Goal: Task Accomplishment & Management: Use online tool/utility

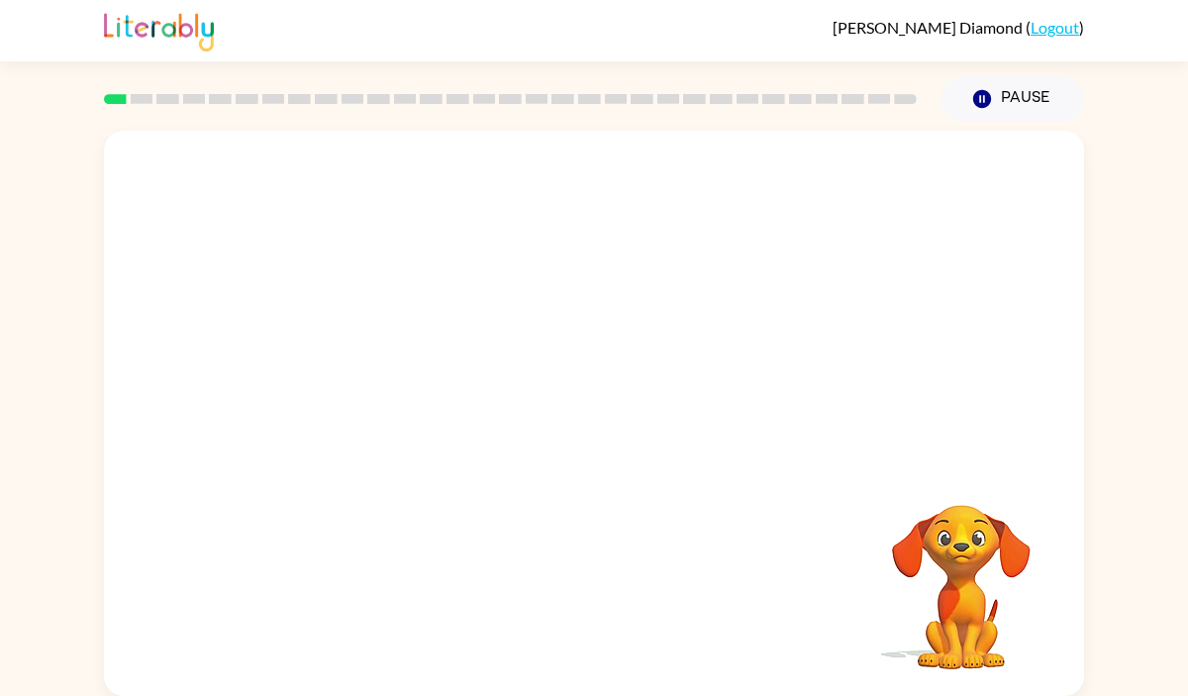
click at [374, 377] on video "Your browser must support playing .mp4 files to use Literably. Please try using…" at bounding box center [594, 297] width 980 height 333
click at [376, 385] on video "Your browser must support playing .mp4 files to use Literably. Please try using…" at bounding box center [594, 297] width 980 height 333
click at [606, 424] on icon "button" at bounding box center [594, 423] width 35 height 35
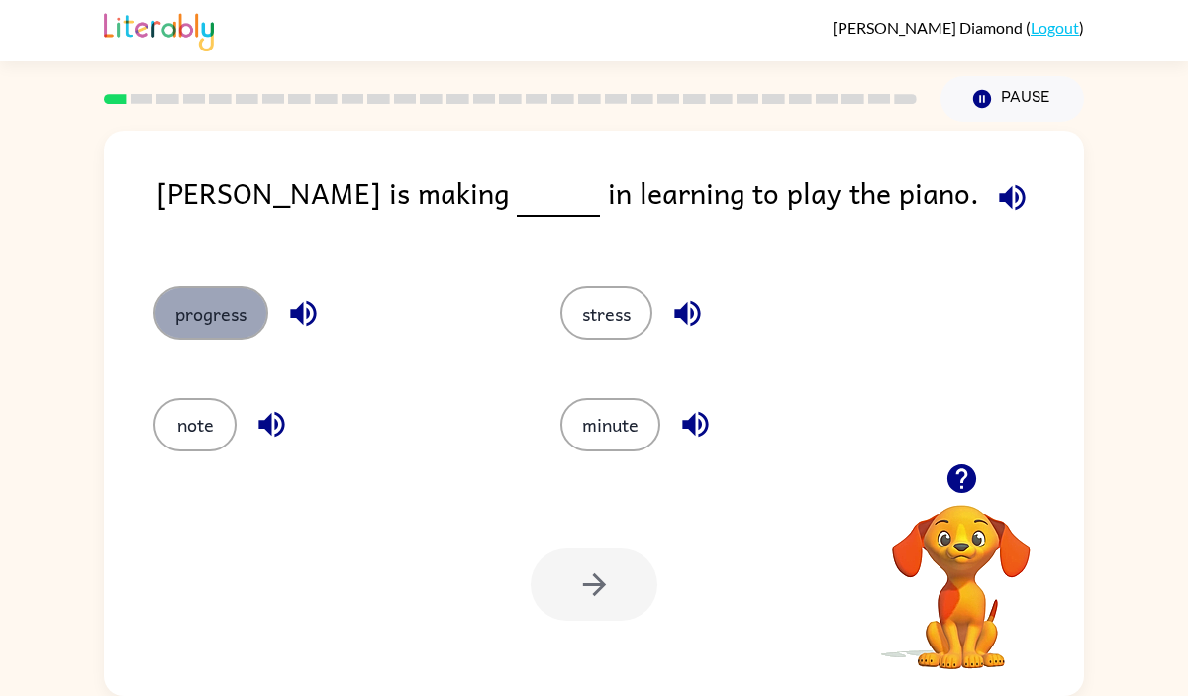
click at [220, 328] on button "progress" at bounding box center [210, 312] width 115 height 53
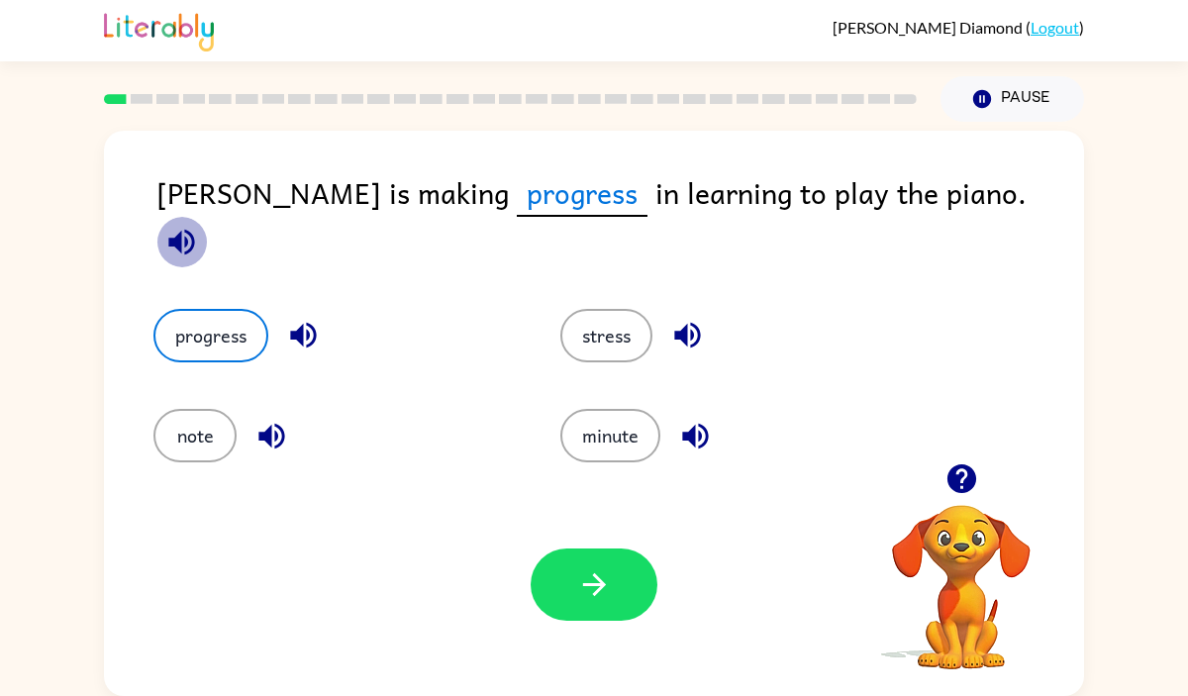
click at [199, 225] on icon "button" at bounding box center [181, 242] width 35 height 35
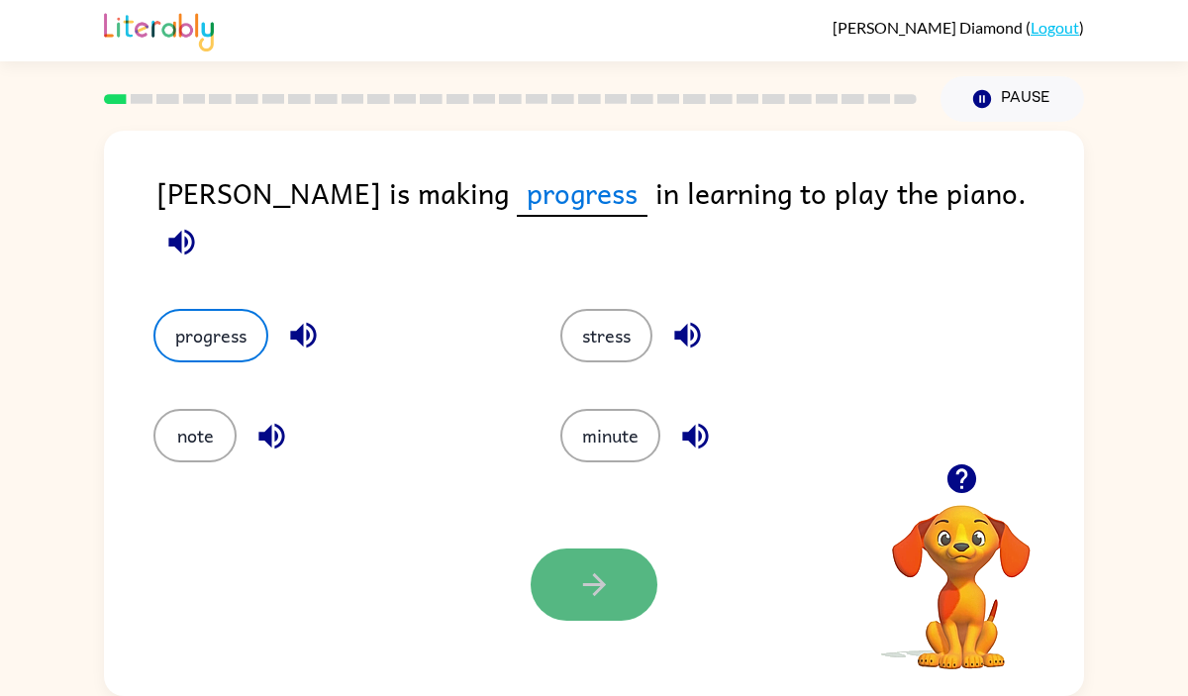
click at [590, 581] on icon "button" at bounding box center [594, 584] width 35 height 35
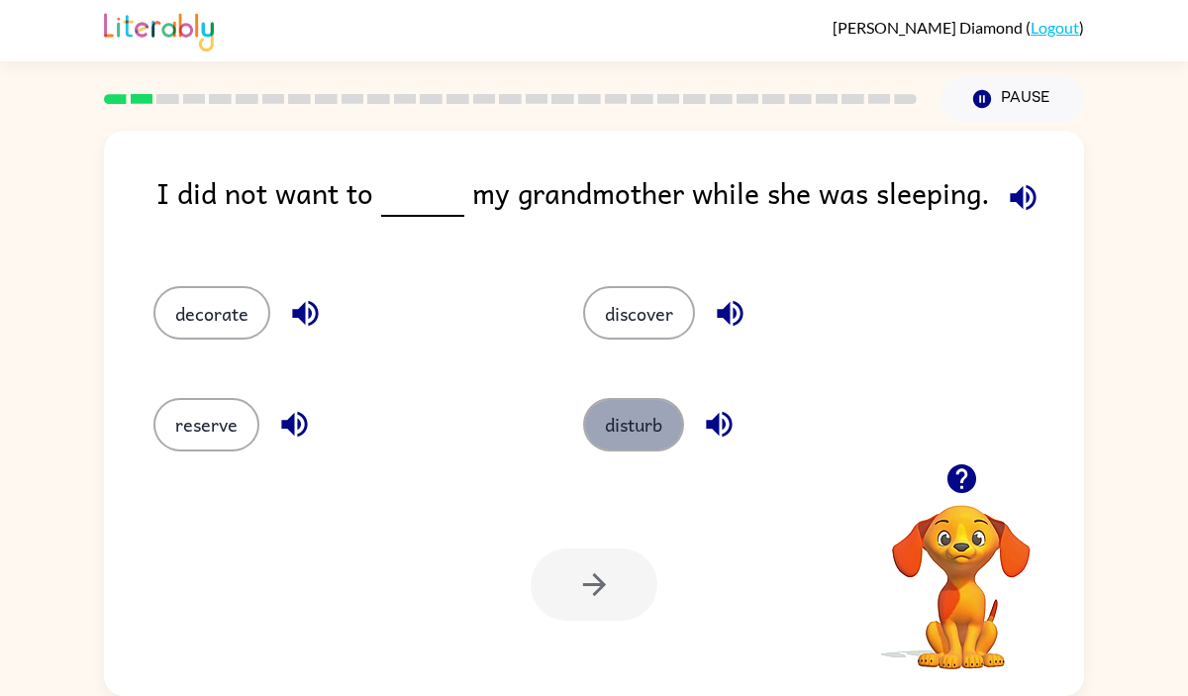
click at [631, 417] on button "disturb" at bounding box center [633, 424] width 101 height 53
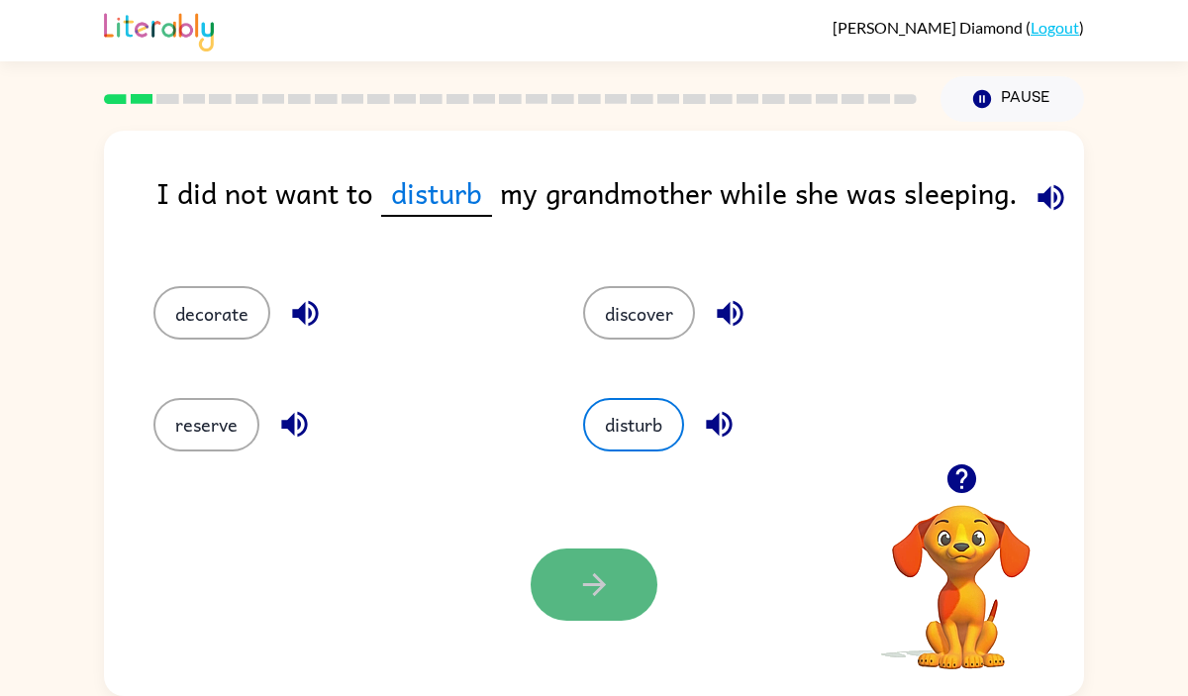
click at [622, 617] on button "button" at bounding box center [593, 584] width 127 height 72
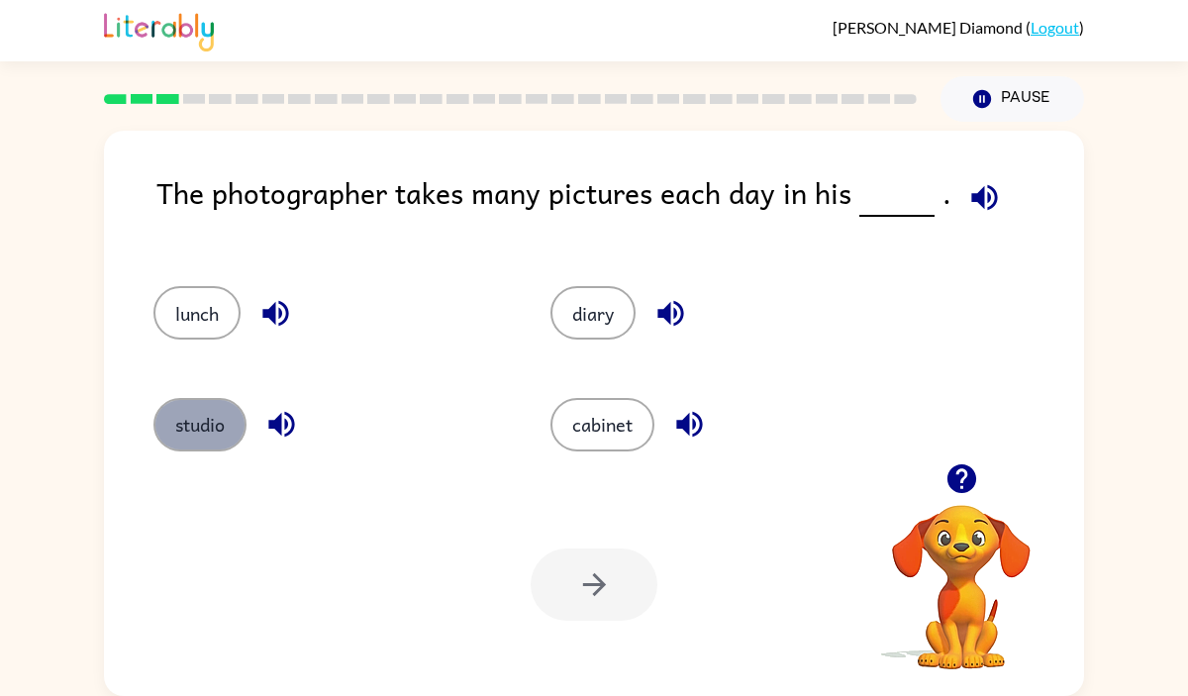
click at [199, 433] on button "studio" at bounding box center [199, 424] width 93 height 53
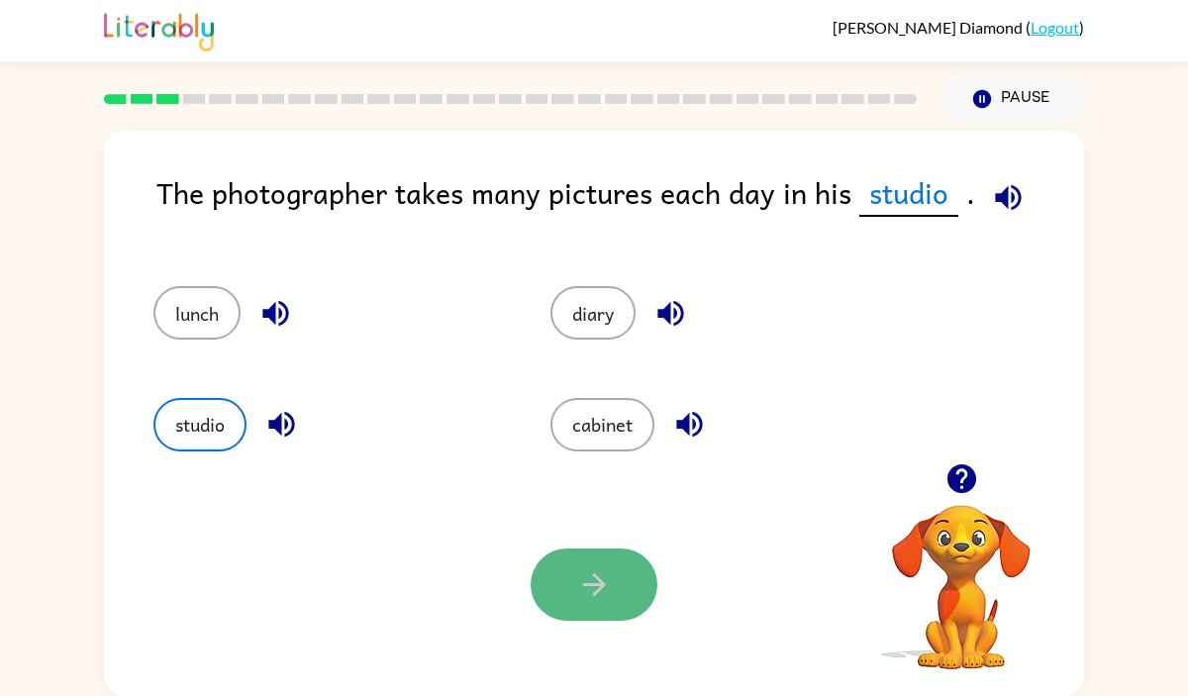
click at [610, 550] on button "button" at bounding box center [593, 584] width 127 height 72
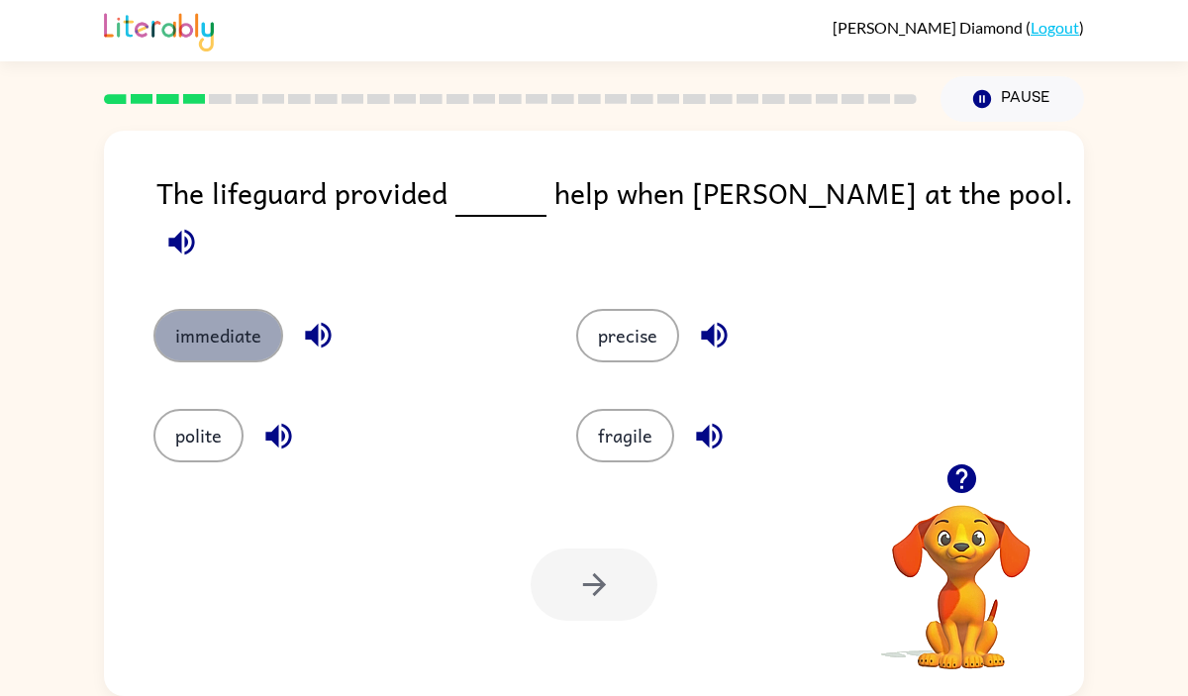
click at [225, 309] on button "immediate" at bounding box center [218, 335] width 130 height 53
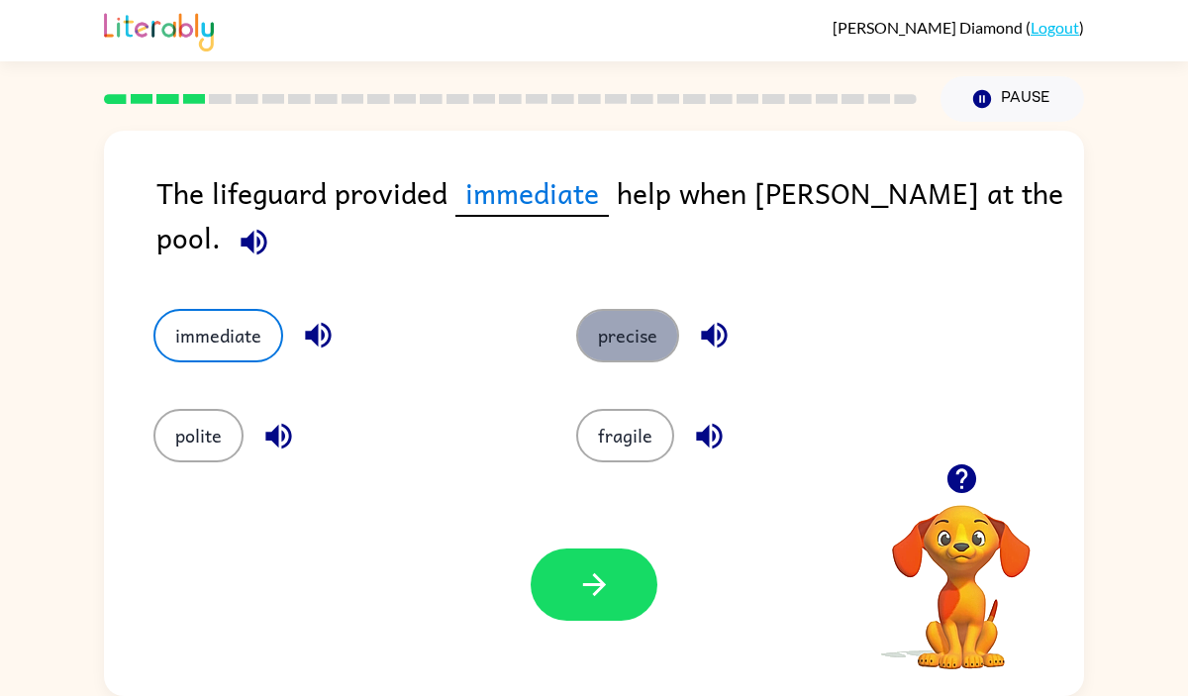
click at [624, 326] on button "precise" at bounding box center [627, 335] width 103 height 53
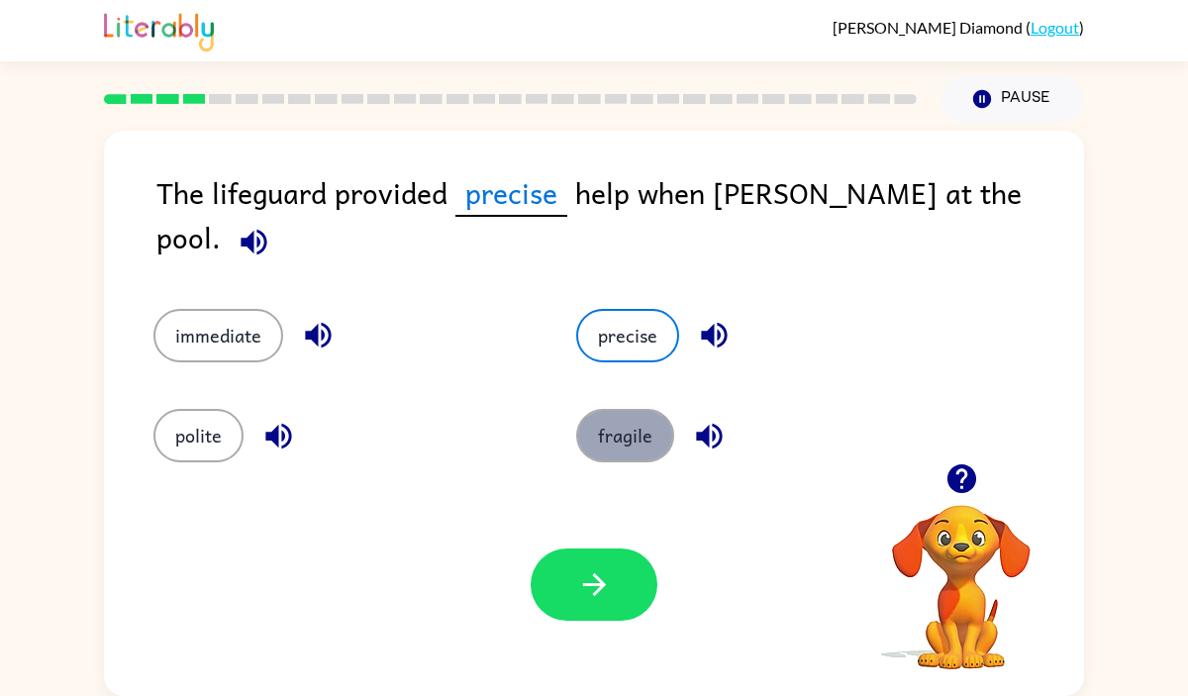
click at [665, 435] on button "fragile" at bounding box center [625, 435] width 98 height 53
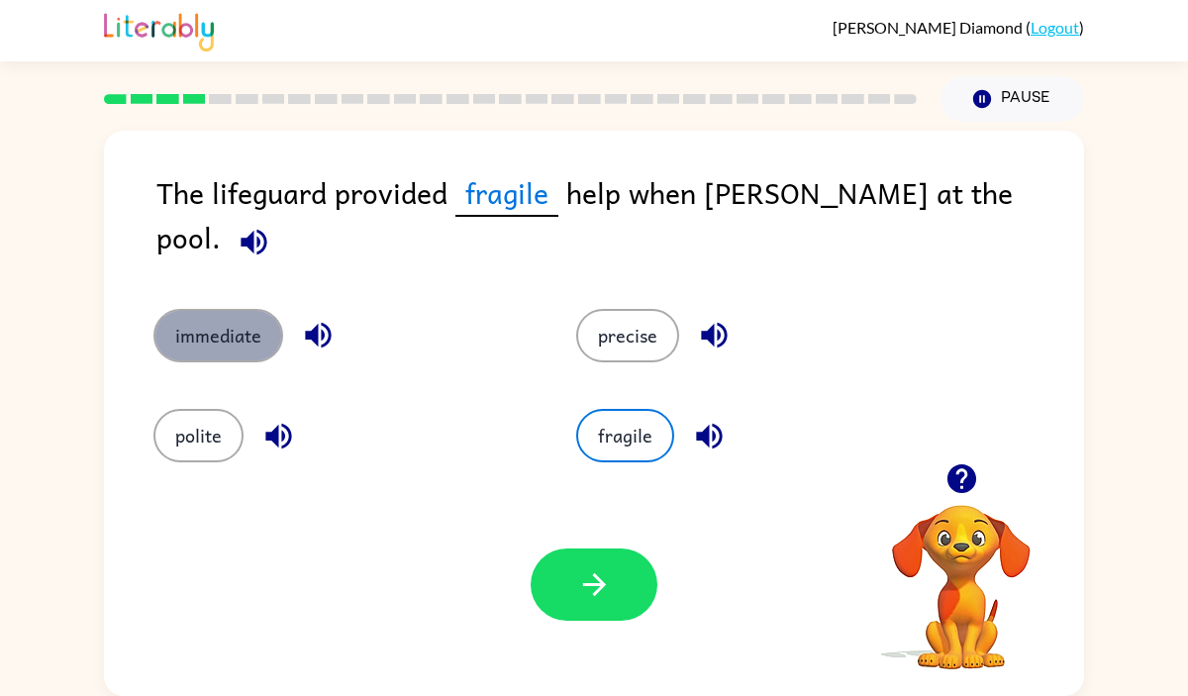
click at [243, 336] on button "immediate" at bounding box center [218, 335] width 130 height 53
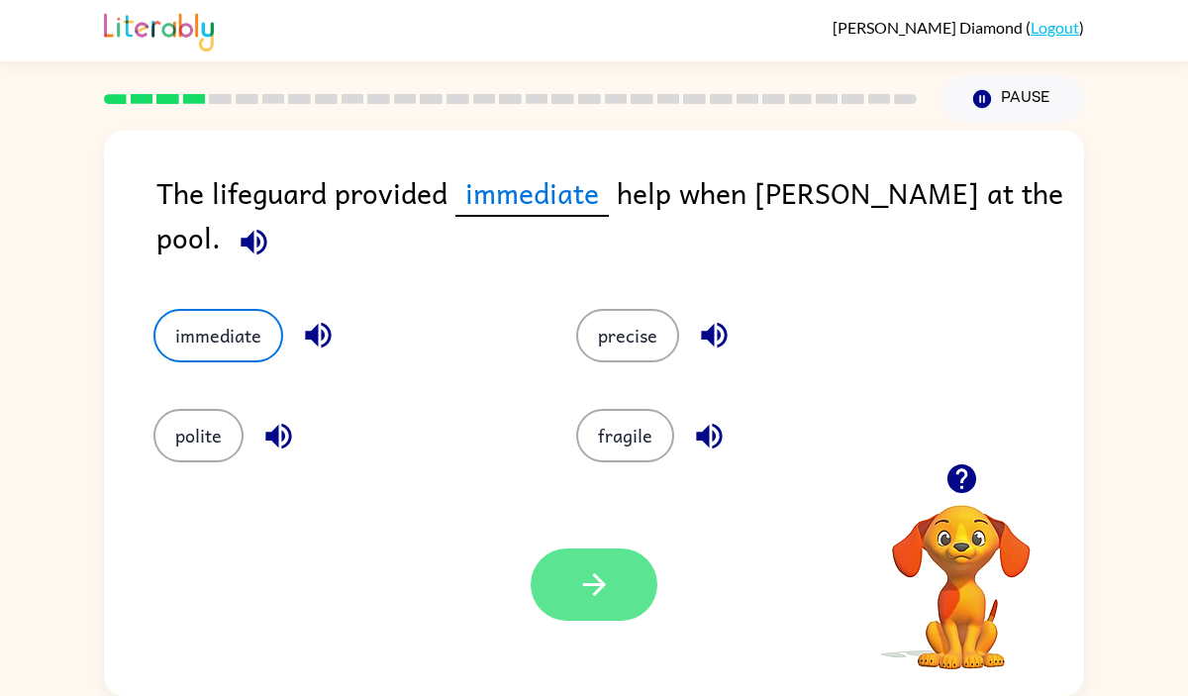
click at [611, 555] on button "button" at bounding box center [593, 584] width 127 height 72
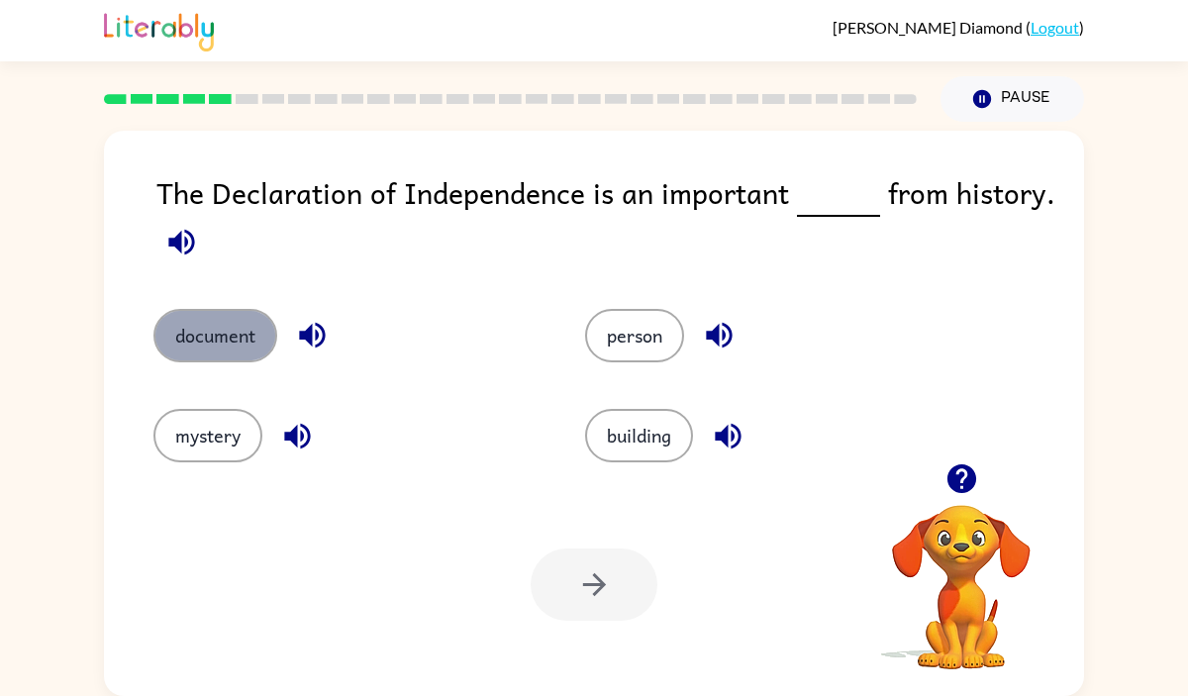
click at [258, 347] on button "document" at bounding box center [215, 335] width 124 height 53
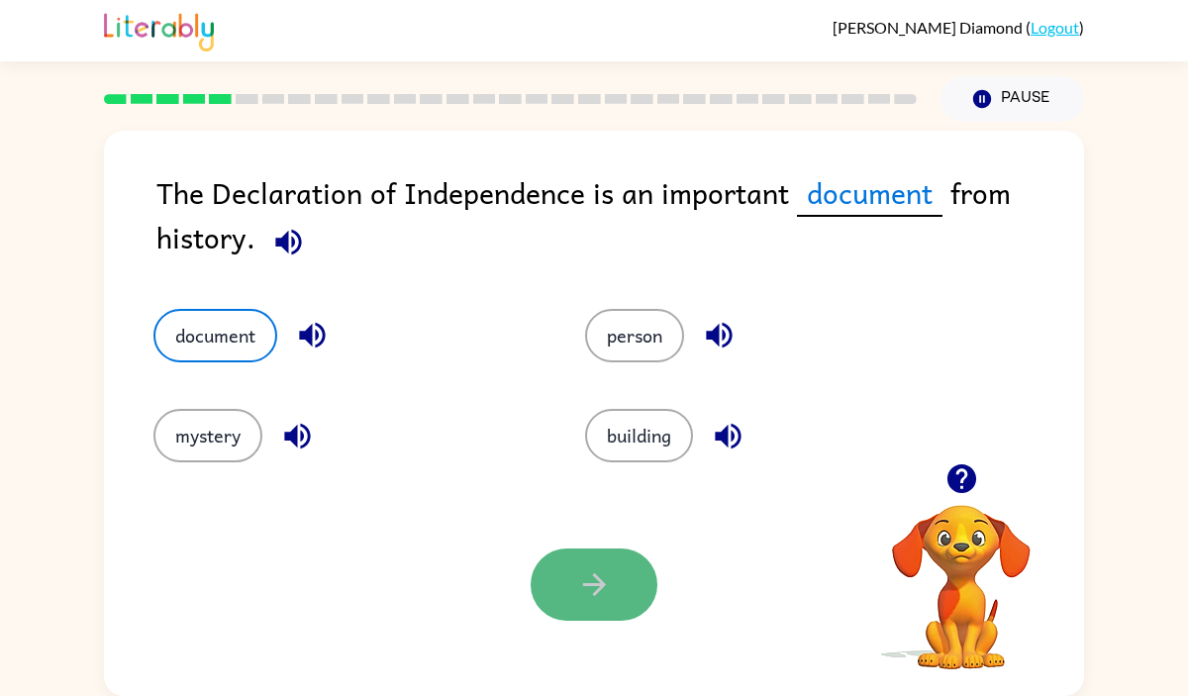
click at [639, 594] on button "button" at bounding box center [593, 584] width 127 height 72
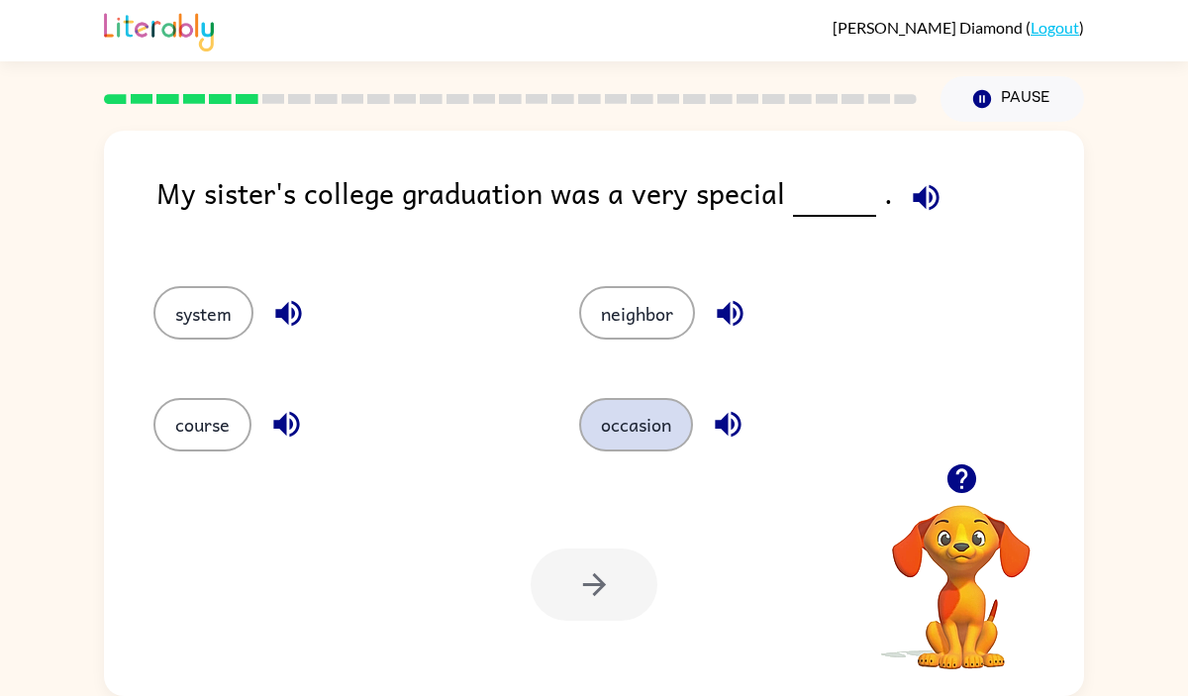
click at [636, 416] on button "occasion" at bounding box center [636, 424] width 114 height 53
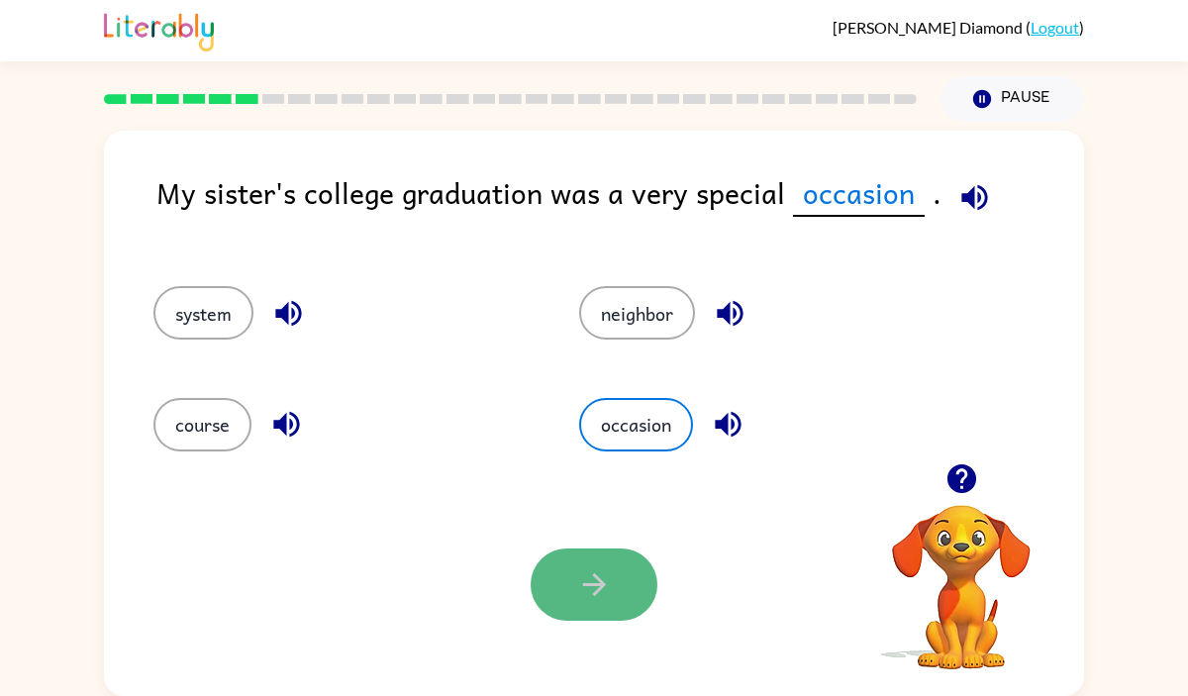
click at [564, 587] on button "button" at bounding box center [593, 584] width 127 height 72
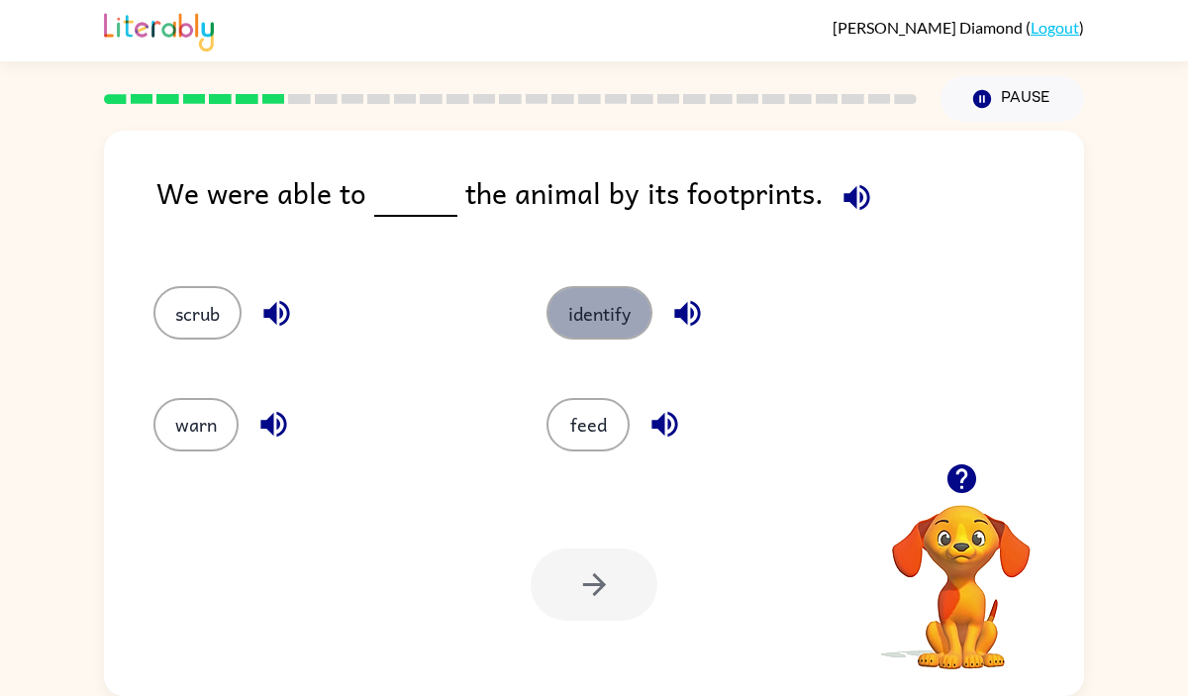
click at [616, 337] on button "identify" at bounding box center [599, 312] width 106 height 53
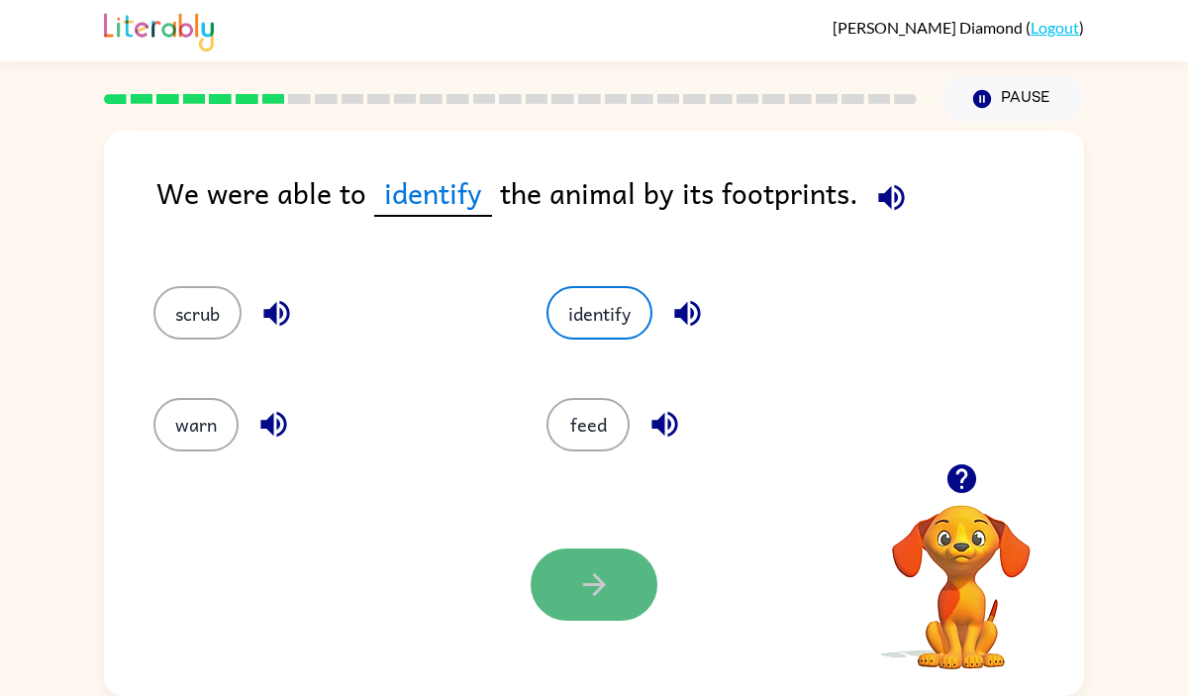
click at [623, 570] on button "button" at bounding box center [593, 584] width 127 height 72
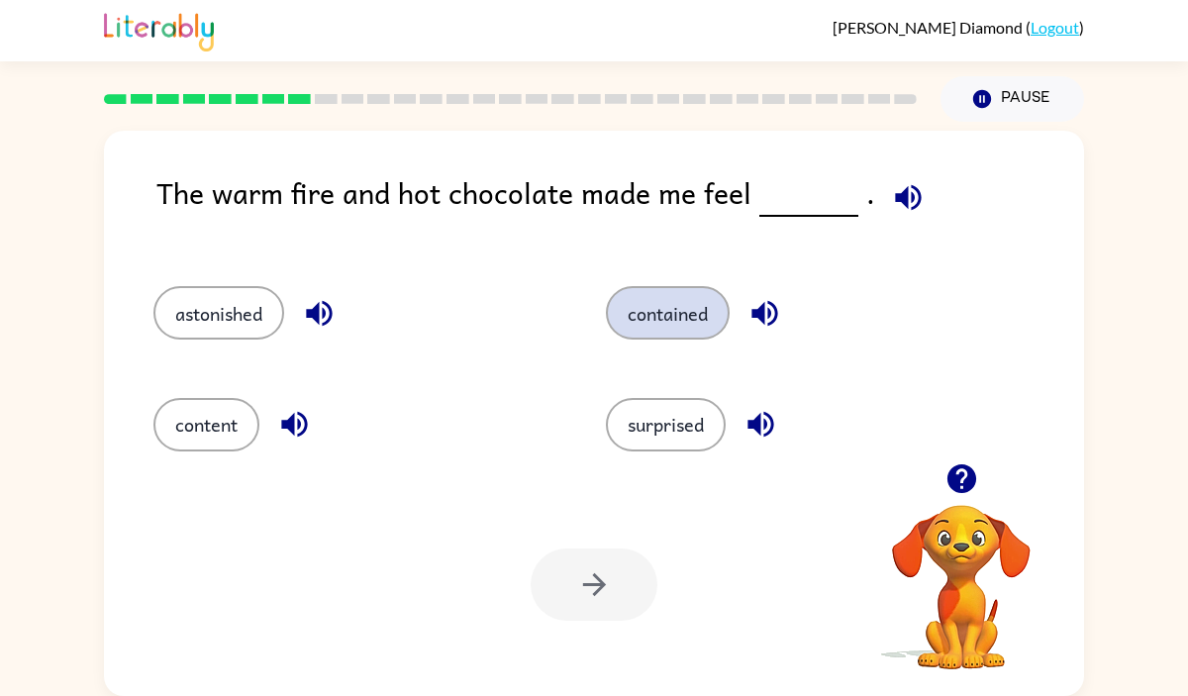
click at [695, 324] on button "contained" at bounding box center [668, 312] width 124 height 53
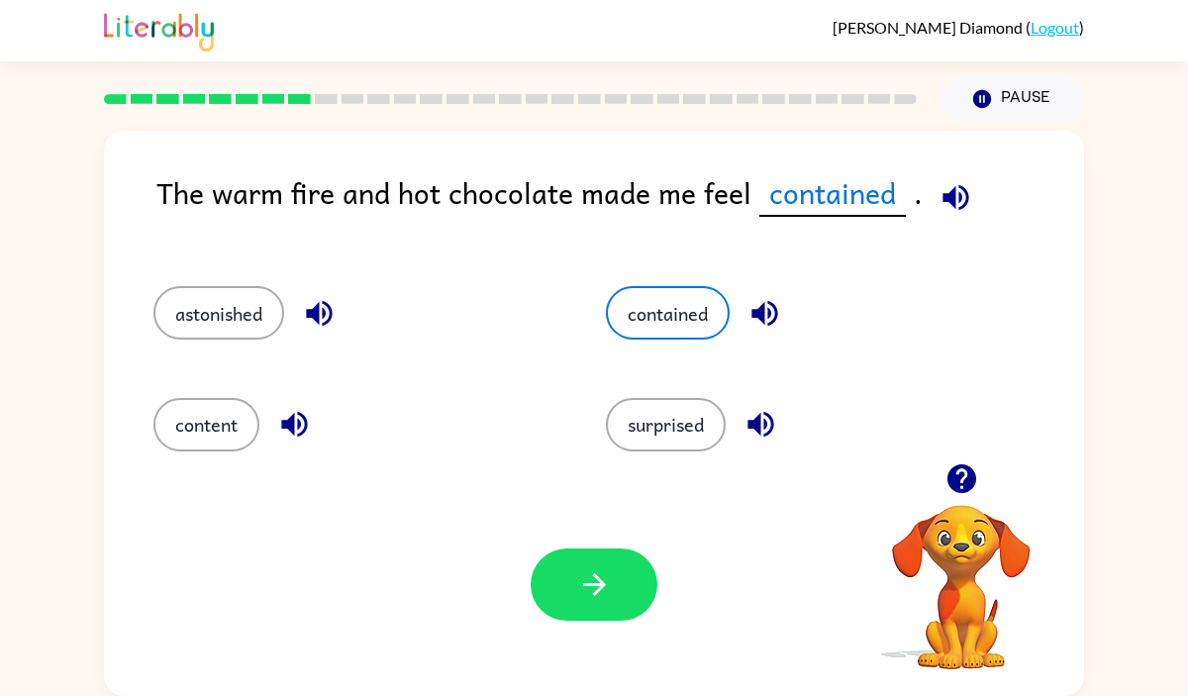
click at [692, 382] on div "surprised" at bounding box center [794, 415] width 452 height 111
click at [689, 436] on button "surprised" at bounding box center [666, 424] width 120 height 53
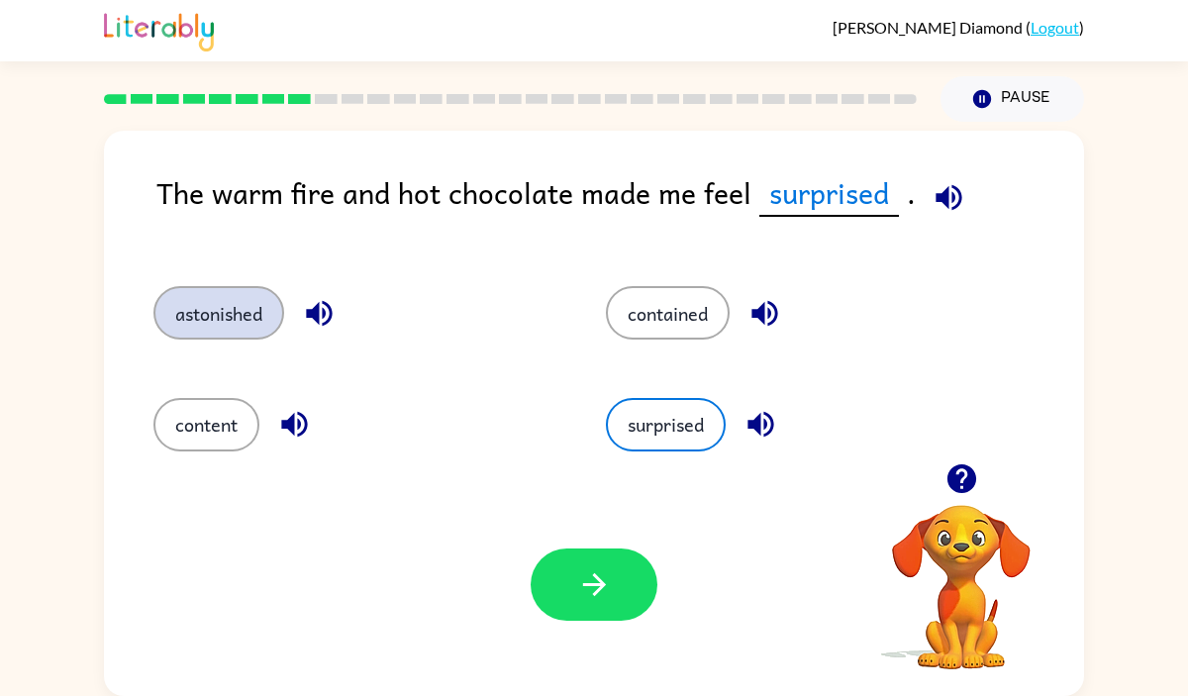
click at [251, 303] on button "astonished" at bounding box center [218, 312] width 131 height 53
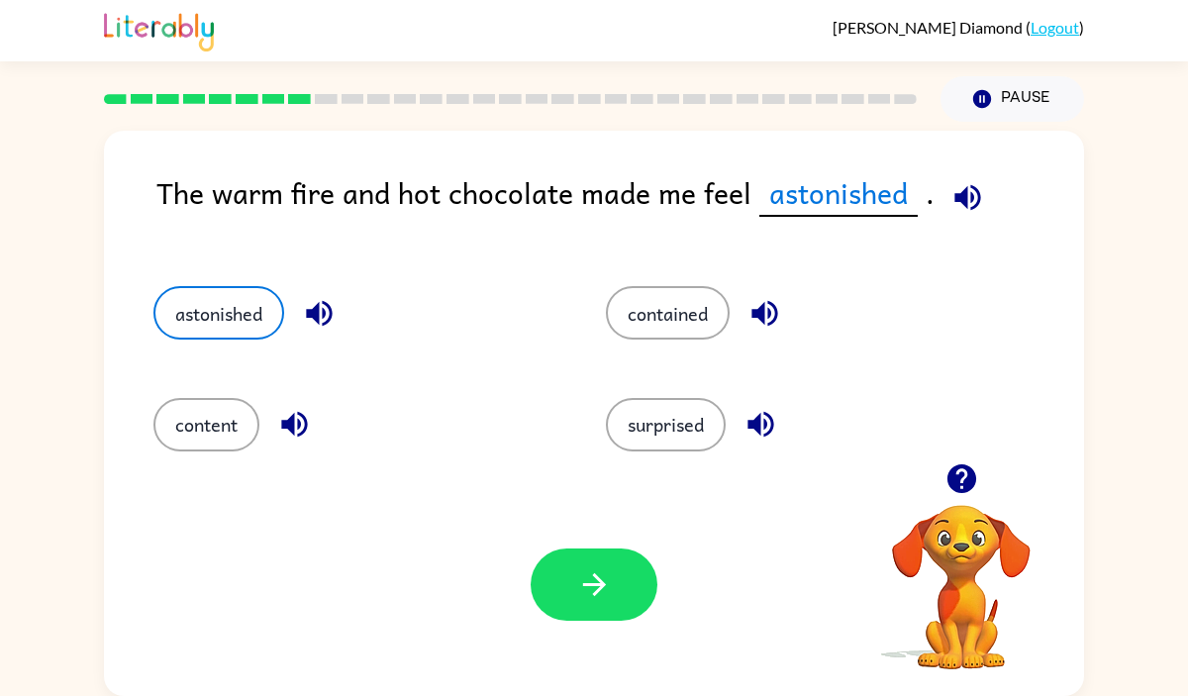
click at [231, 392] on div "content" at bounding box center [342, 415] width 452 height 111
click at [628, 589] on button "button" at bounding box center [593, 584] width 127 height 72
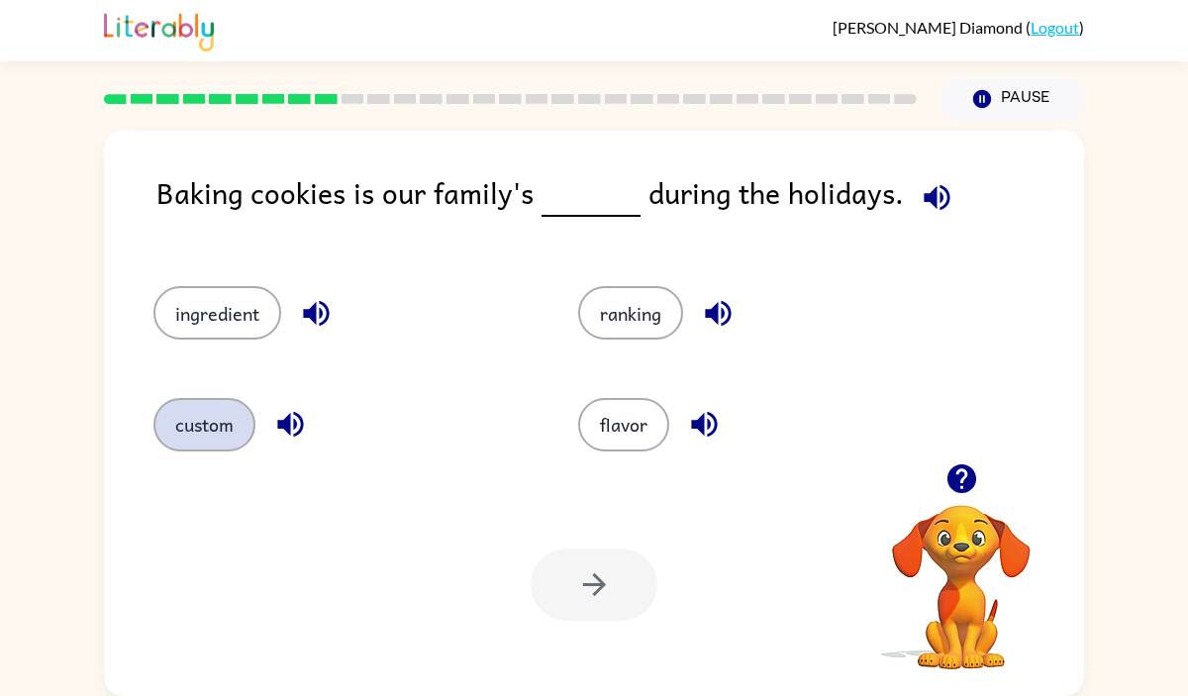
click at [197, 430] on button "custom" at bounding box center [204, 424] width 102 height 53
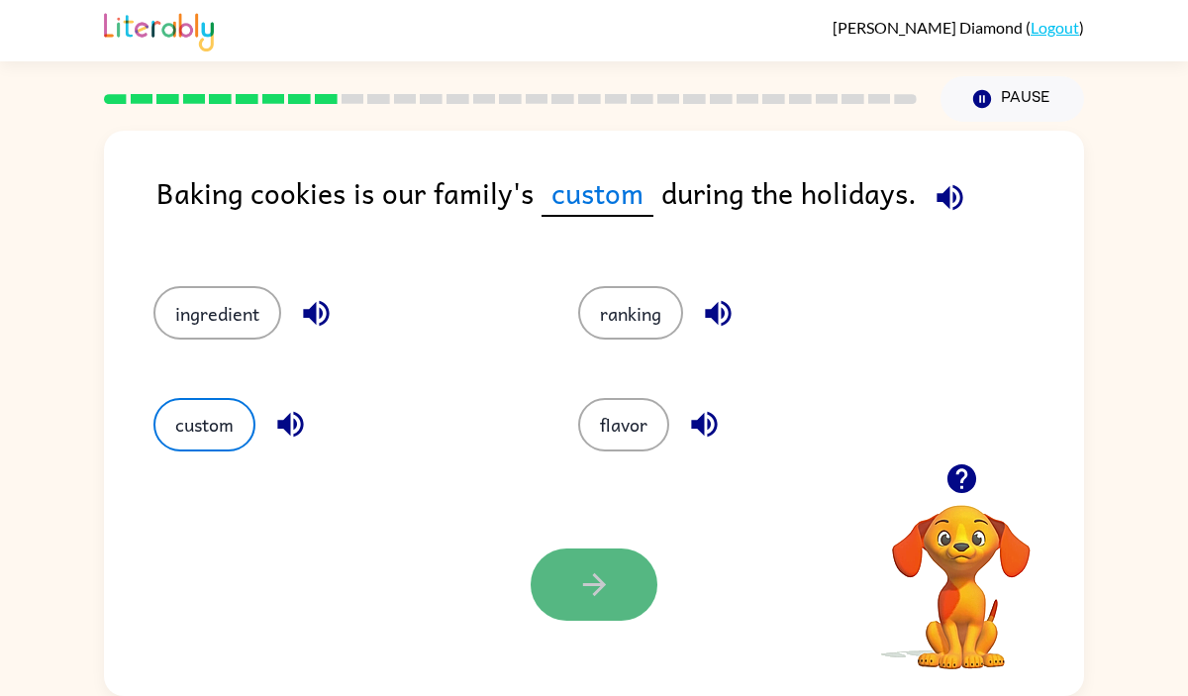
click at [630, 605] on button "button" at bounding box center [593, 584] width 127 height 72
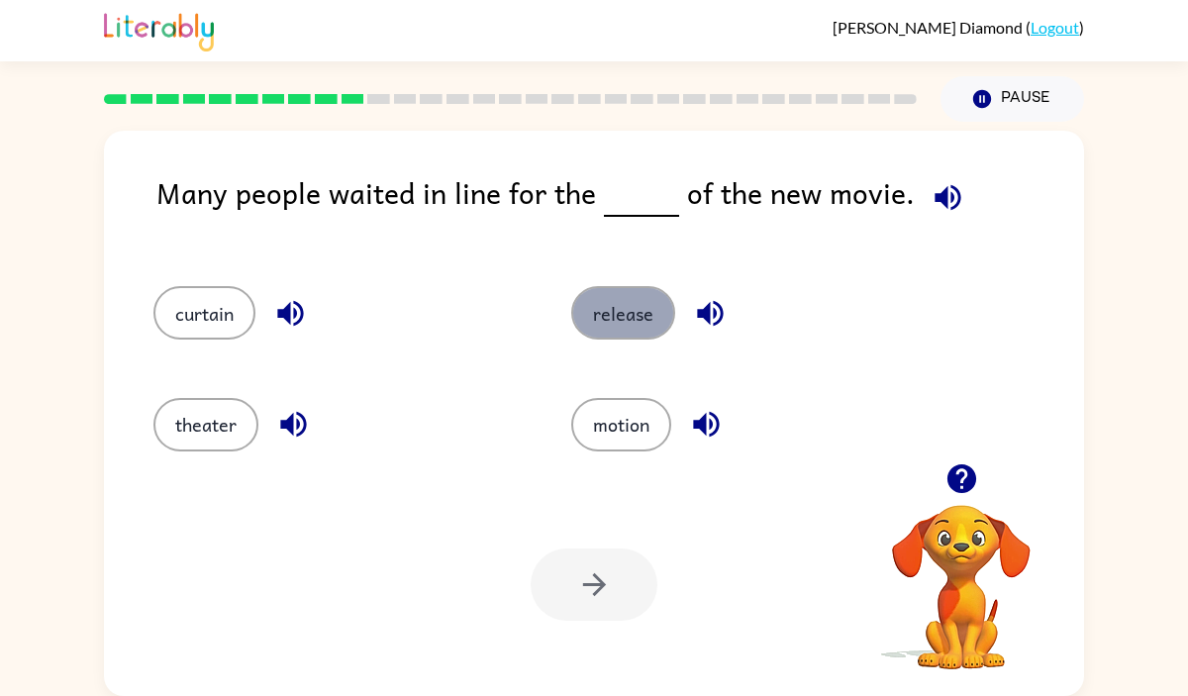
click at [606, 305] on button "release" at bounding box center [623, 312] width 104 height 53
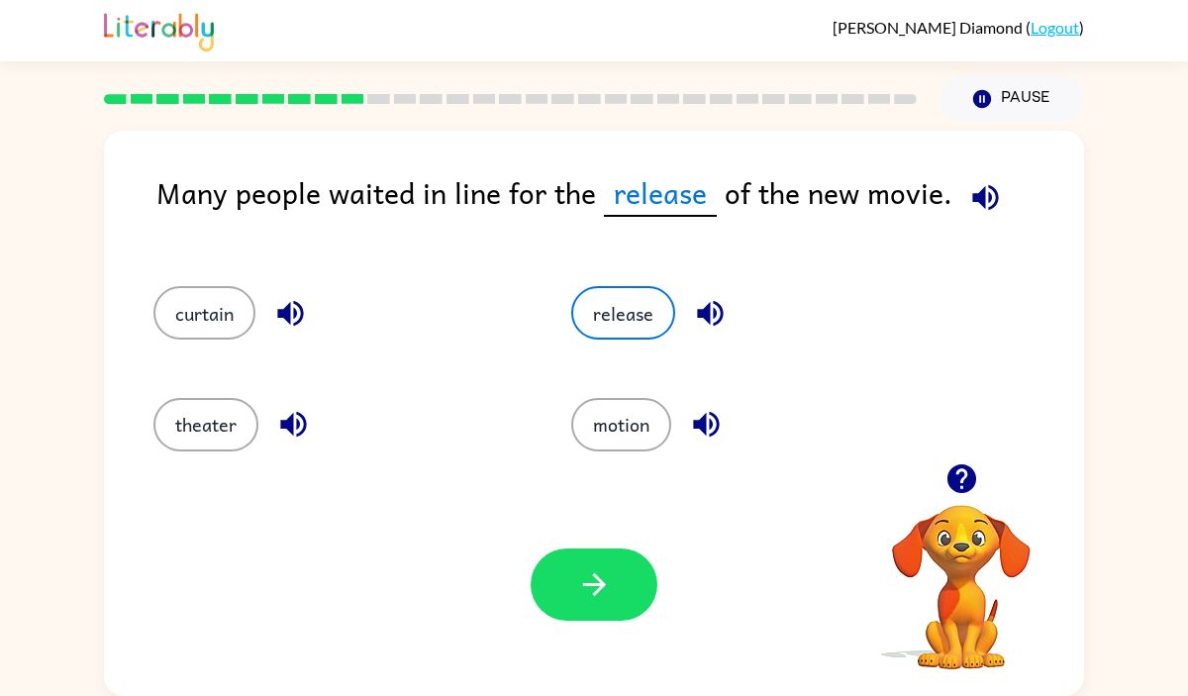
click at [626, 640] on div "Your browser must support playing .mp4 files to use Literably. Please try using…" at bounding box center [594, 584] width 980 height 223
click at [618, 582] on button "button" at bounding box center [593, 584] width 127 height 72
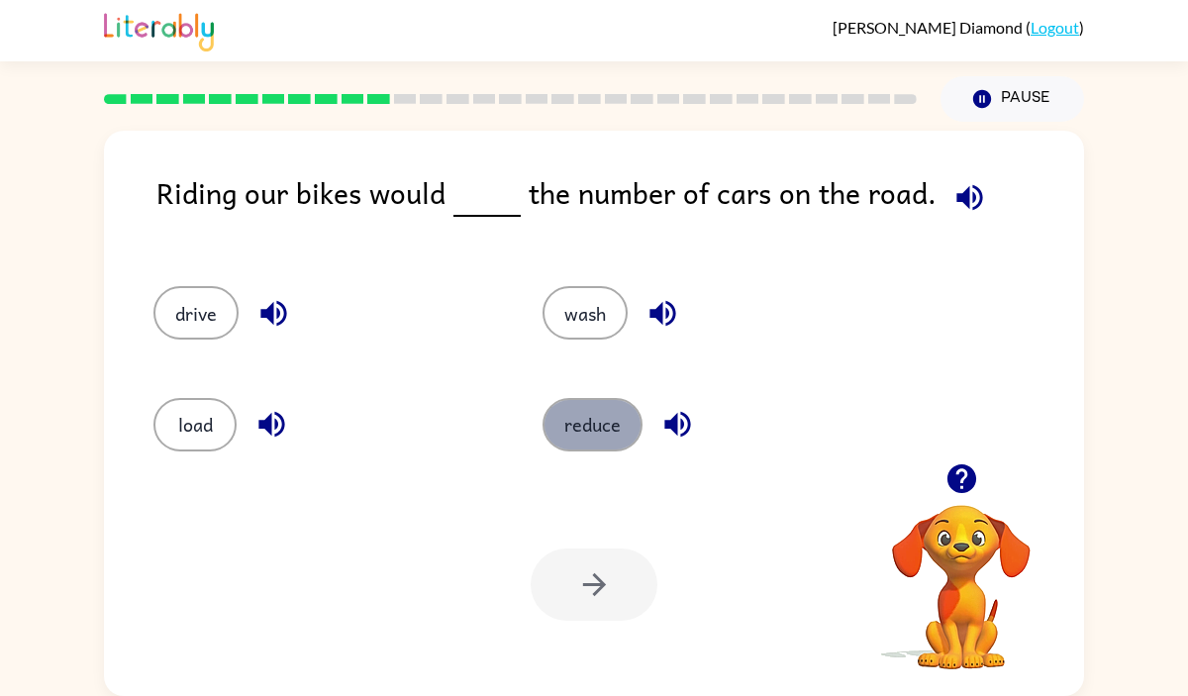
click at [585, 421] on button "reduce" at bounding box center [592, 424] width 100 height 53
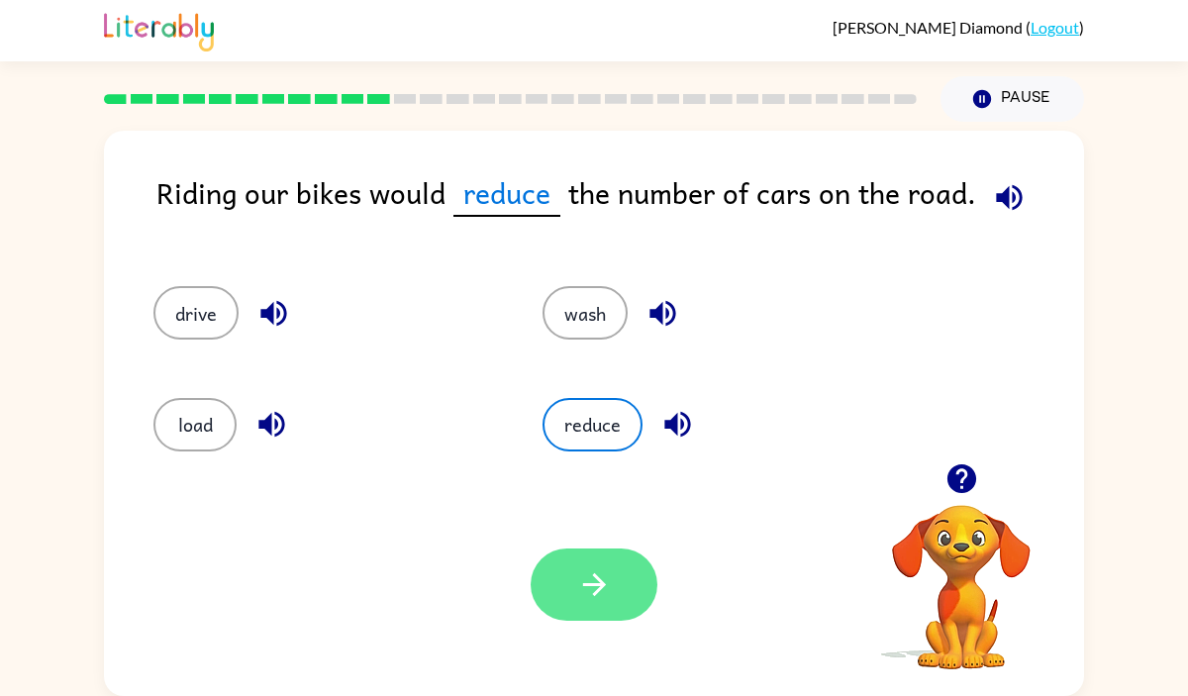
click at [593, 569] on icon "button" at bounding box center [594, 584] width 35 height 35
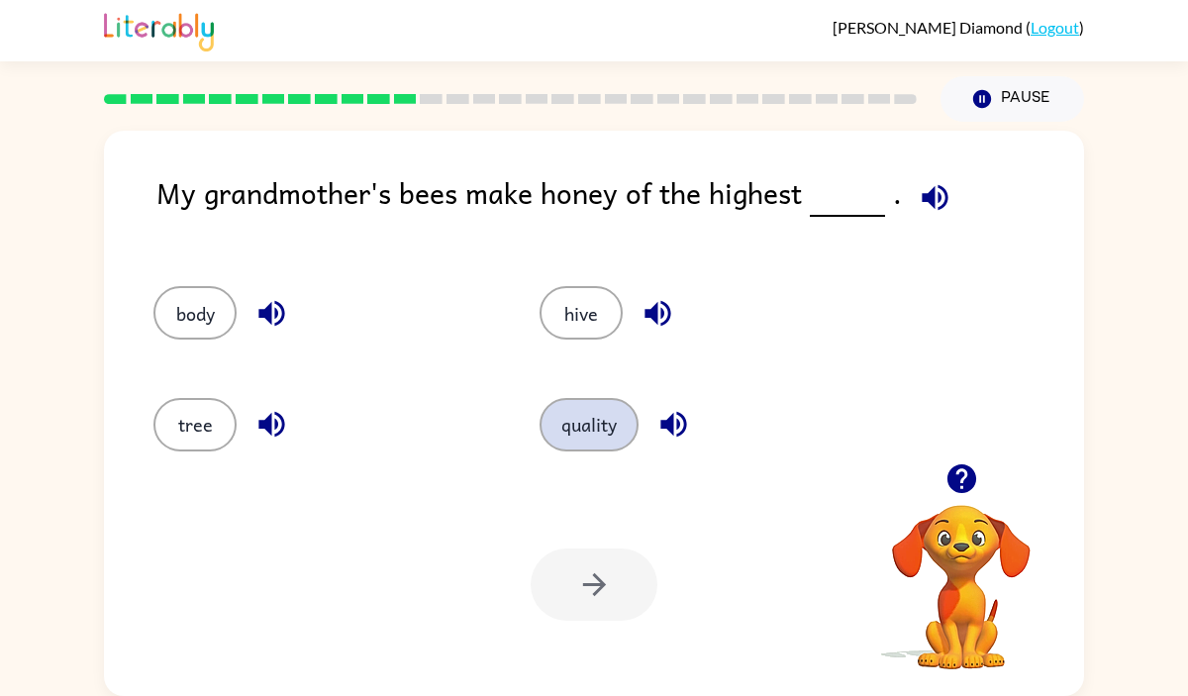
click at [581, 400] on button "quality" at bounding box center [588, 424] width 99 height 53
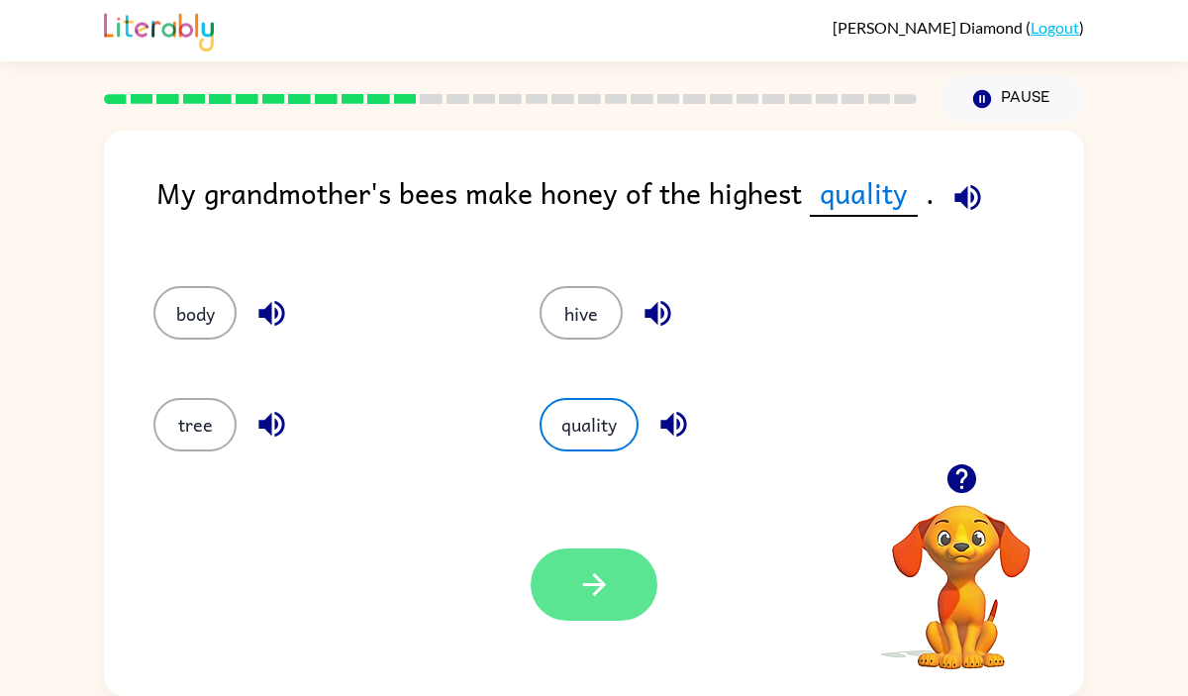
click at [630, 612] on button "button" at bounding box center [593, 584] width 127 height 72
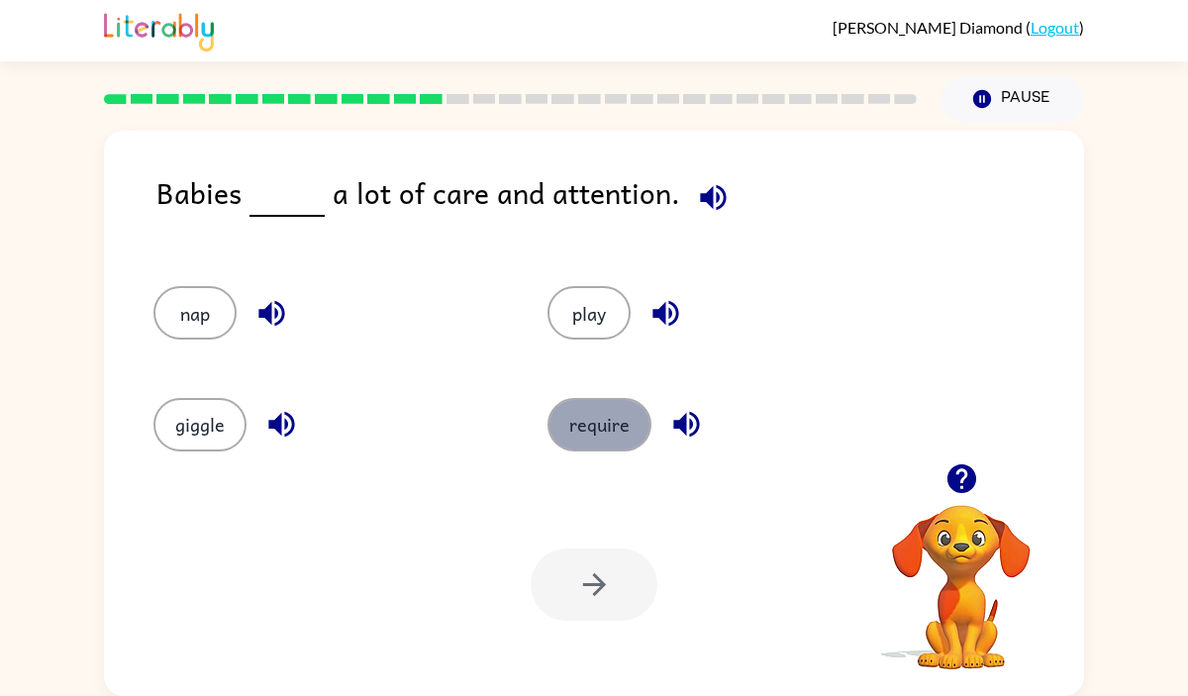
click at [557, 425] on button "require" at bounding box center [599, 424] width 104 height 53
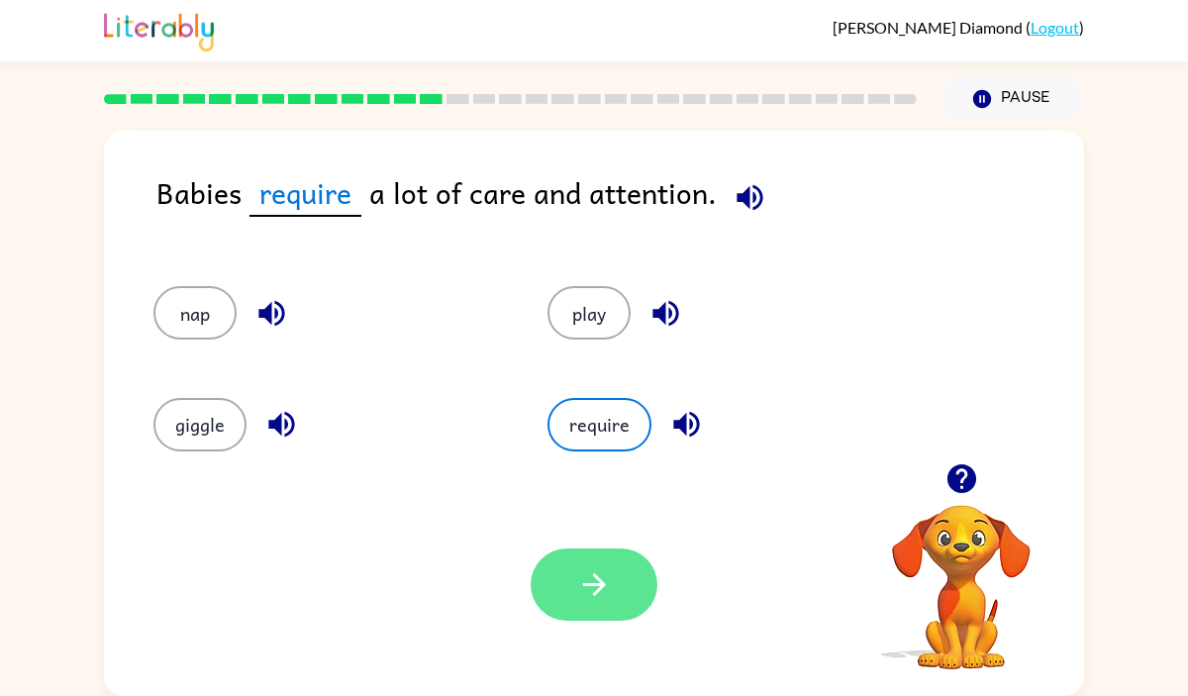
click at [602, 552] on button "button" at bounding box center [593, 584] width 127 height 72
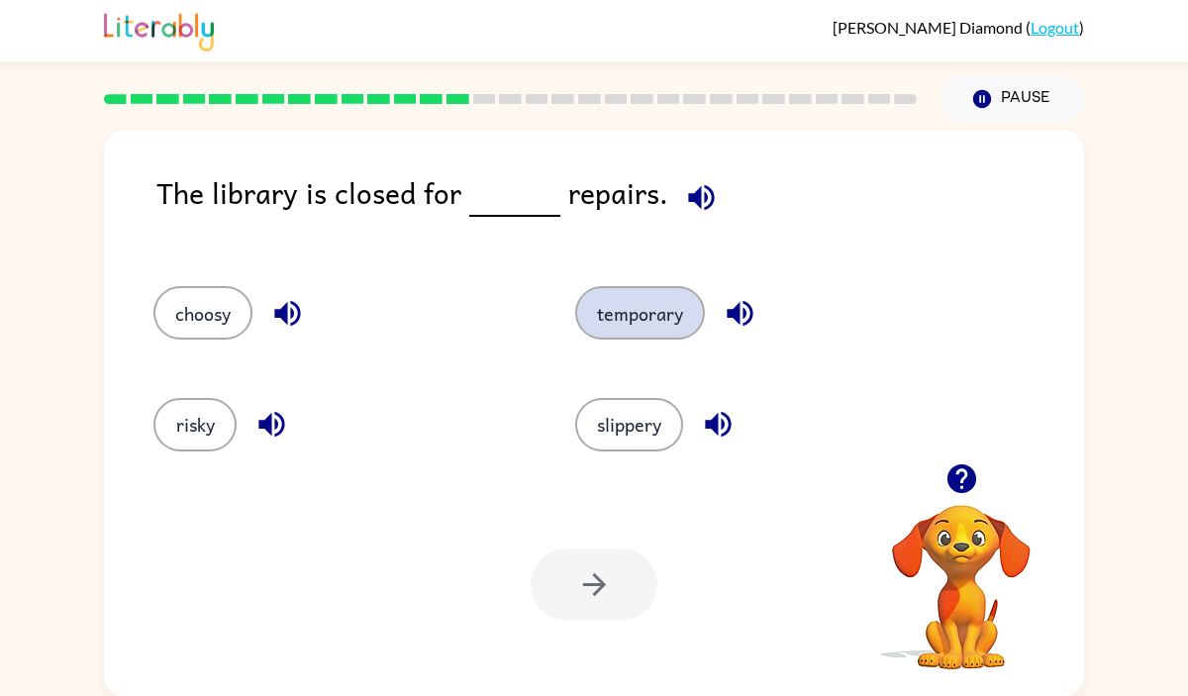
click at [644, 288] on button "temporary" at bounding box center [640, 312] width 130 height 53
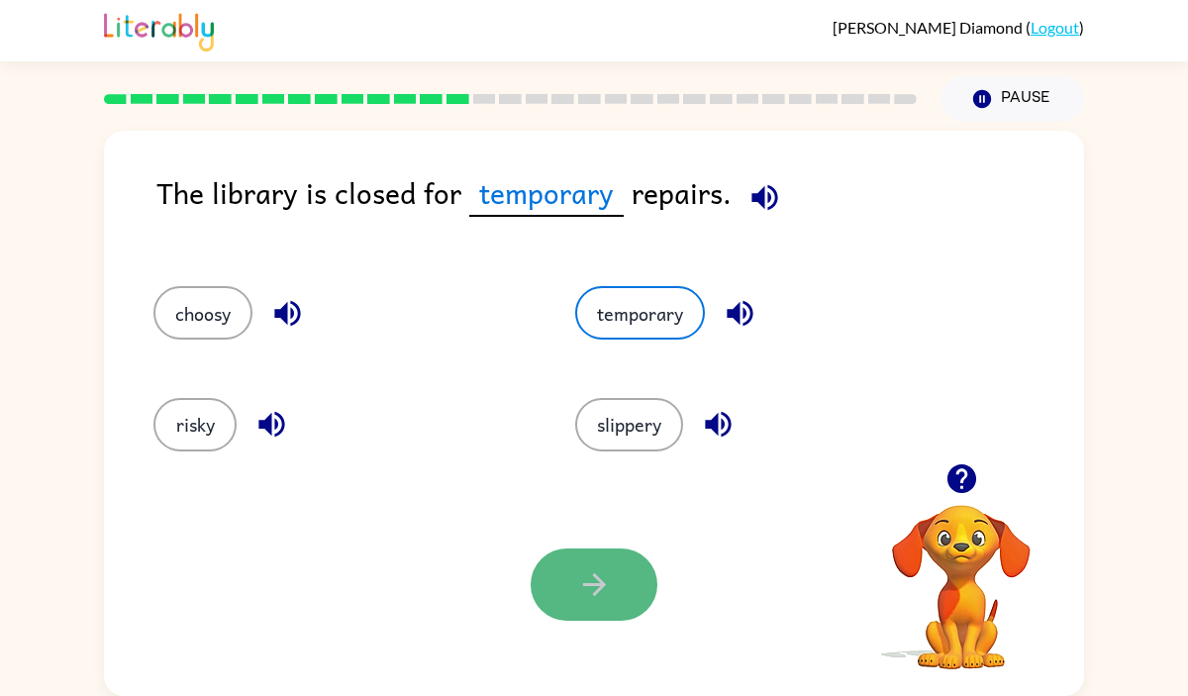
click at [582, 599] on icon "button" at bounding box center [594, 584] width 35 height 35
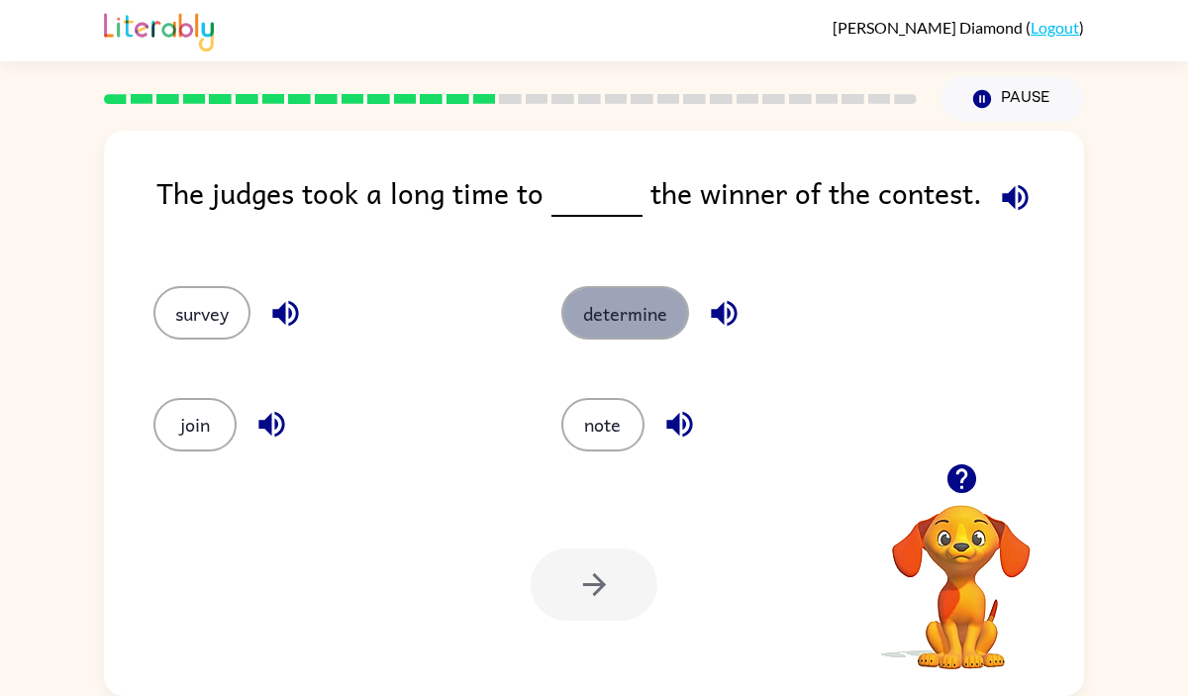
click at [622, 332] on button "determine" at bounding box center [625, 312] width 128 height 53
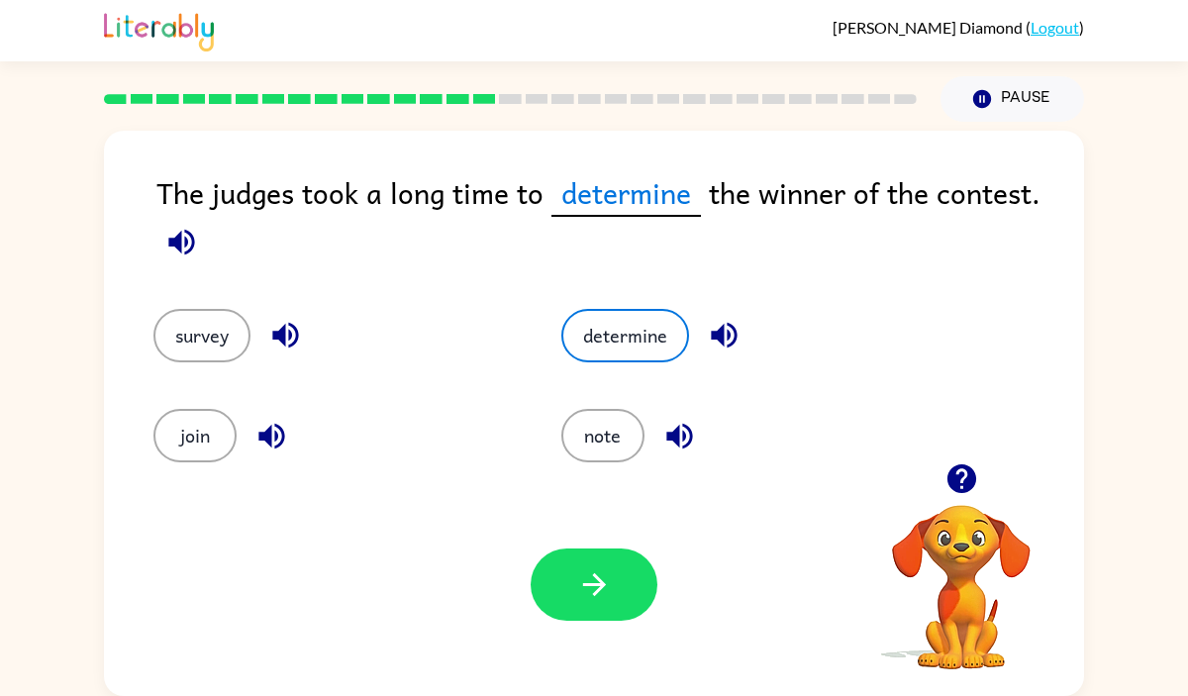
click at [614, 546] on div "Your browser must support playing .mp4 files to use Literably. Please try using…" at bounding box center [594, 584] width 980 height 223
click at [622, 578] on button "button" at bounding box center [593, 584] width 127 height 72
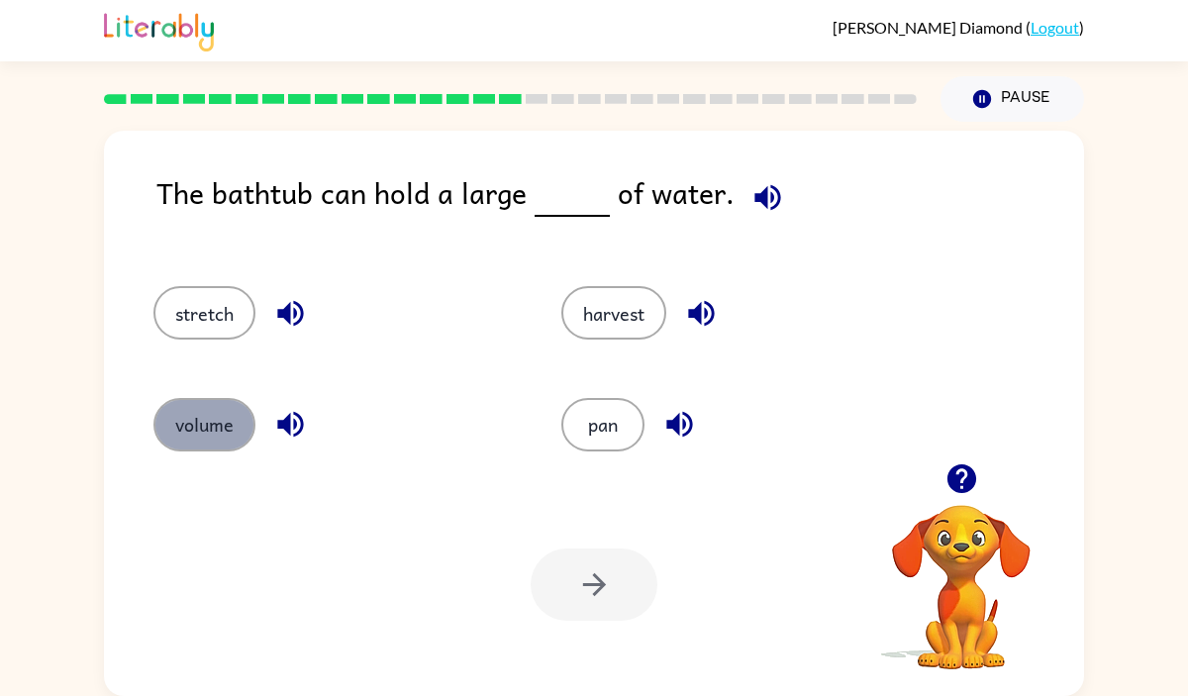
click at [215, 409] on button "volume" at bounding box center [204, 424] width 102 height 53
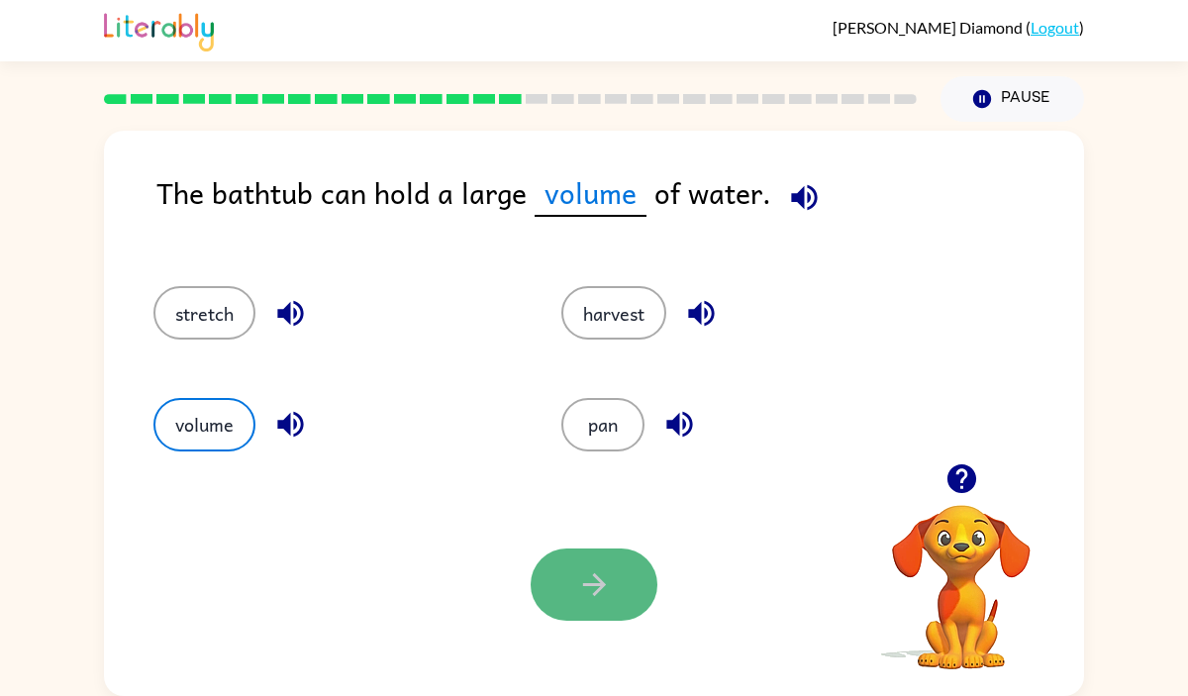
click at [540, 563] on button "button" at bounding box center [593, 584] width 127 height 72
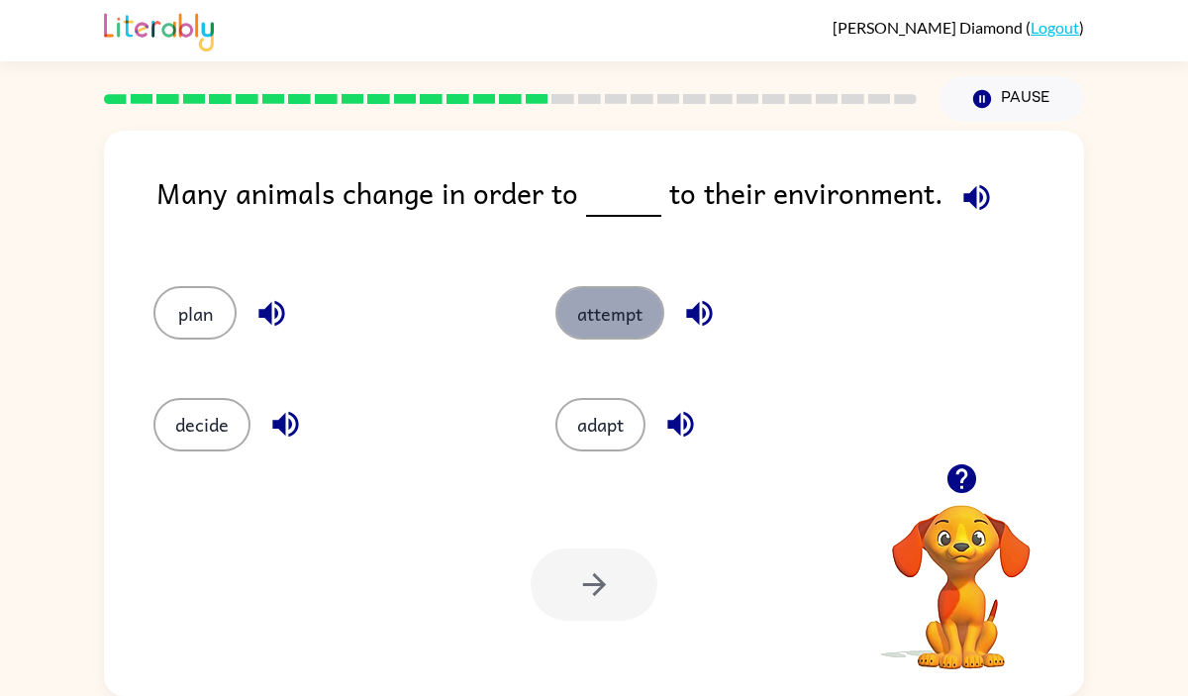
click at [611, 304] on button "attempt" at bounding box center [609, 312] width 109 height 53
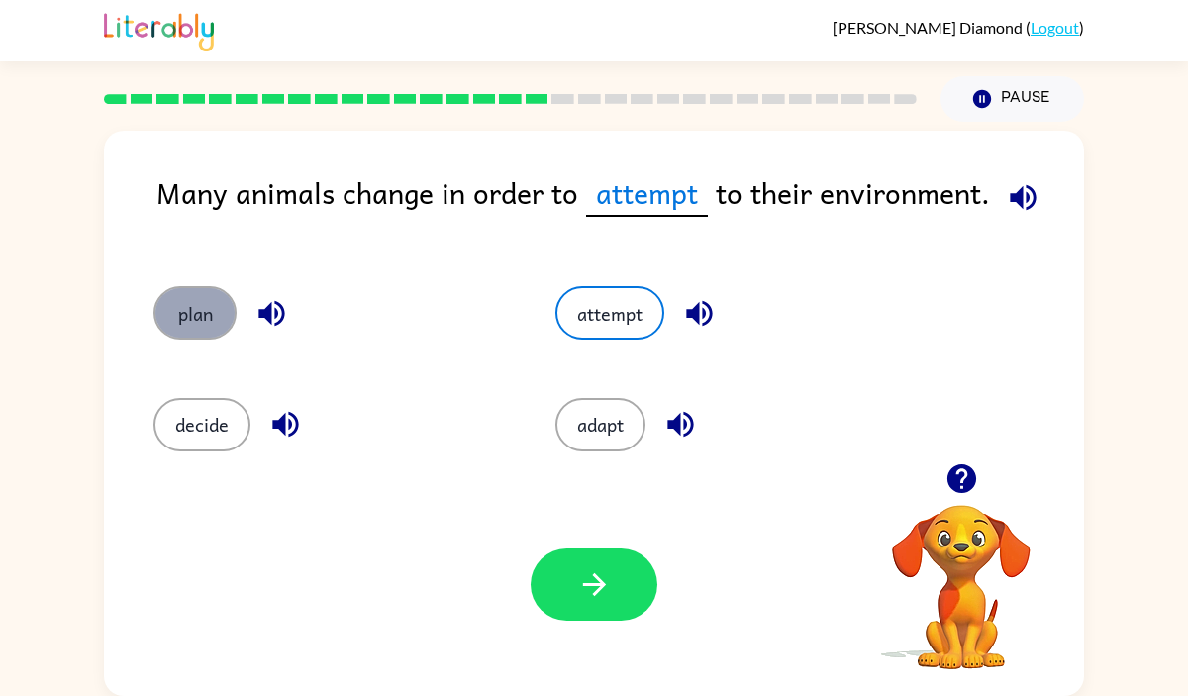
click at [209, 297] on button "plan" at bounding box center [194, 312] width 83 height 53
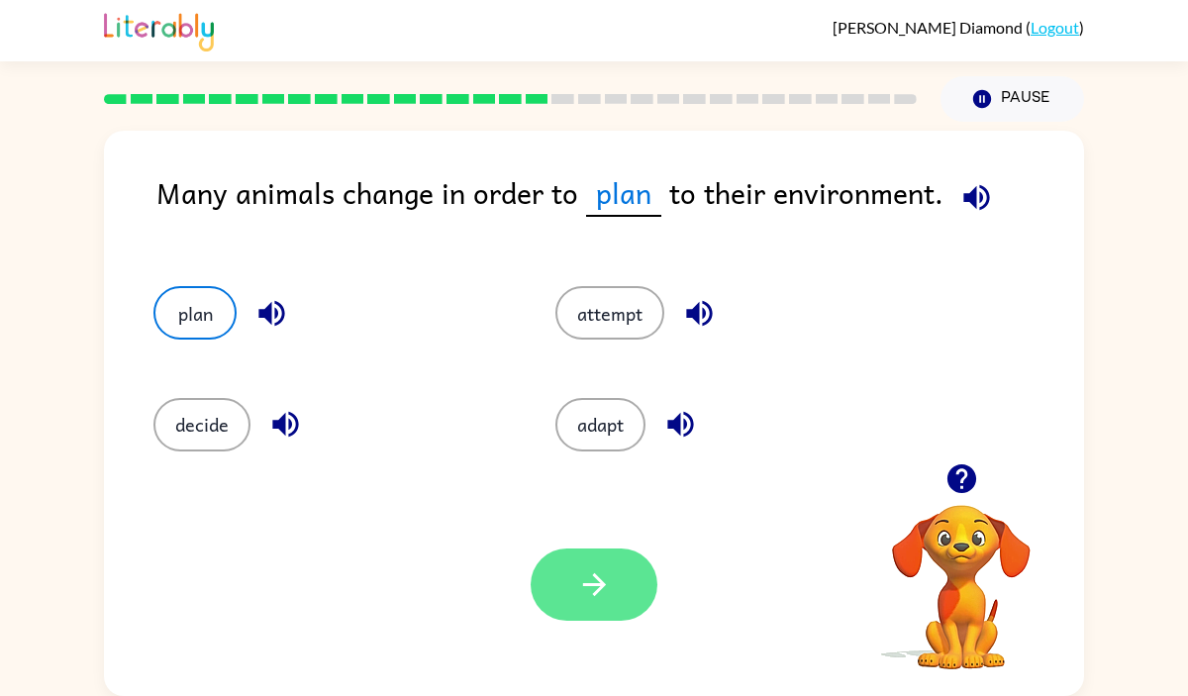
click at [602, 565] on button "button" at bounding box center [593, 584] width 127 height 72
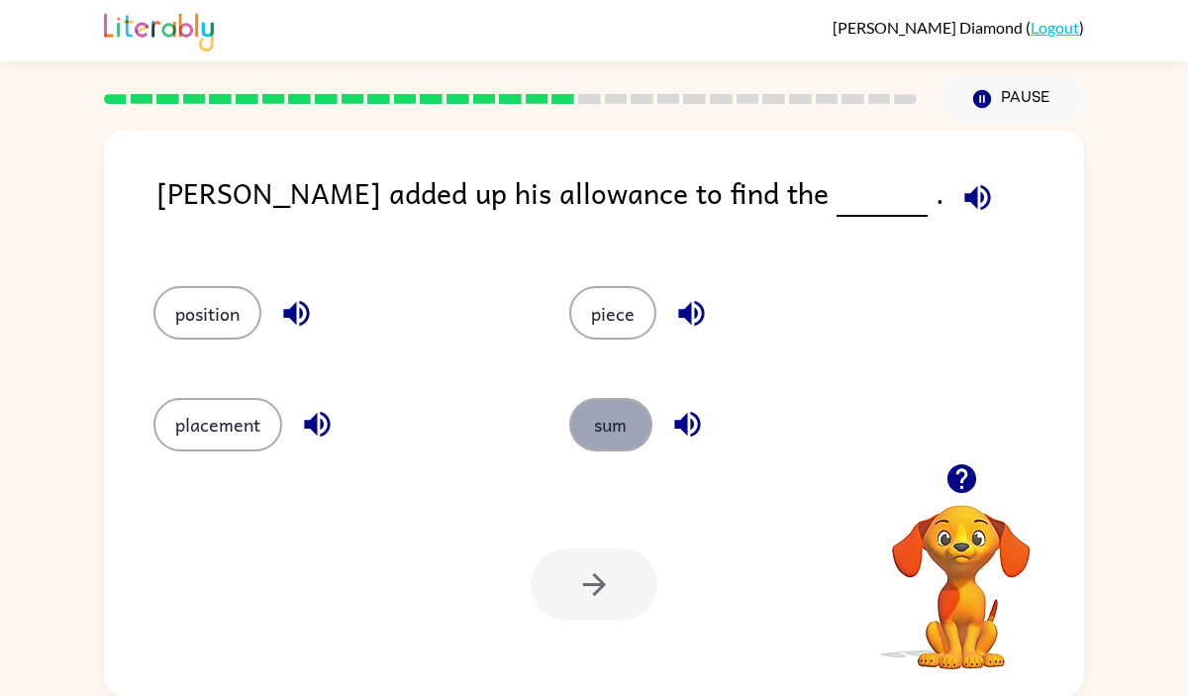
click at [625, 431] on button "sum" at bounding box center [610, 424] width 83 height 53
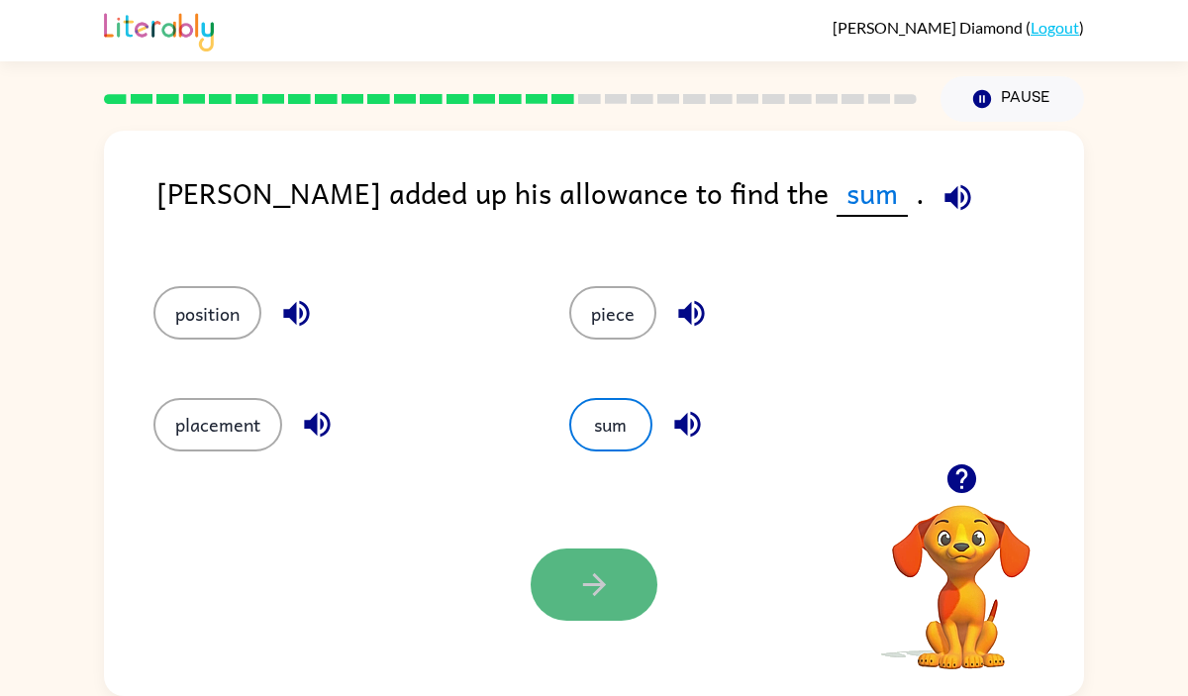
click at [580, 593] on icon "button" at bounding box center [594, 584] width 35 height 35
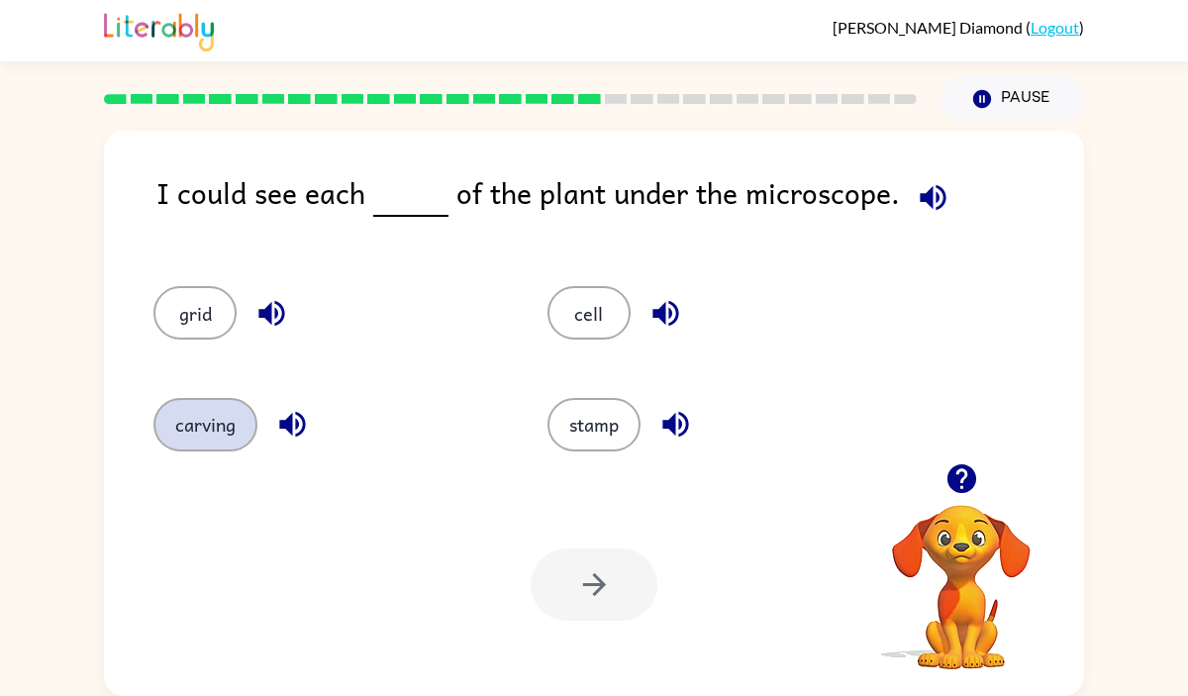
click at [241, 407] on button "carving" at bounding box center [205, 424] width 104 height 53
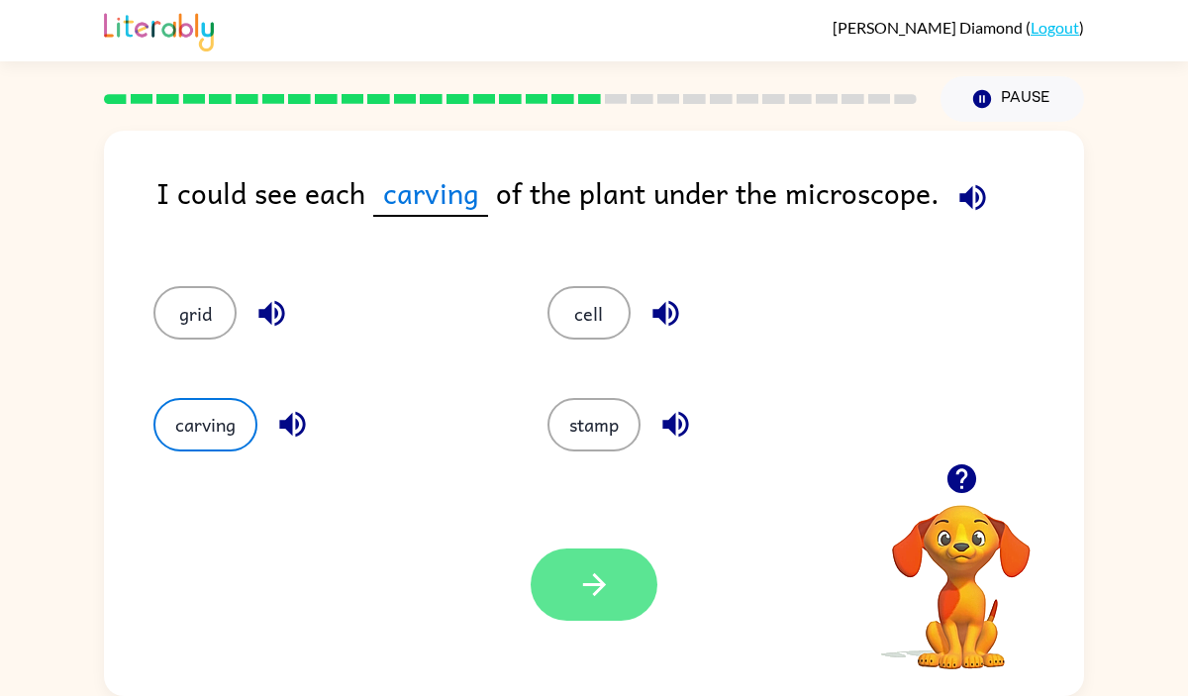
click at [593, 549] on button "button" at bounding box center [593, 584] width 127 height 72
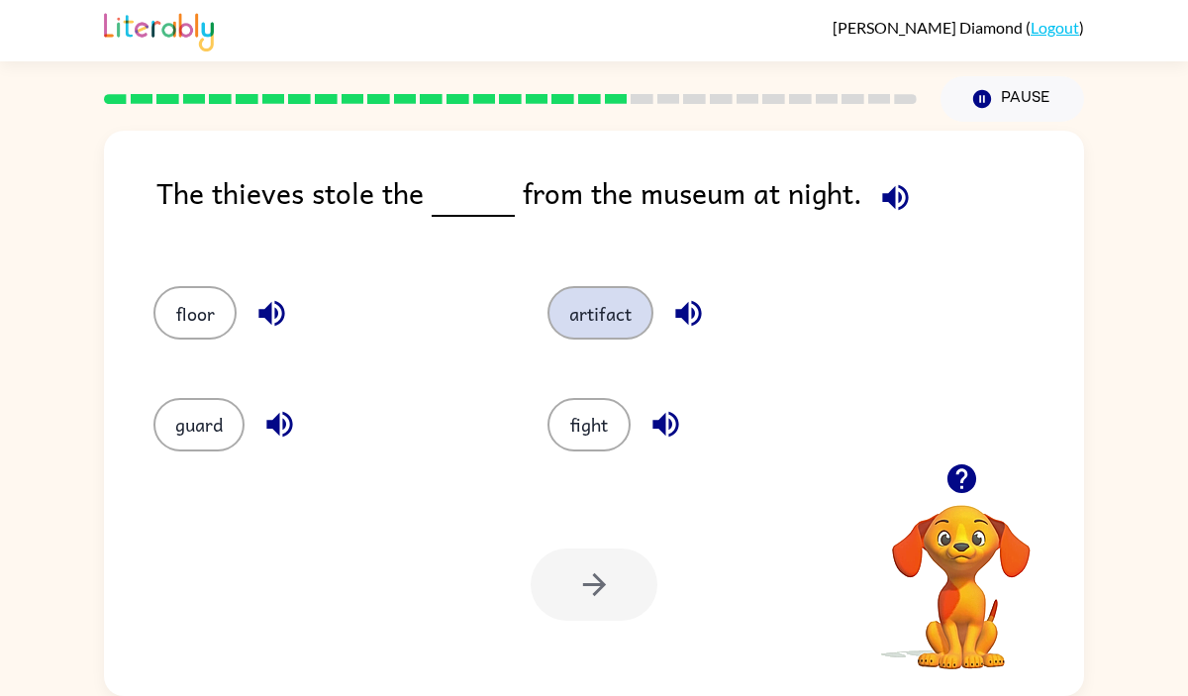
click at [607, 338] on button "artifact" at bounding box center [600, 312] width 106 height 53
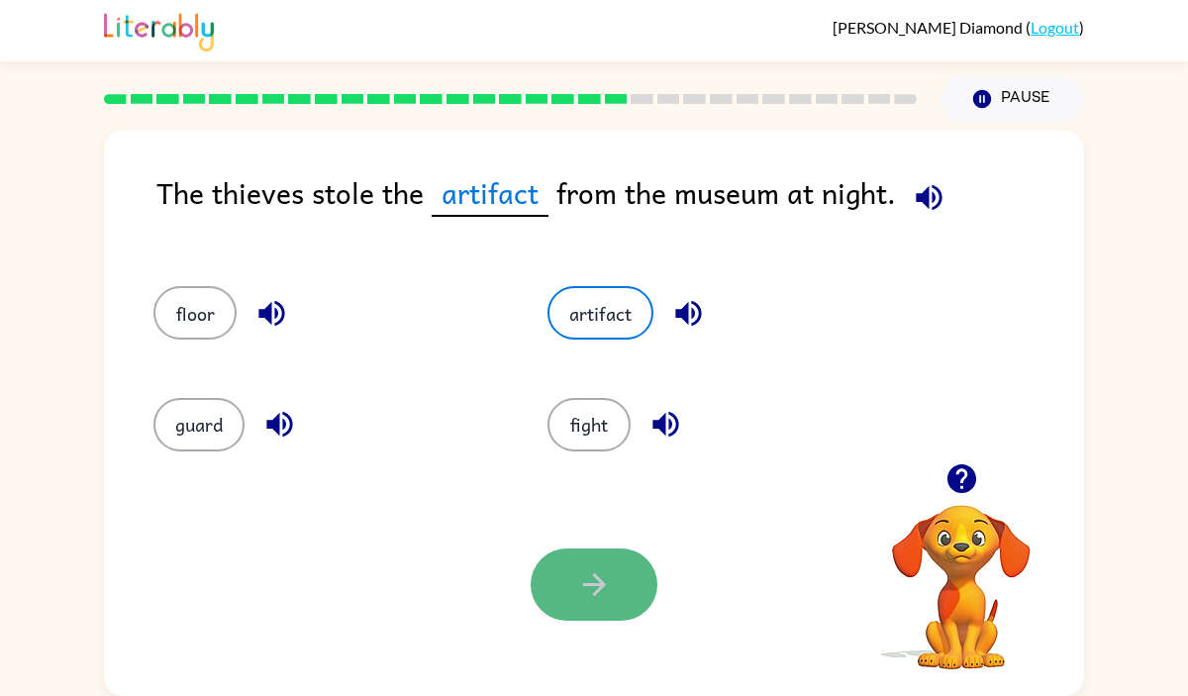
click at [586, 567] on icon "button" at bounding box center [594, 584] width 35 height 35
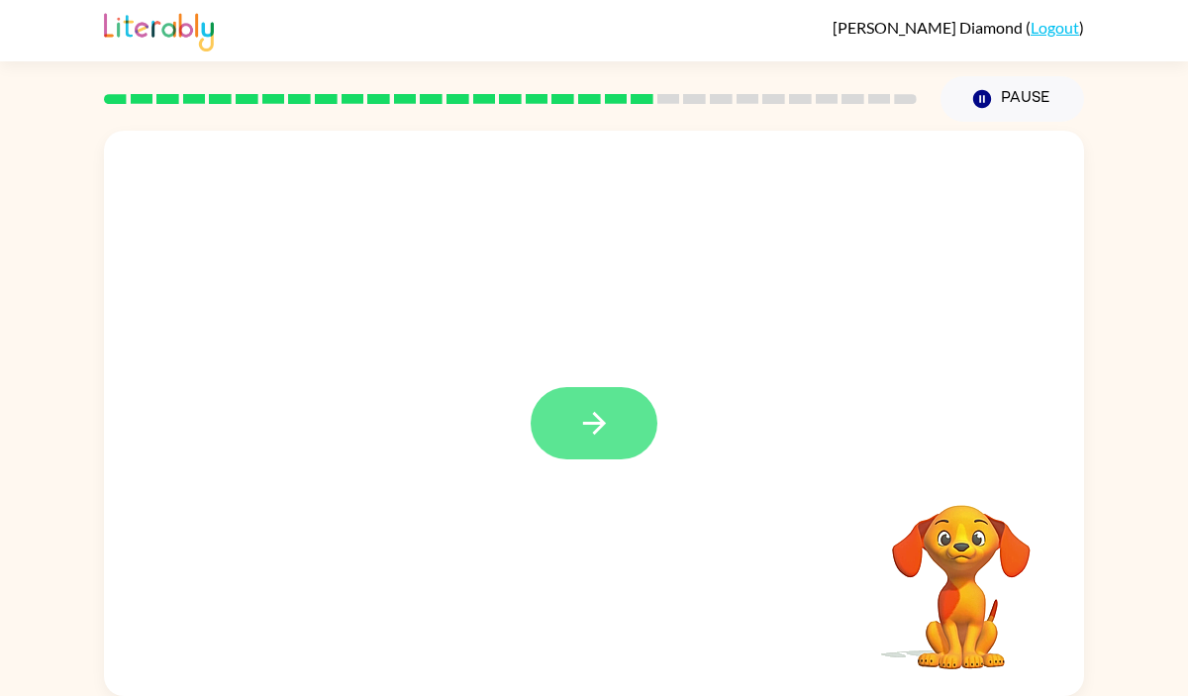
click at [606, 431] on icon "button" at bounding box center [594, 423] width 35 height 35
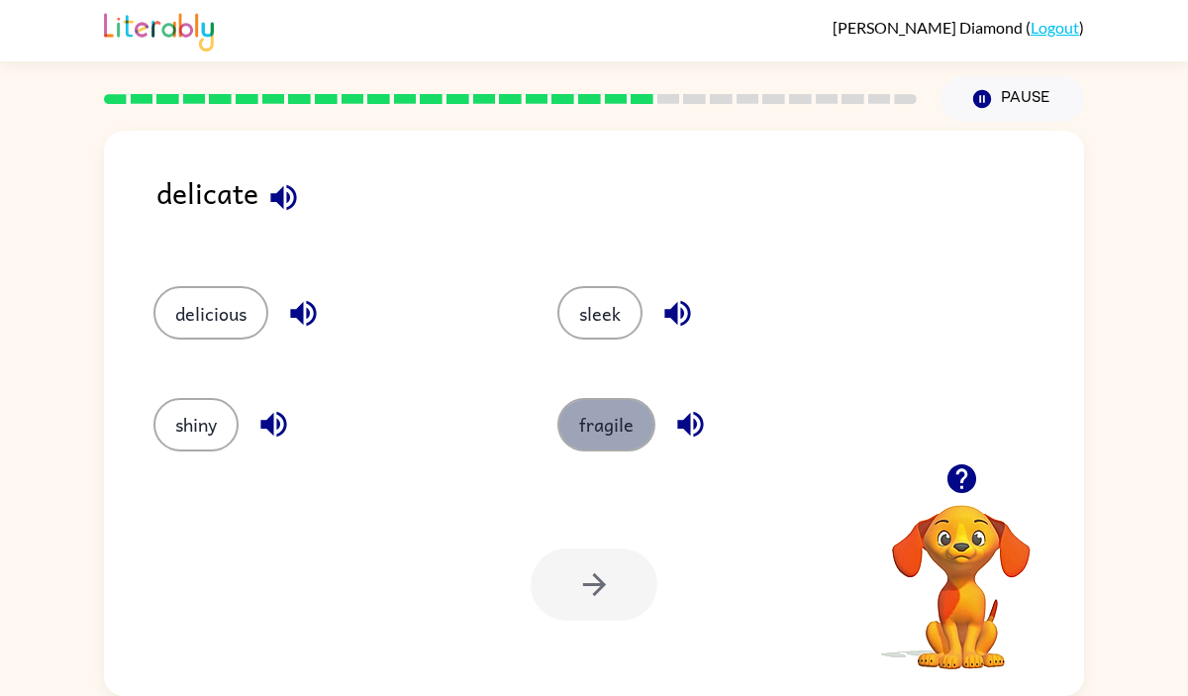
click at [635, 424] on button "fragile" at bounding box center [606, 424] width 98 height 53
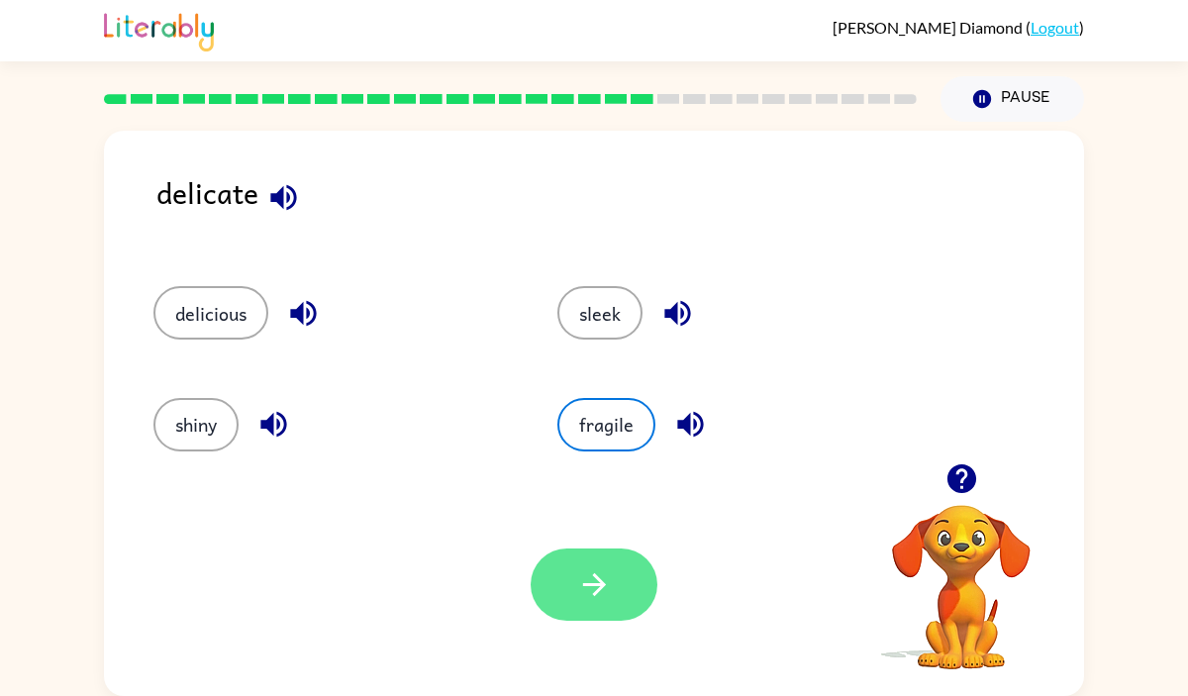
click at [596, 572] on icon "button" at bounding box center [594, 584] width 35 height 35
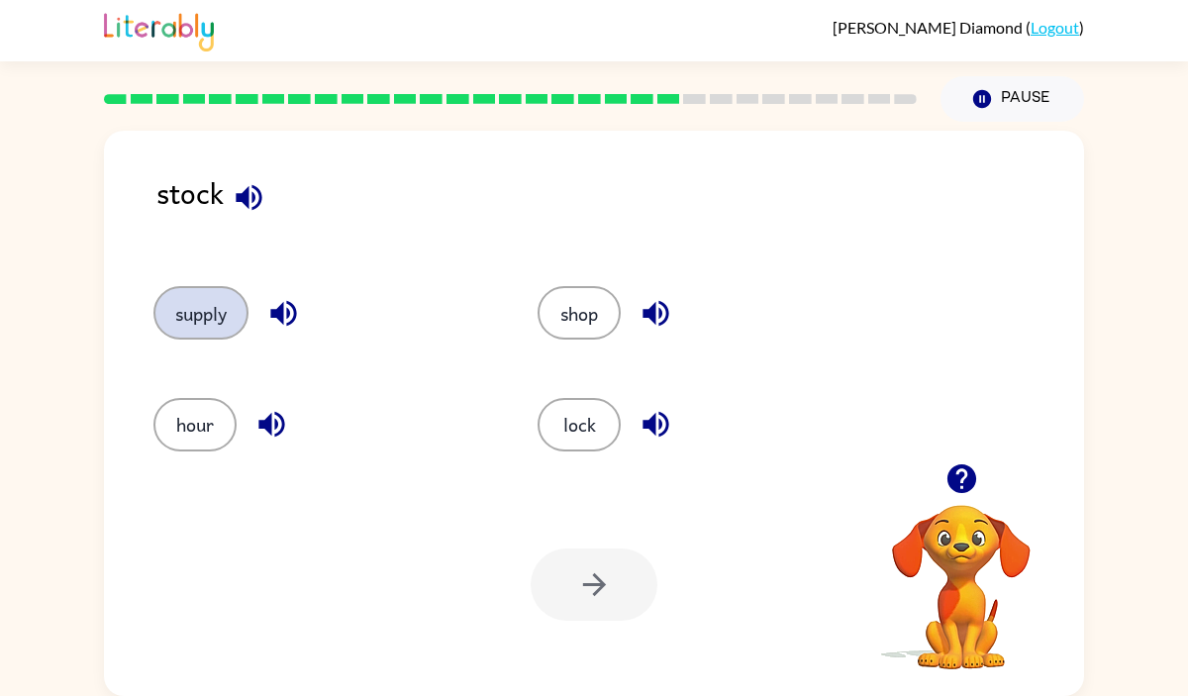
click at [206, 319] on button "supply" at bounding box center [200, 312] width 95 height 53
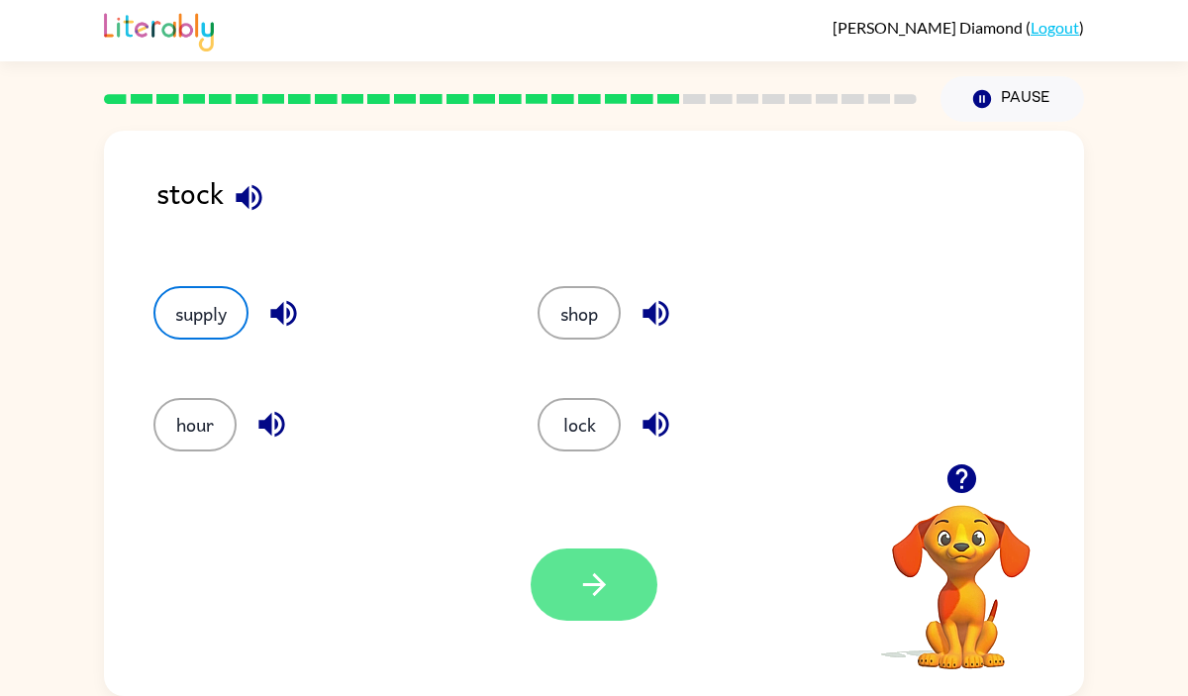
click at [544, 594] on button "button" at bounding box center [593, 584] width 127 height 72
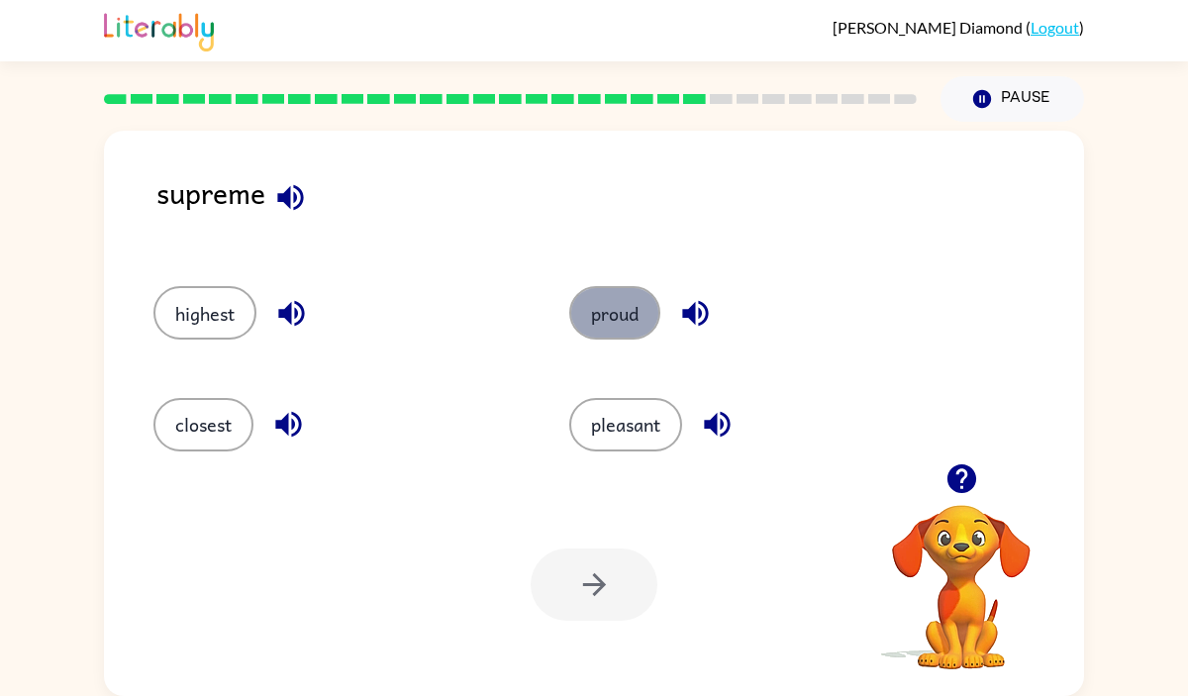
click at [600, 326] on button "proud" at bounding box center [614, 312] width 91 height 53
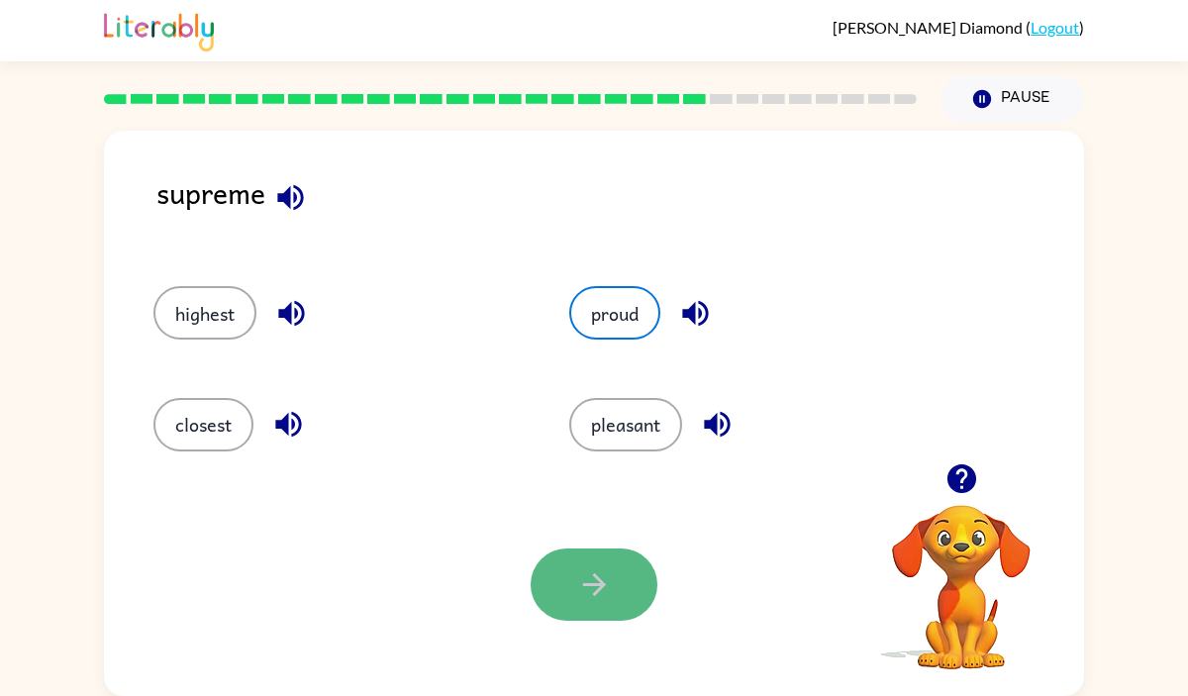
click at [586, 606] on button "button" at bounding box center [593, 584] width 127 height 72
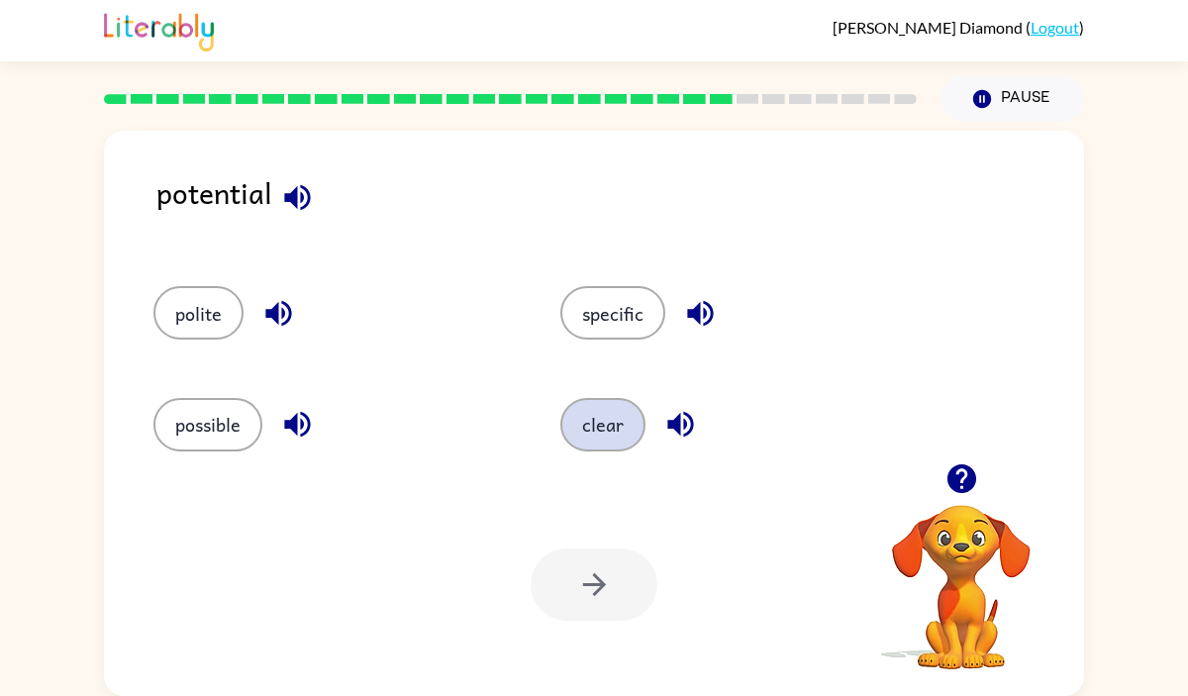
click at [607, 449] on button "clear" at bounding box center [602, 424] width 85 height 53
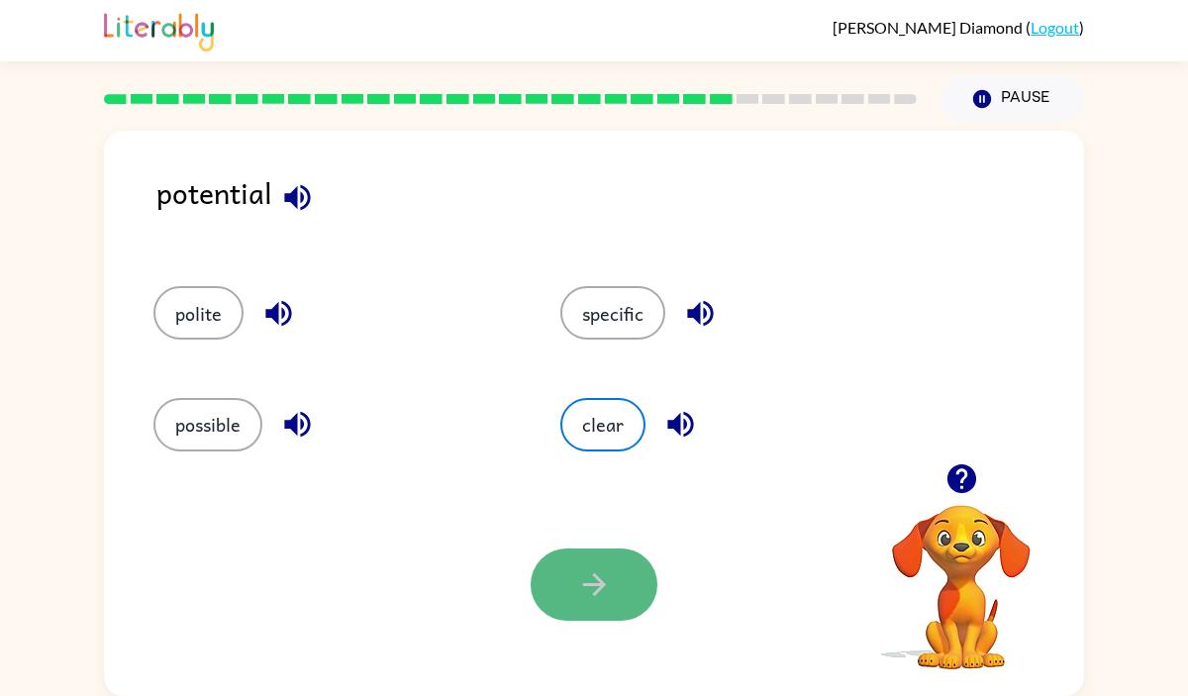
click at [601, 590] on icon "button" at bounding box center [594, 584] width 35 height 35
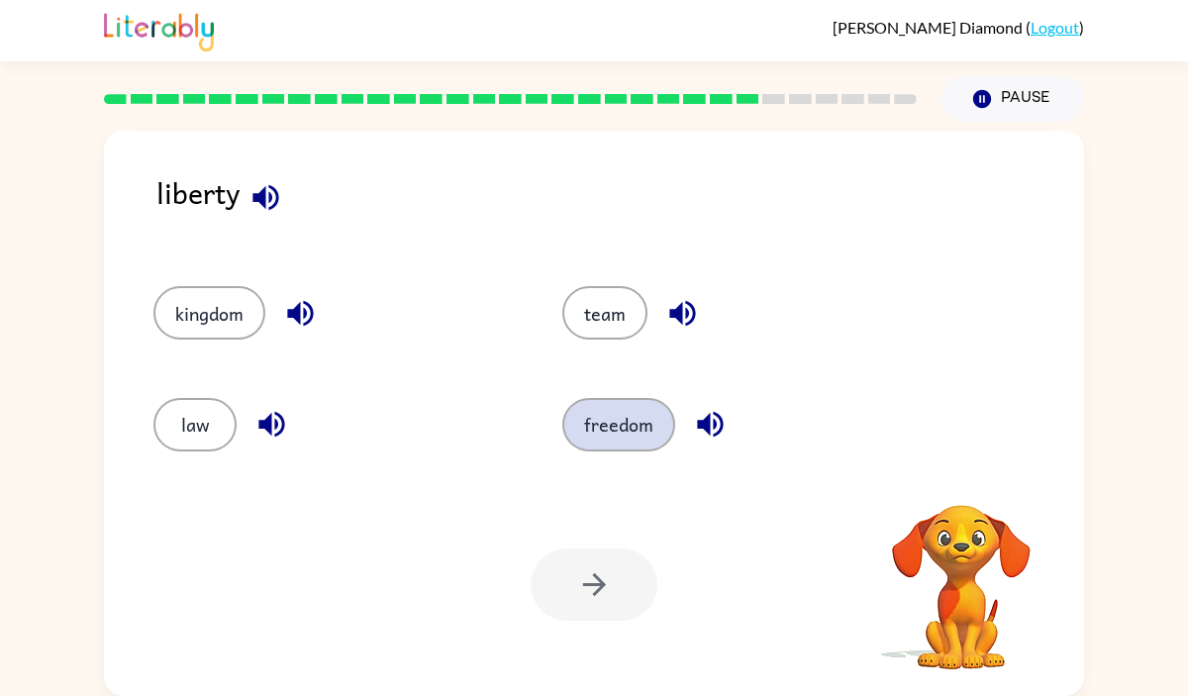
click at [630, 409] on button "freedom" at bounding box center [618, 424] width 113 height 53
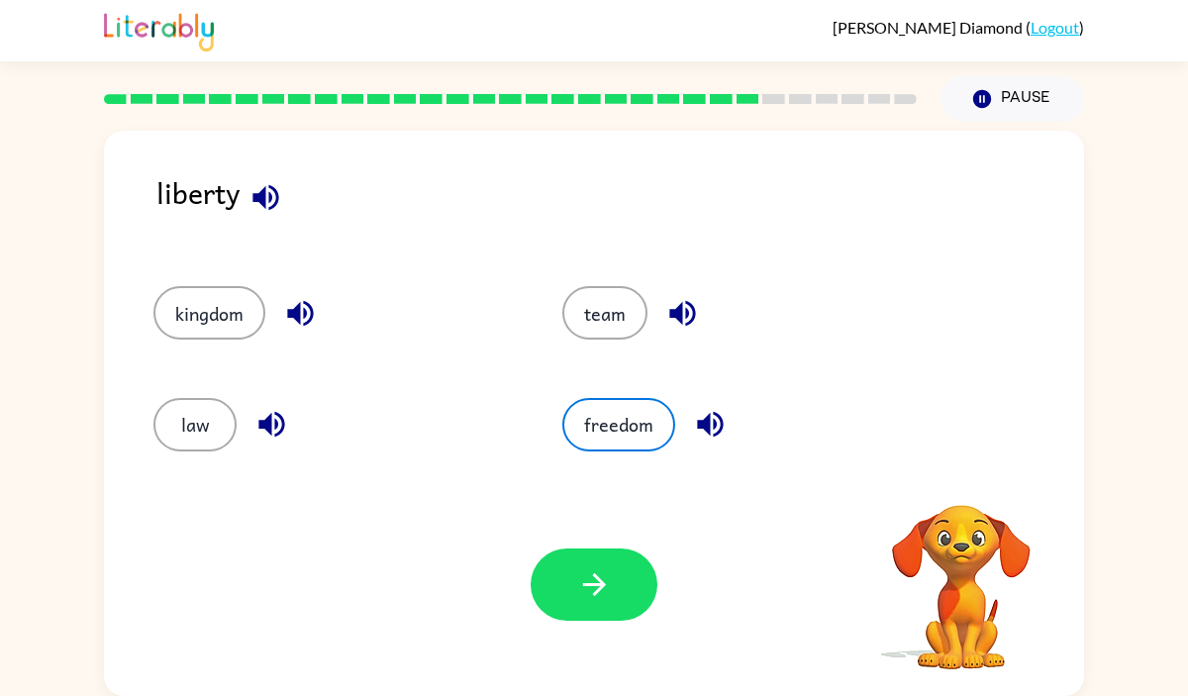
click at [635, 619] on div at bounding box center [593, 584] width 127 height 72
click at [622, 581] on button "button" at bounding box center [593, 584] width 127 height 72
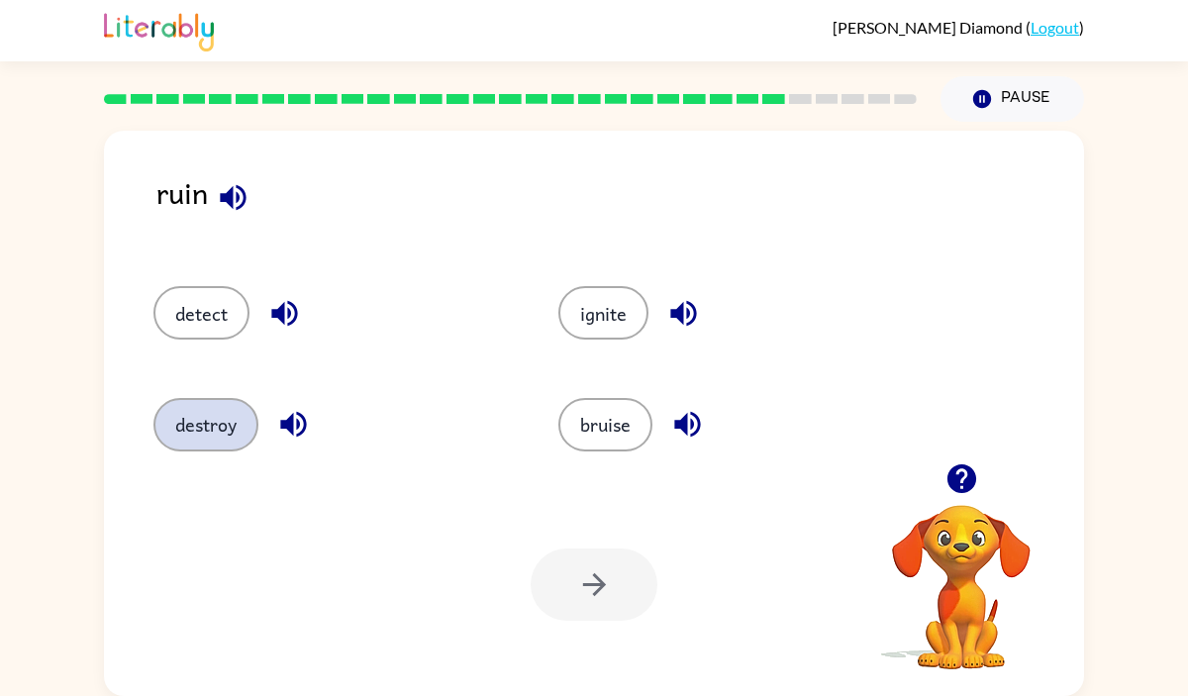
click at [217, 441] on button "destroy" at bounding box center [205, 424] width 105 height 53
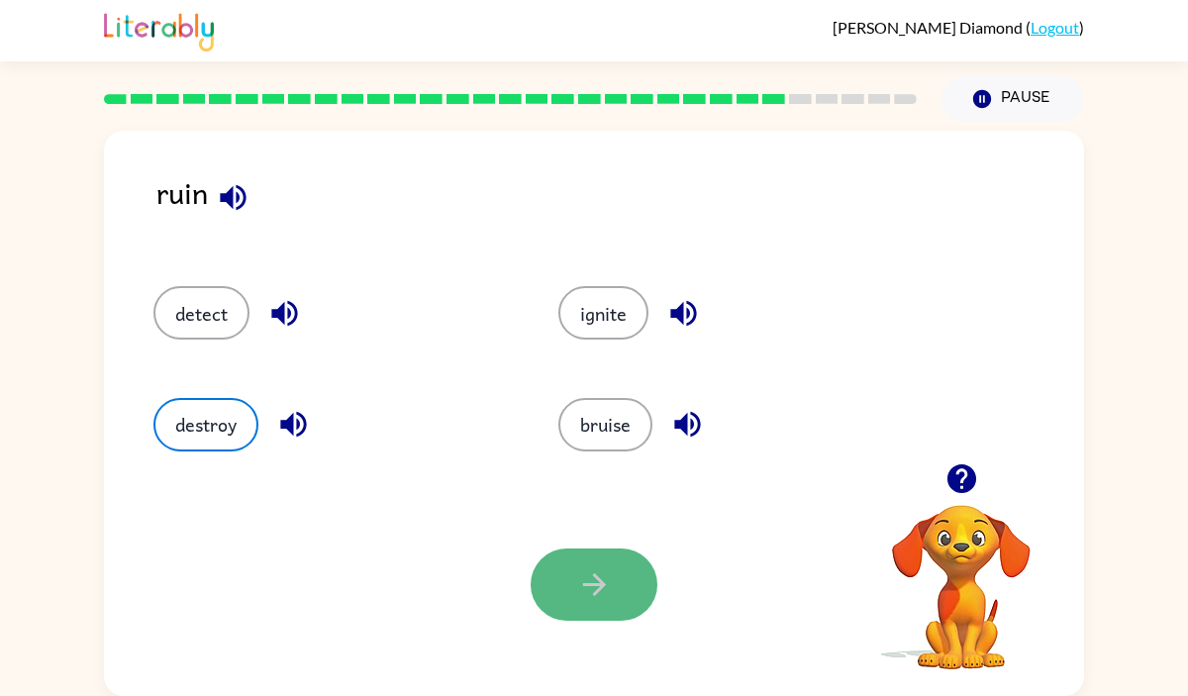
click at [553, 584] on button "button" at bounding box center [593, 584] width 127 height 72
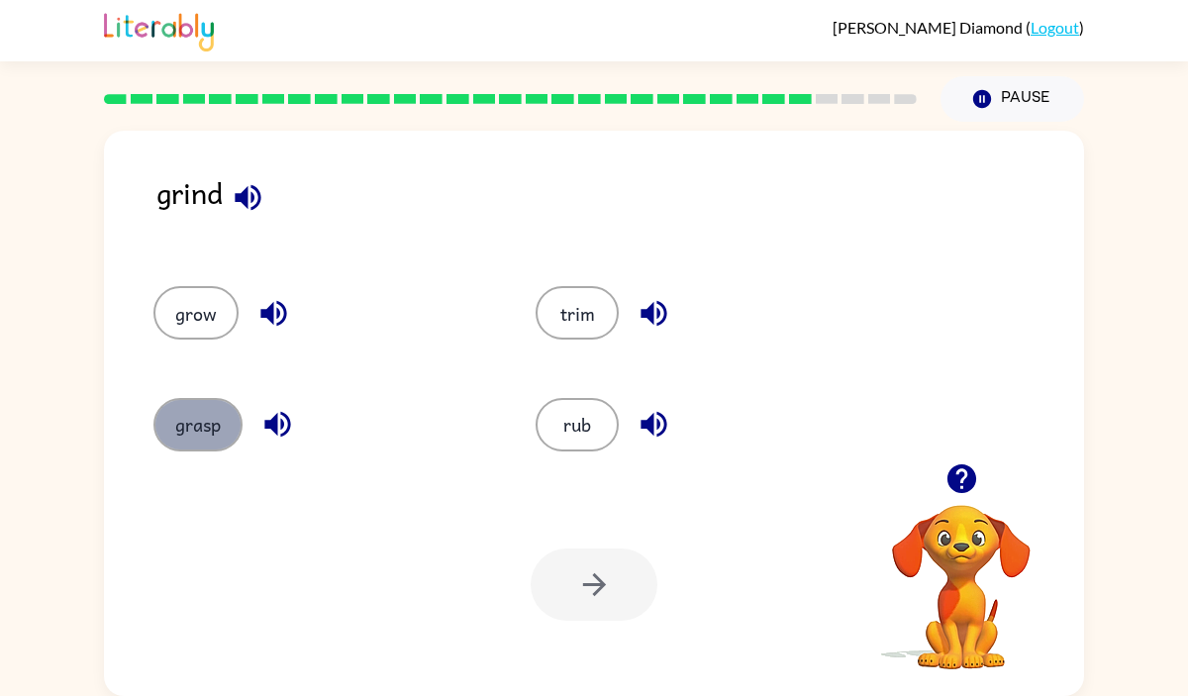
click at [194, 431] on button "grasp" at bounding box center [197, 424] width 89 height 53
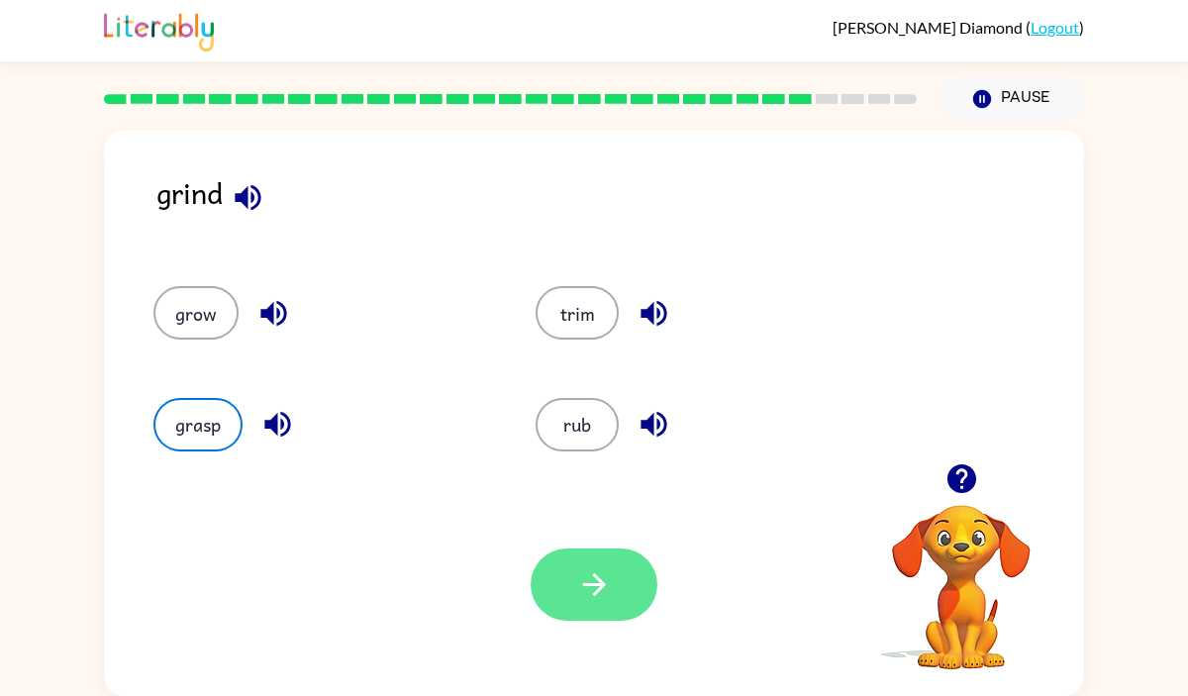
click at [629, 584] on button "button" at bounding box center [593, 584] width 127 height 72
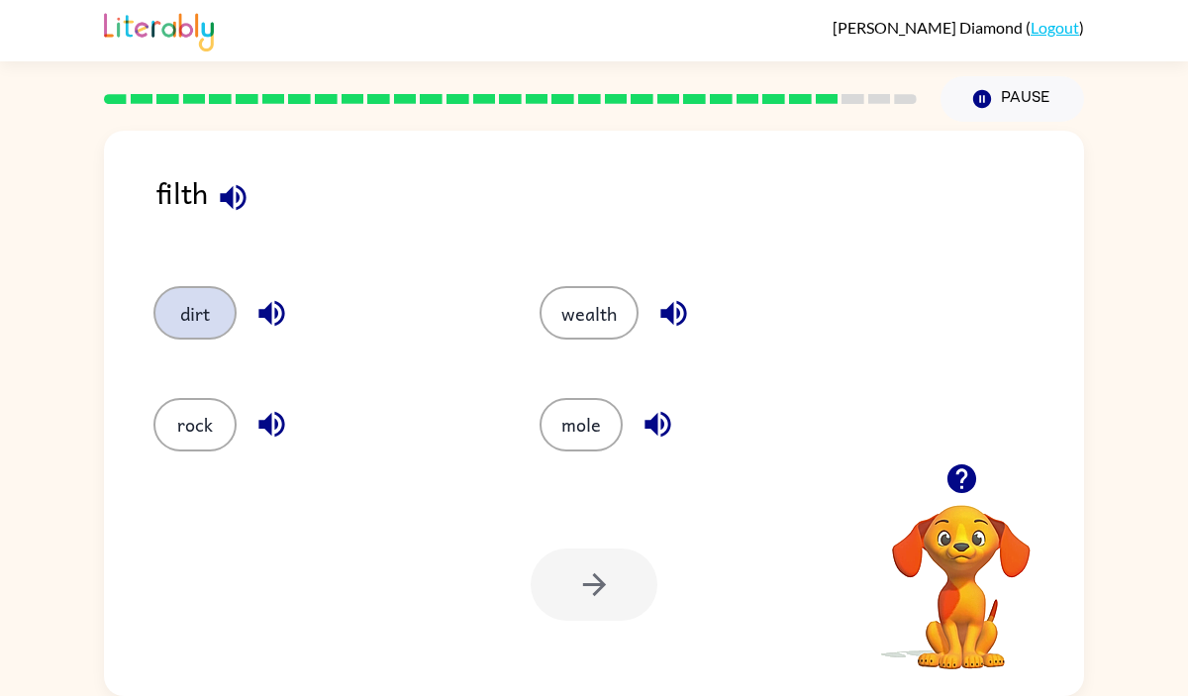
click at [183, 327] on button "dirt" at bounding box center [194, 312] width 83 height 53
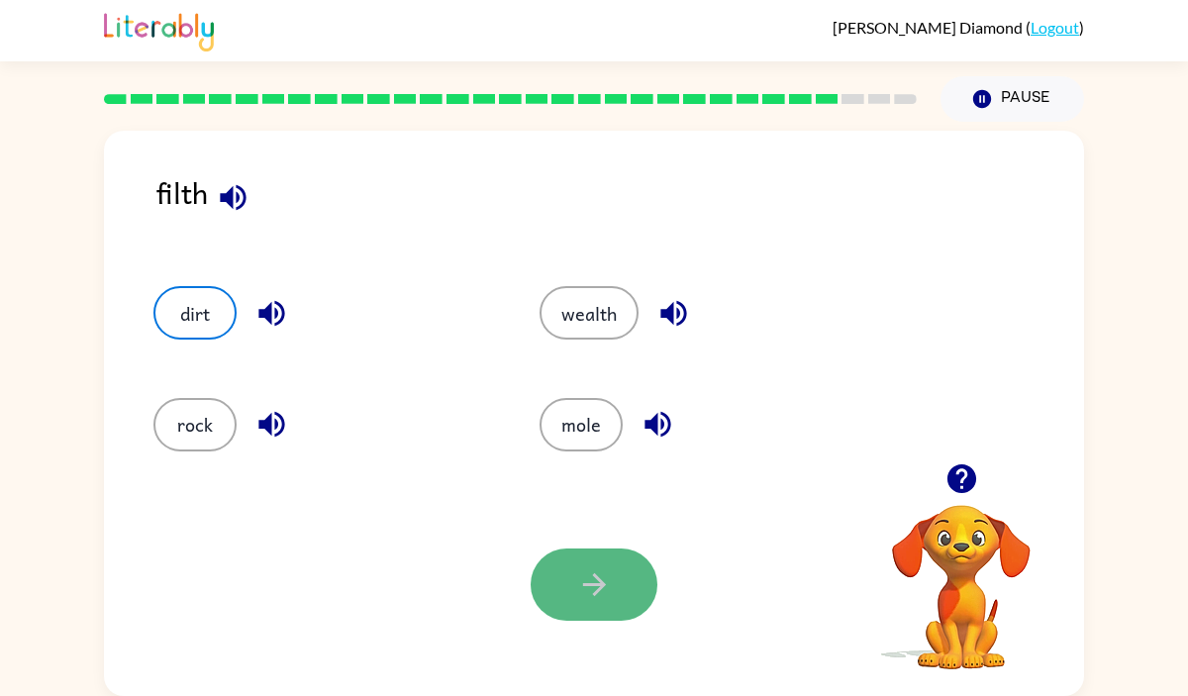
click at [646, 576] on button "button" at bounding box center [593, 584] width 127 height 72
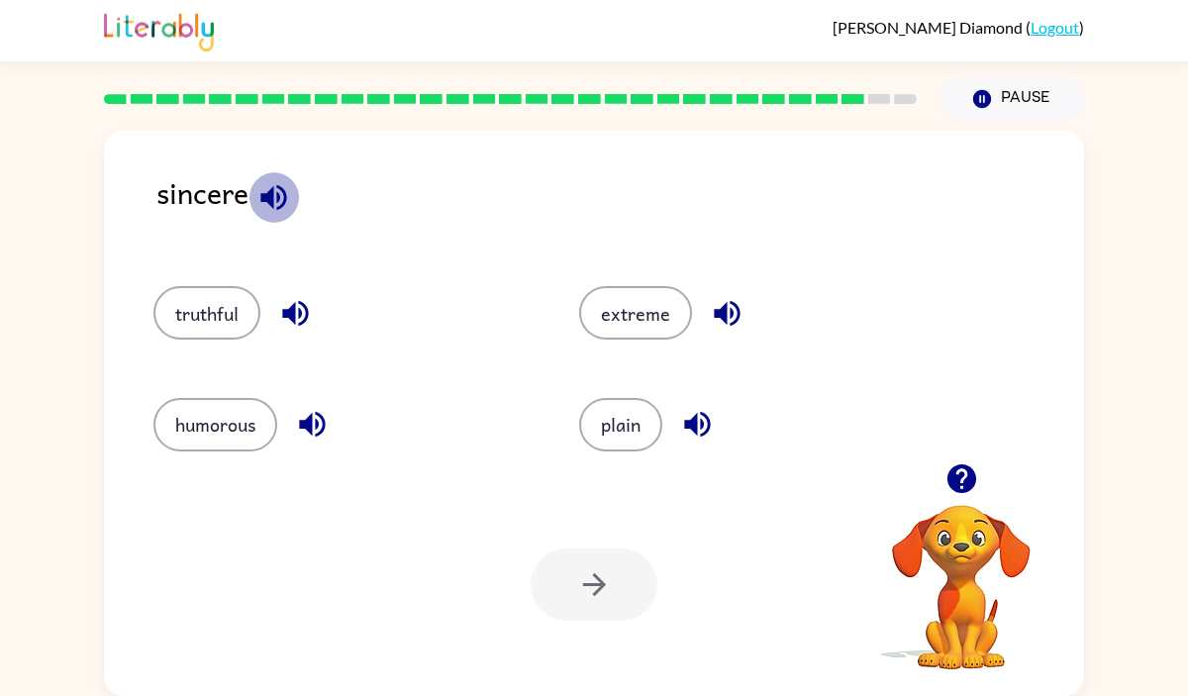
click at [263, 195] on icon "button" at bounding box center [273, 197] width 26 height 26
click at [261, 325] on div "truthful" at bounding box center [343, 312] width 380 height 53
click at [223, 312] on button "truthful" at bounding box center [206, 312] width 107 height 53
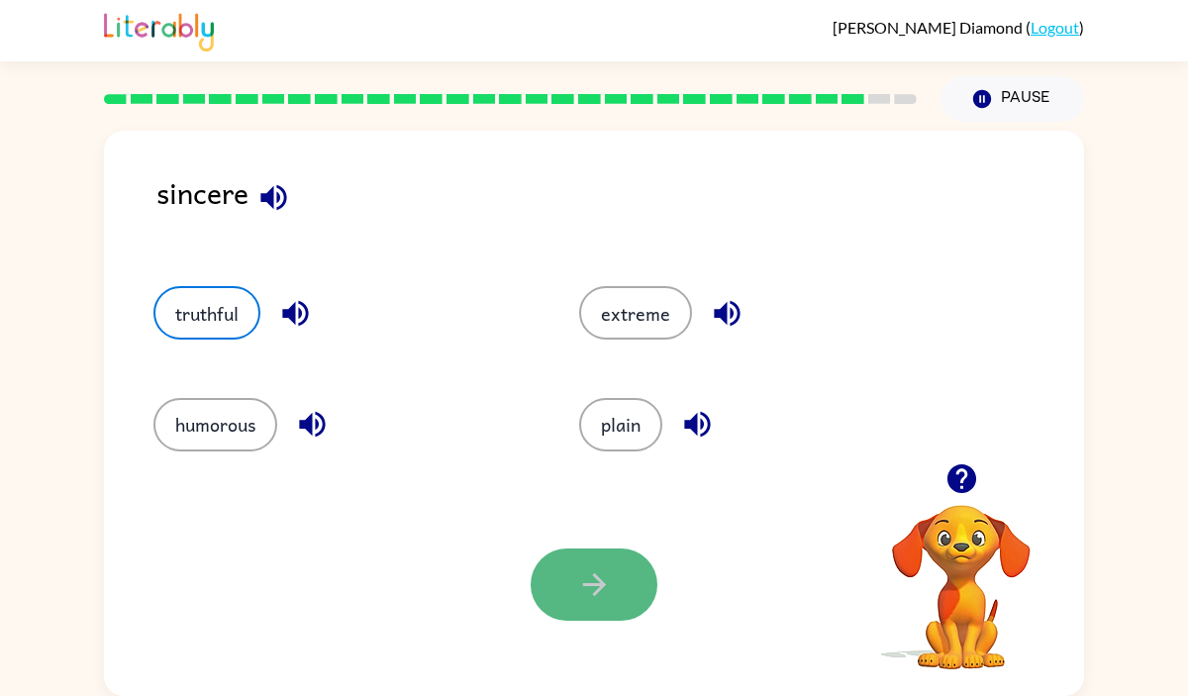
click at [605, 594] on icon "button" at bounding box center [594, 584] width 35 height 35
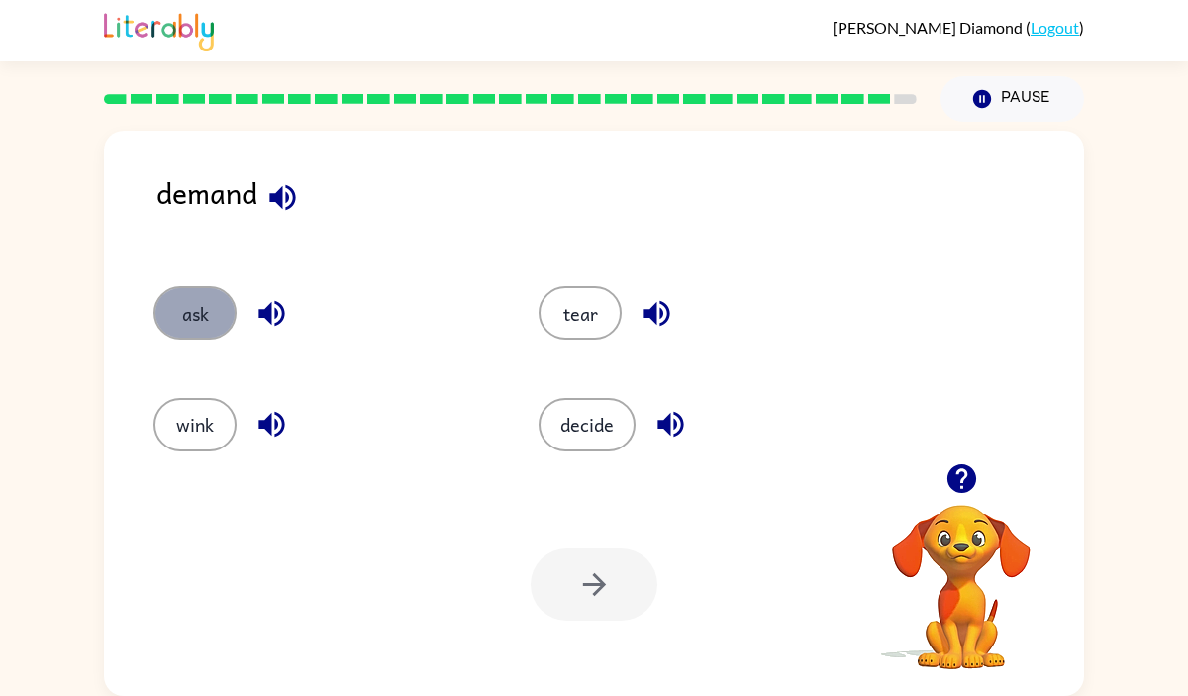
click at [186, 336] on button "ask" at bounding box center [194, 312] width 83 height 53
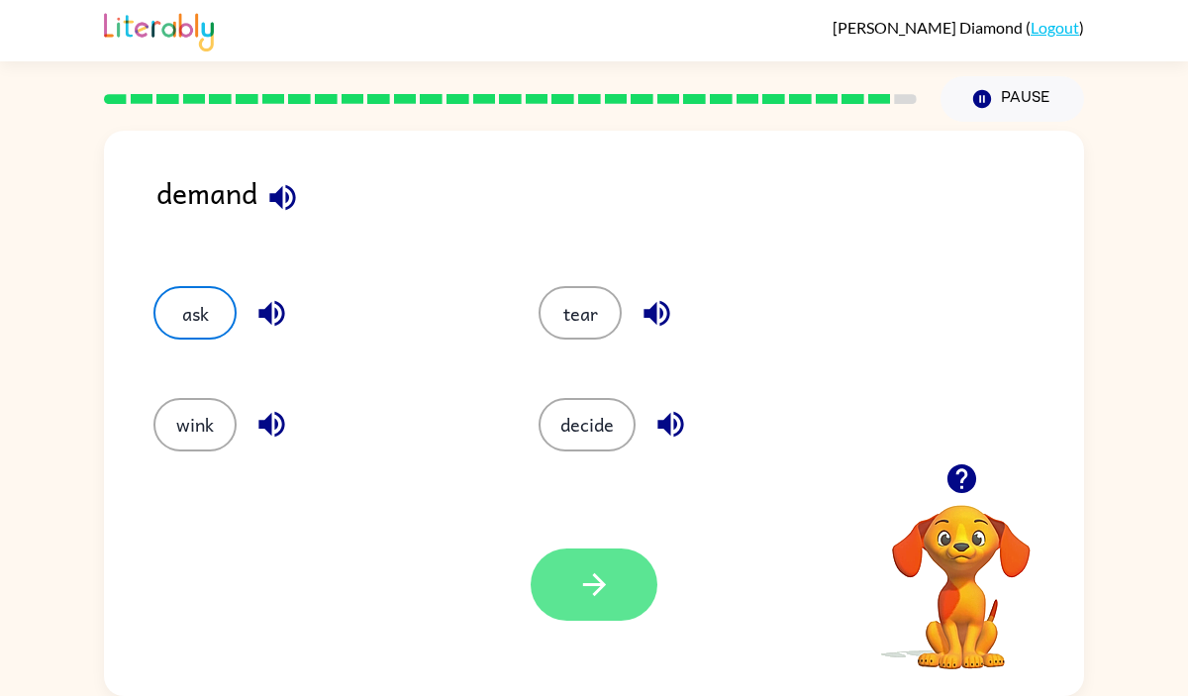
click at [646, 587] on button "button" at bounding box center [593, 584] width 127 height 72
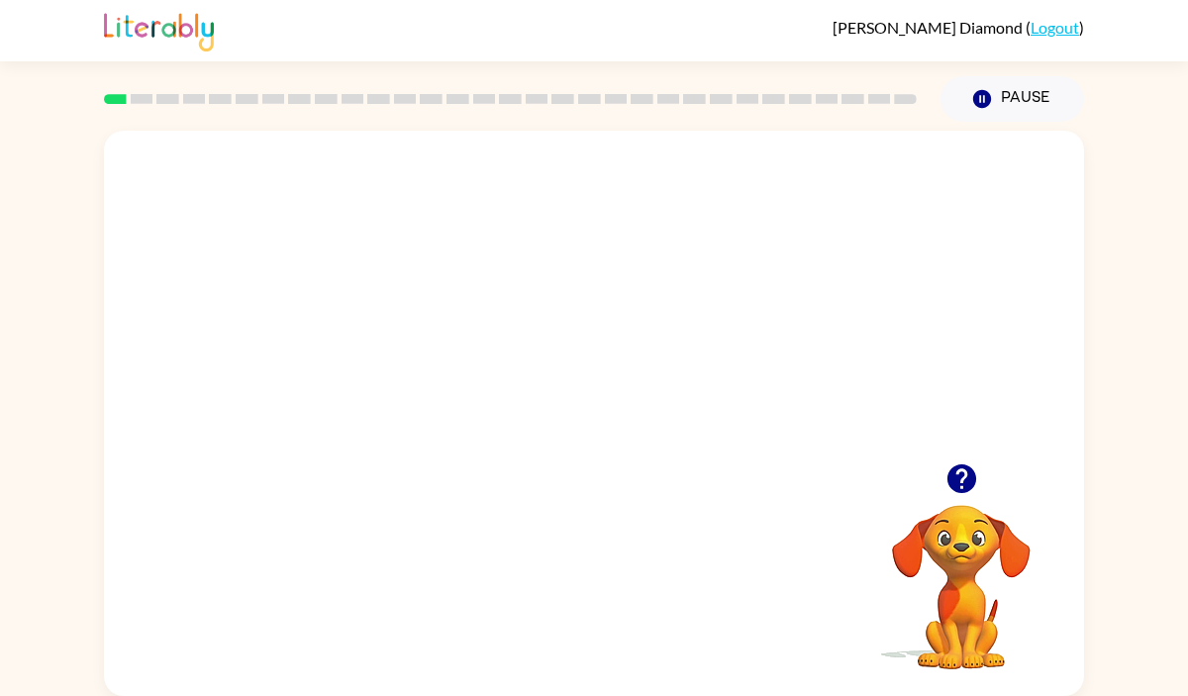
click at [534, 315] on video "Your browser must support playing .mp4 files to use Literably. Please try using…" at bounding box center [594, 297] width 980 height 333
click at [652, 354] on video "Your browser must support playing .mp4 files to use Literably. Please try using…" at bounding box center [594, 297] width 980 height 333
click at [595, 426] on div at bounding box center [593, 423] width 127 height 72
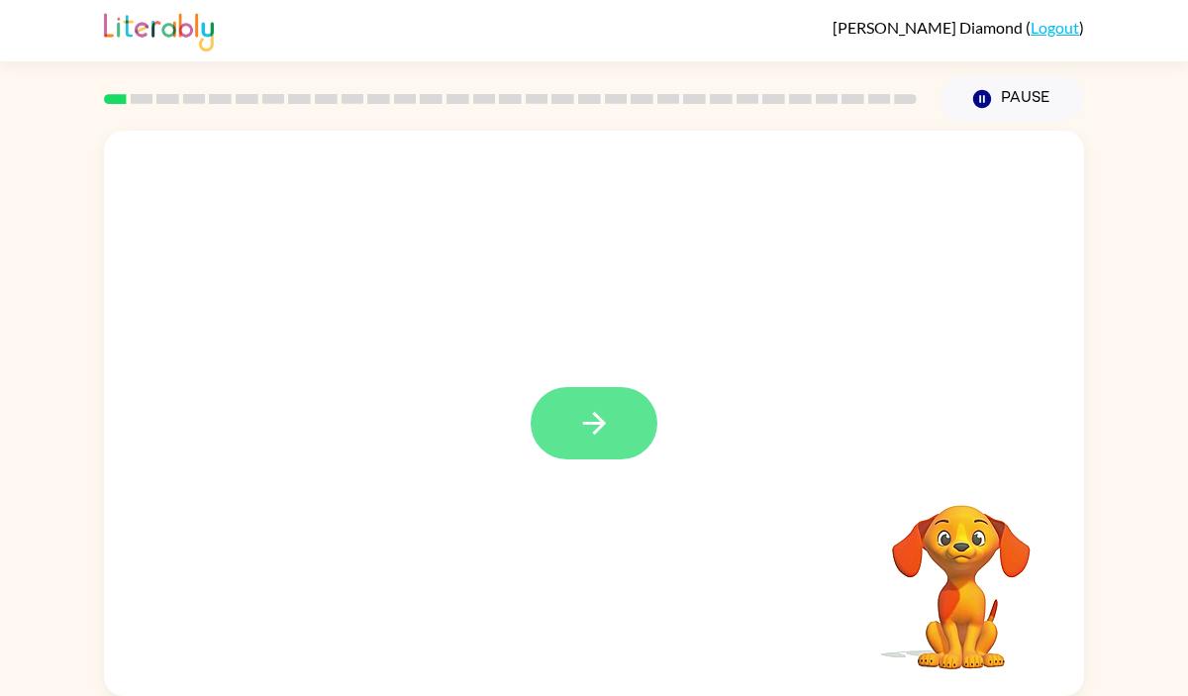
click at [596, 427] on icon "button" at bounding box center [594, 423] width 35 height 35
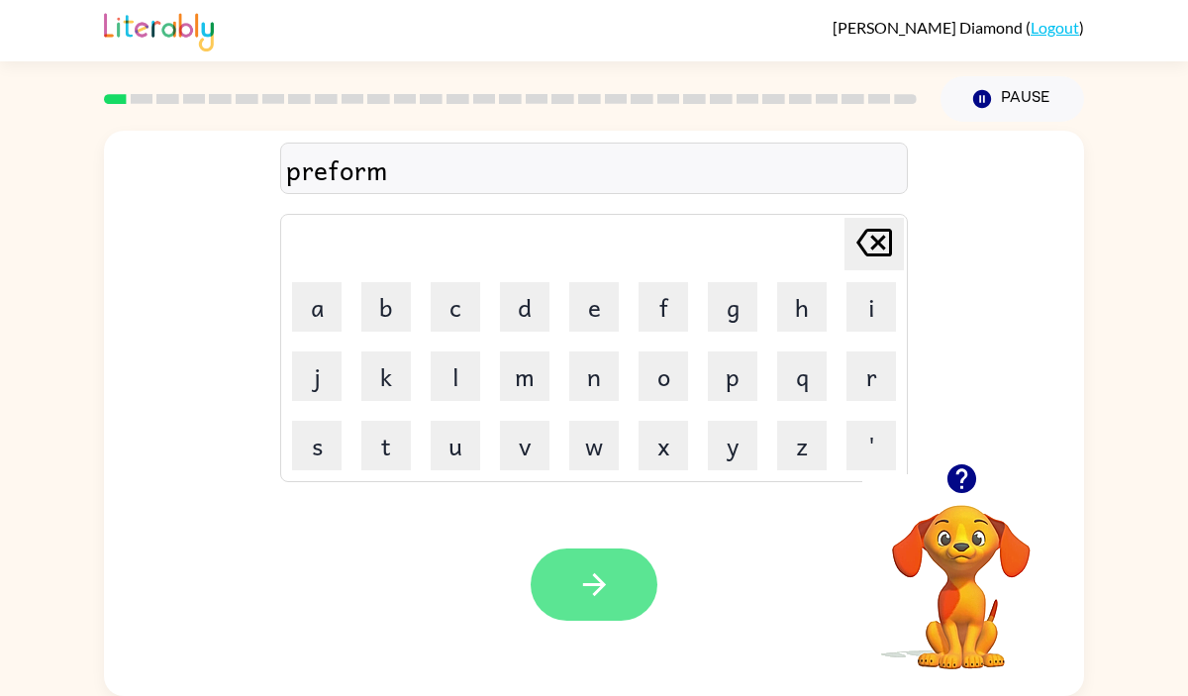
click at [603, 569] on icon "button" at bounding box center [594, 584] width 35 height 35
click at [619, 595] on button "button" at bounding box center [593, 584] width 127 height 72
click at [562, 576] on button "button" at bounding box center [593, 584] width 127 height 72
click at [611, 596] on button "button" at bounding box center [593, 584] width 127 height 72
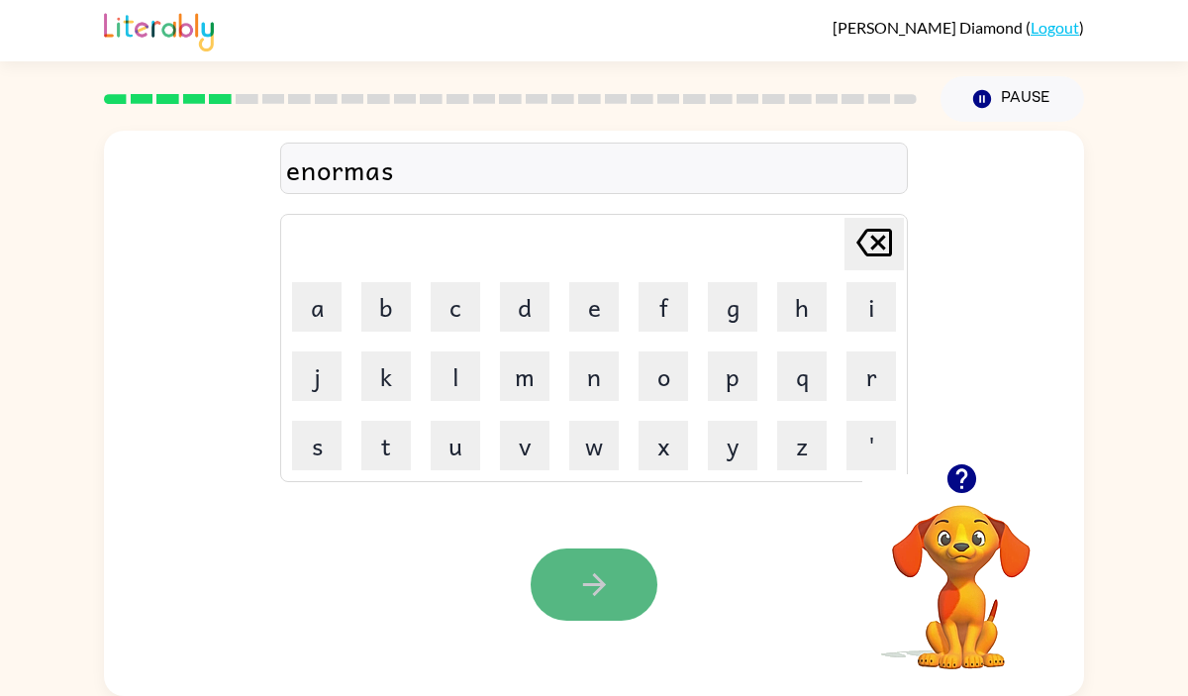
click at [616, 595] on button "button" at bounding box center [593, 584] width 127 height 72
click at [626, 588] on button "button" at bounding box center [593, 584] width 127 height 72
click at [629, 576] on button "button" at bounding box center [593, 584] width 127 height 72
click at [609, 582] on icon "button" at bounding box center [594, 584] width 35 height 35
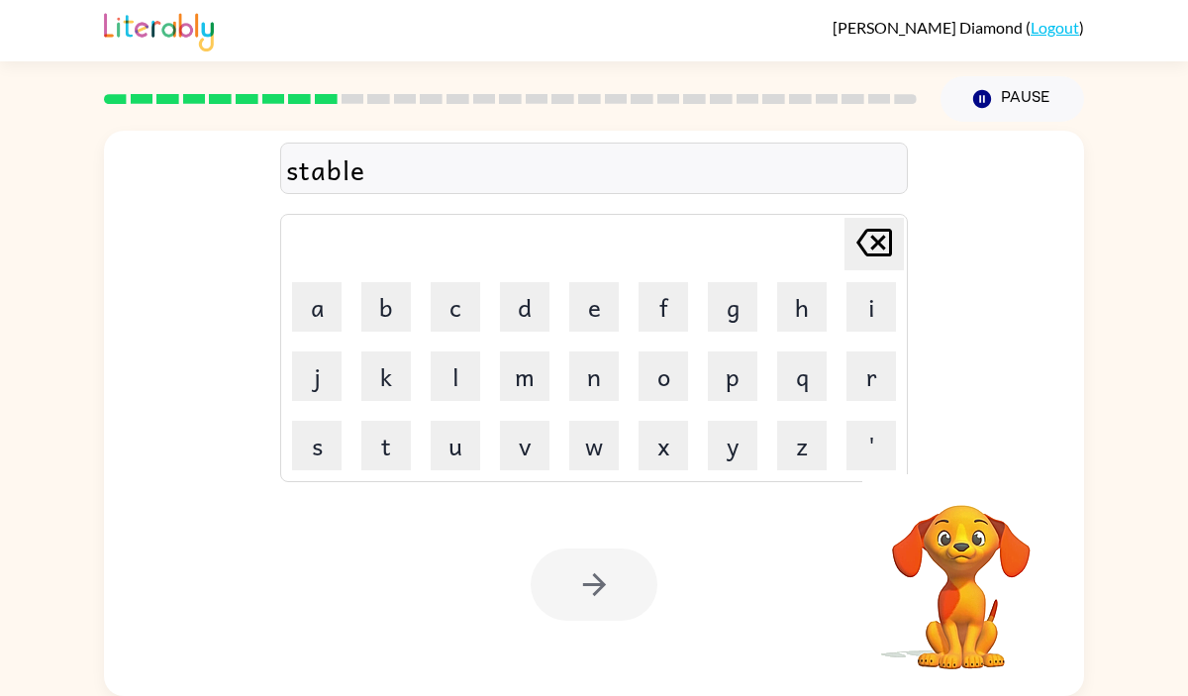
click at [594, 586] on div at bounding box center [593, 584] width 127 height 72
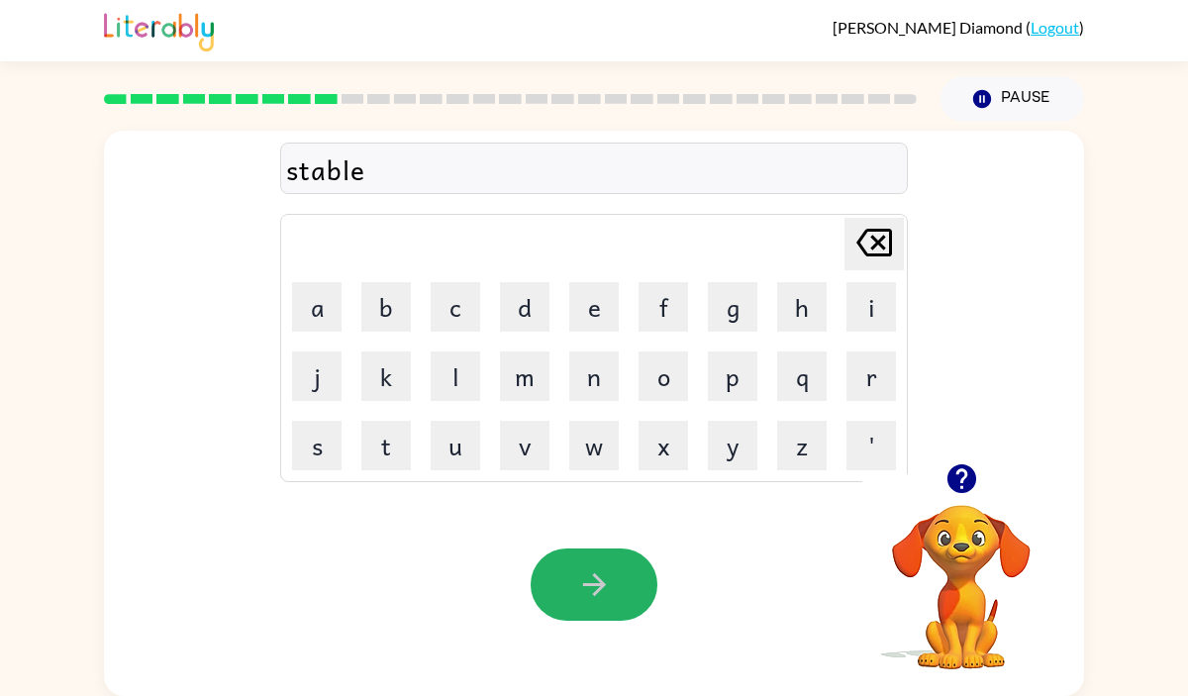
click at [594, 586] on icon "button" at bounding box center [594, 584] width 35 height 35
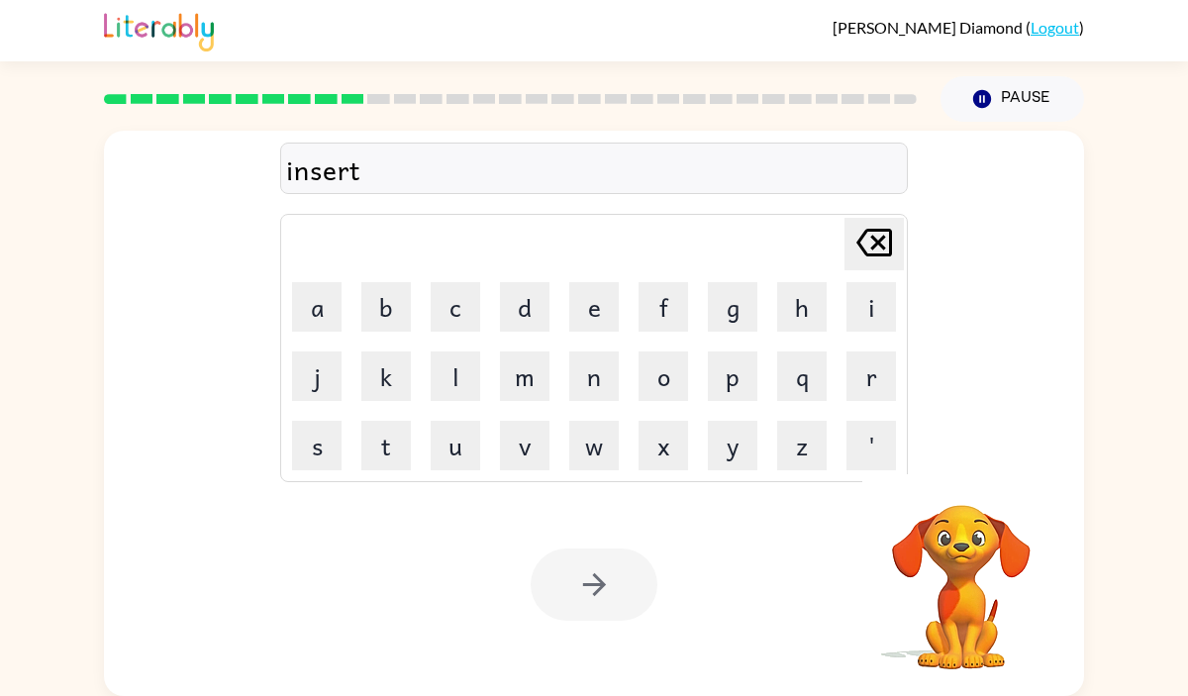
click at [595, 585] on div at bounding box center [593, 584] width 127 height 72
click at [595, 585] on icon "button" at bounding box center [593, 584] width 23 height 23
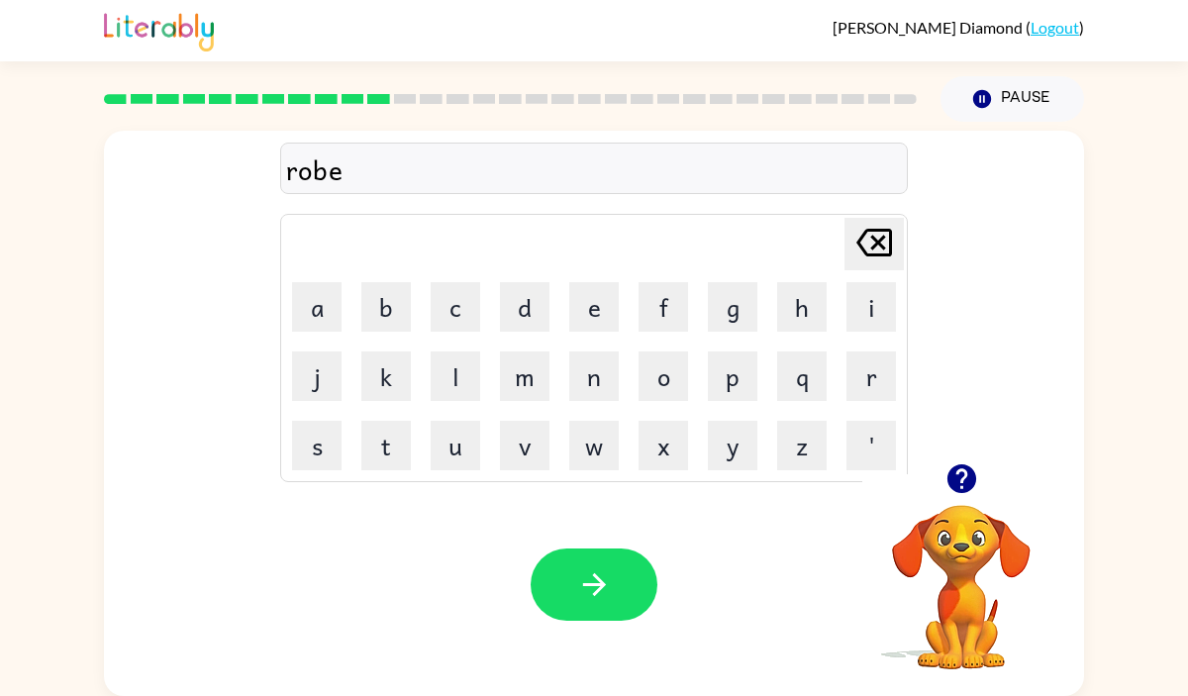
click at [664, 574] on div "Your browser must support playing .mp4 files to use Literably. Please try using…" at bounding box center [594, 584] width 980 height 223
click at [629, 583] on button "button" at bounding box center [593, 584] width 127 height 72
click at [633, 582] on button "button" at bounding box center [593, 584] width 127 height 72
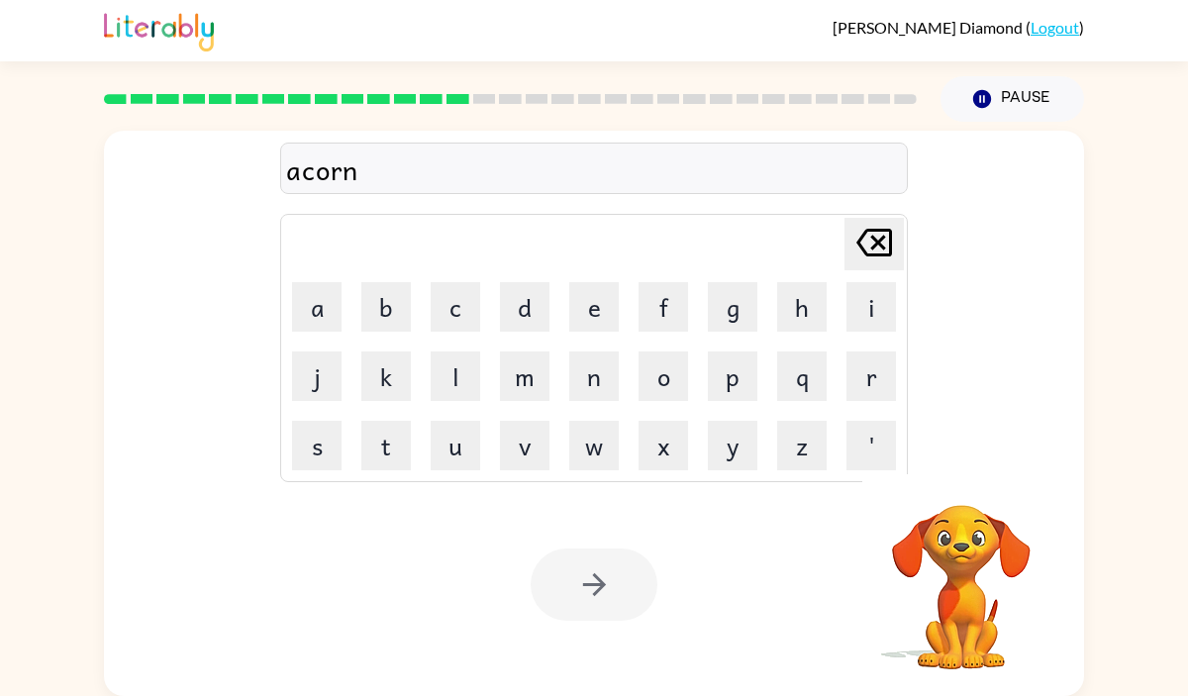
click at [633, 582] on div at bounding box center [593, 584] width 127 height 72
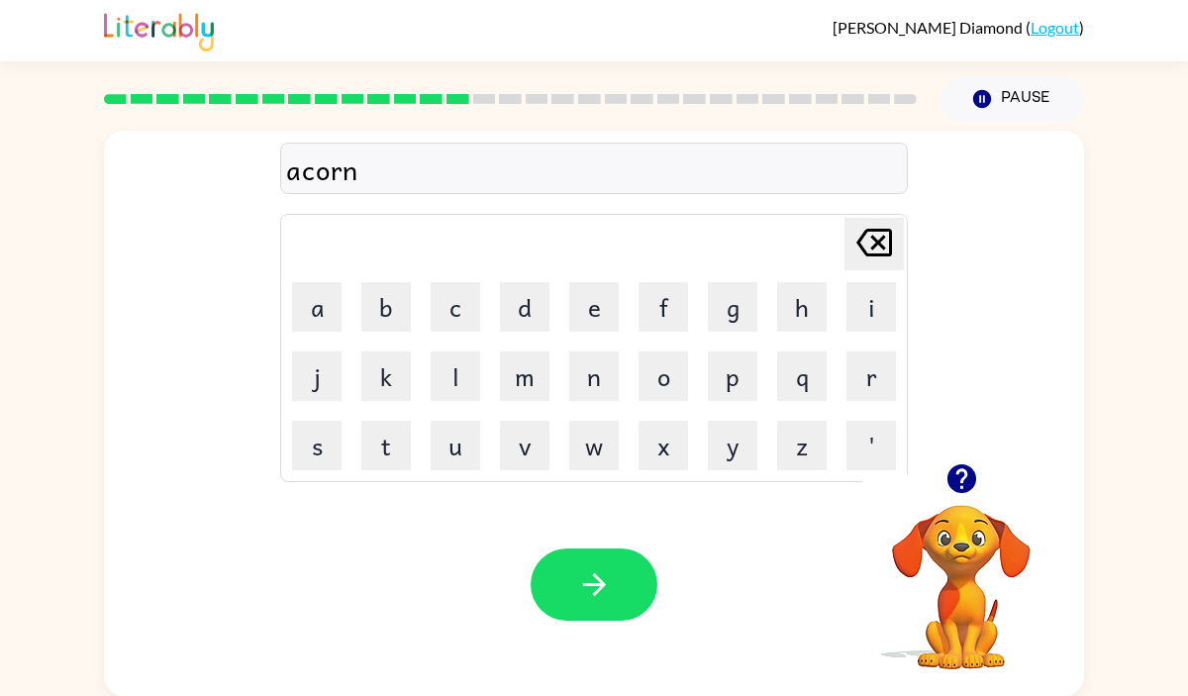
click at [633, 582] on button "button" at bounding box center [593, 584] width 127 height 72
click at [619, 577] on button "button" at bounding box center [593, 584] width 127 height 72
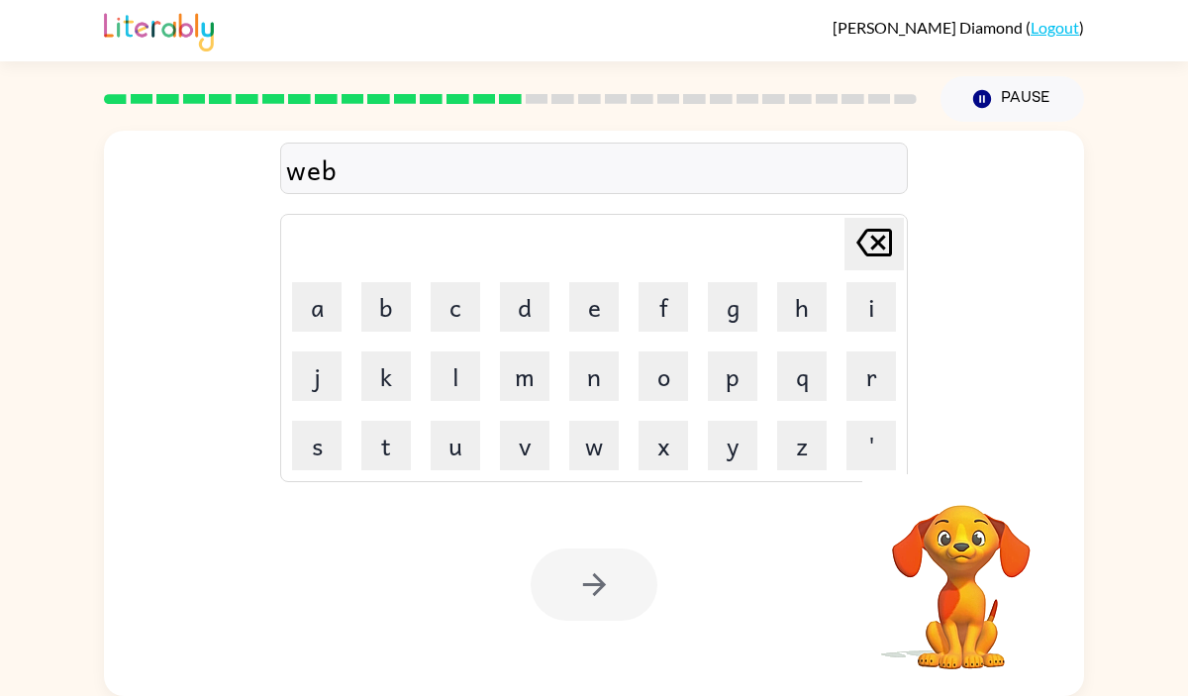
click at [620, 577] on div at bounding box center [593, 584] width 127 height 72
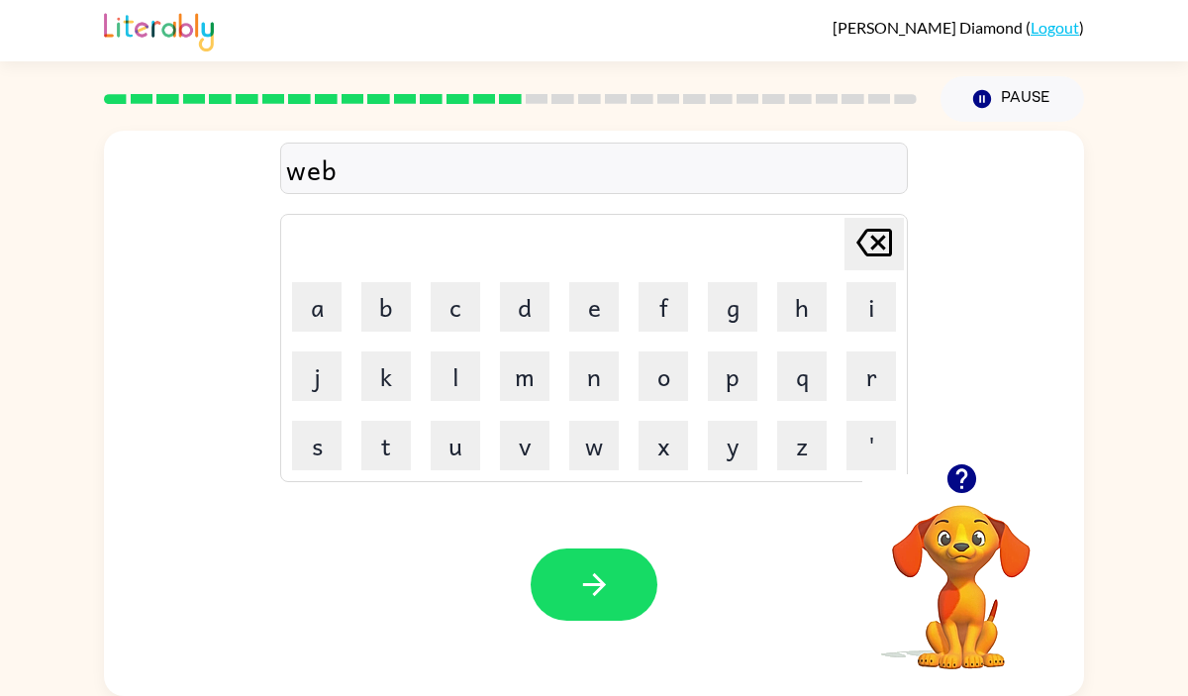
click at [620, 577] on button "button" at bounding box center [593, 584] width 127 height 72
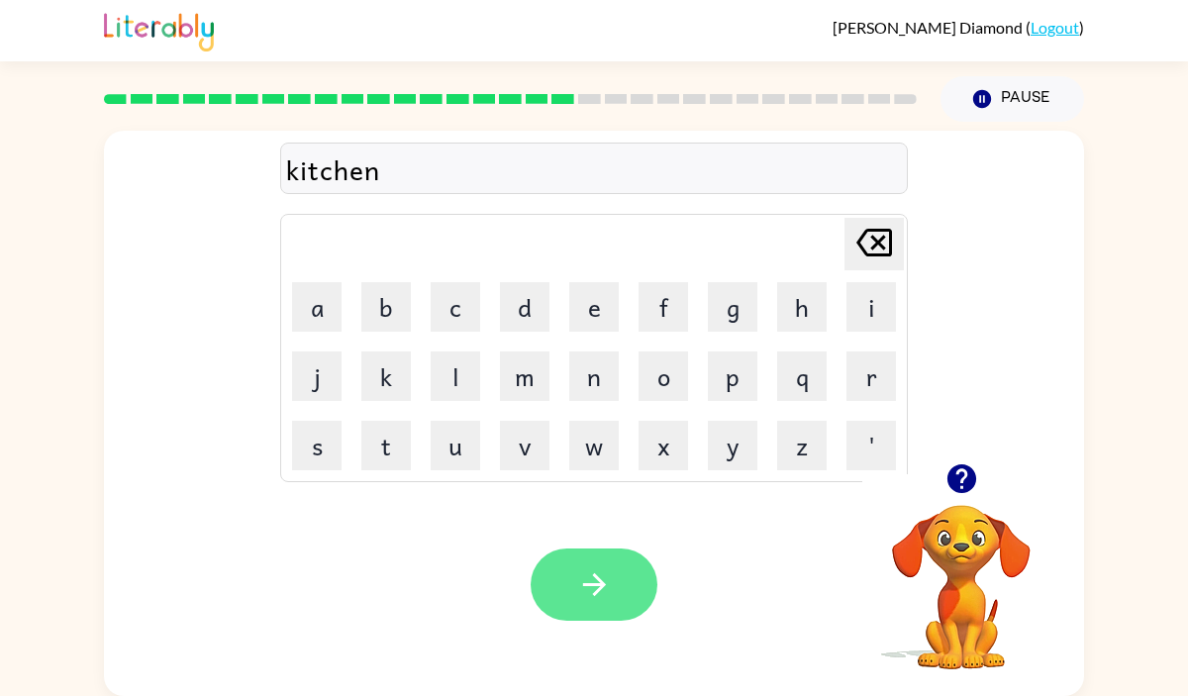
click at [582, 579] on icon "button" at bounding box center [594, 584] width 35 height 35
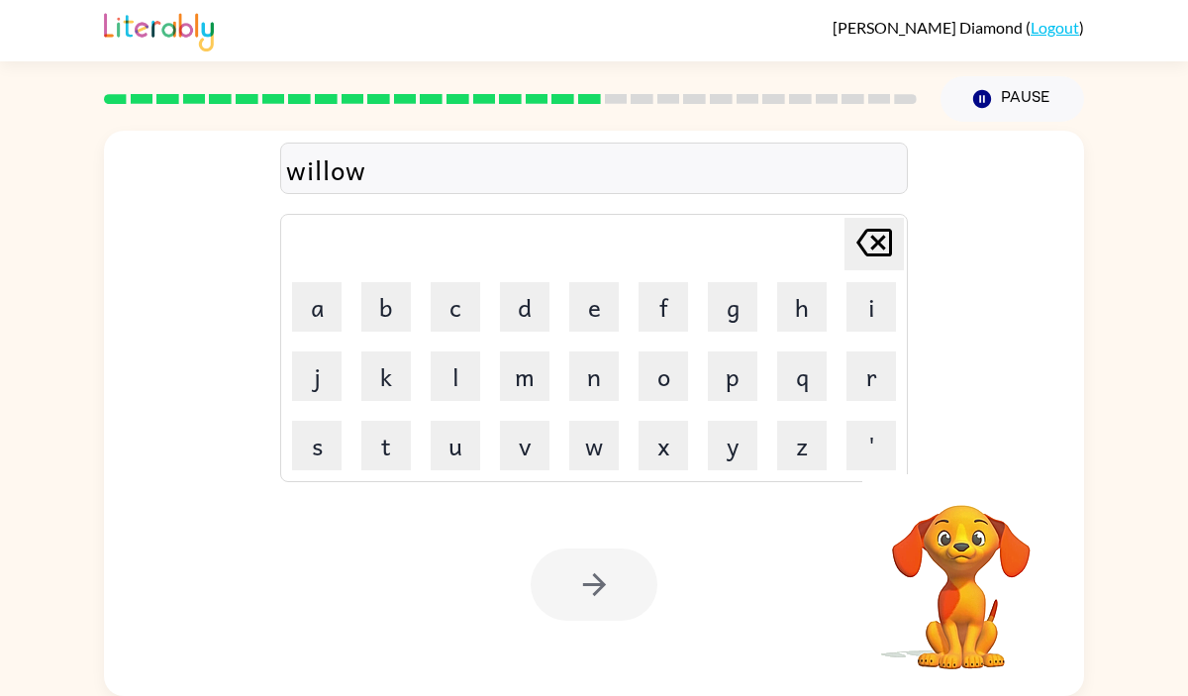
click at [582, 579] on div at bounding box center [593, 584] width 127 height 72
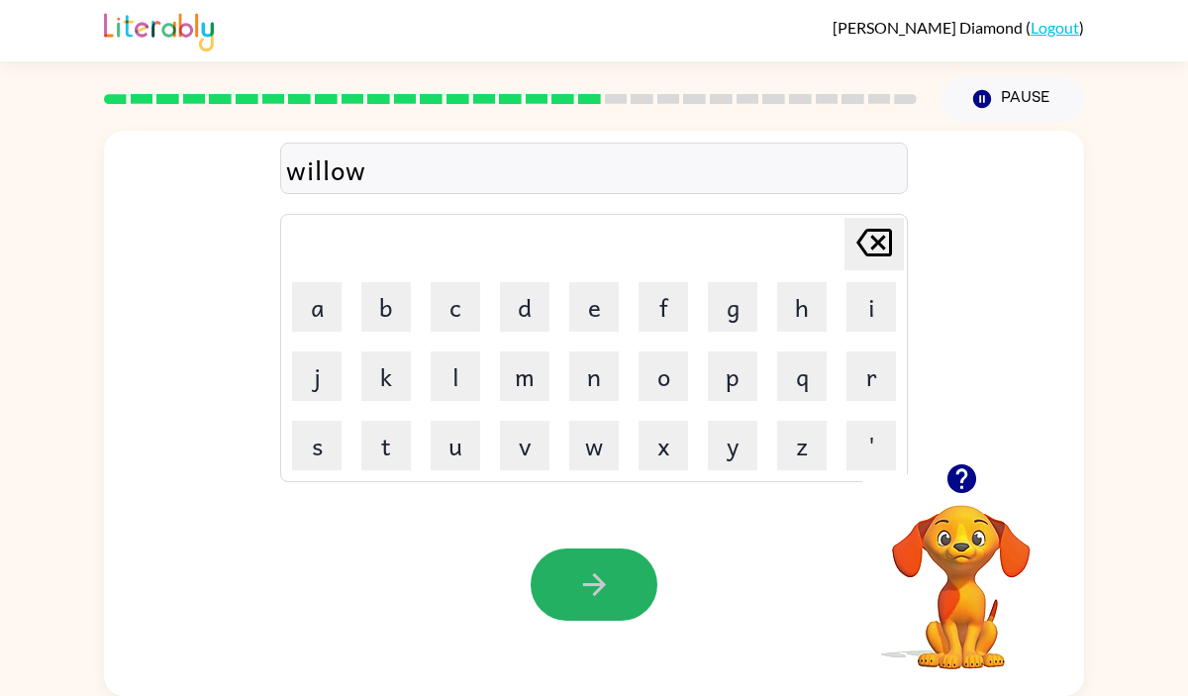
click at [582, 579] on icon "button" at bounding box center [594, 584] width 35 height 35
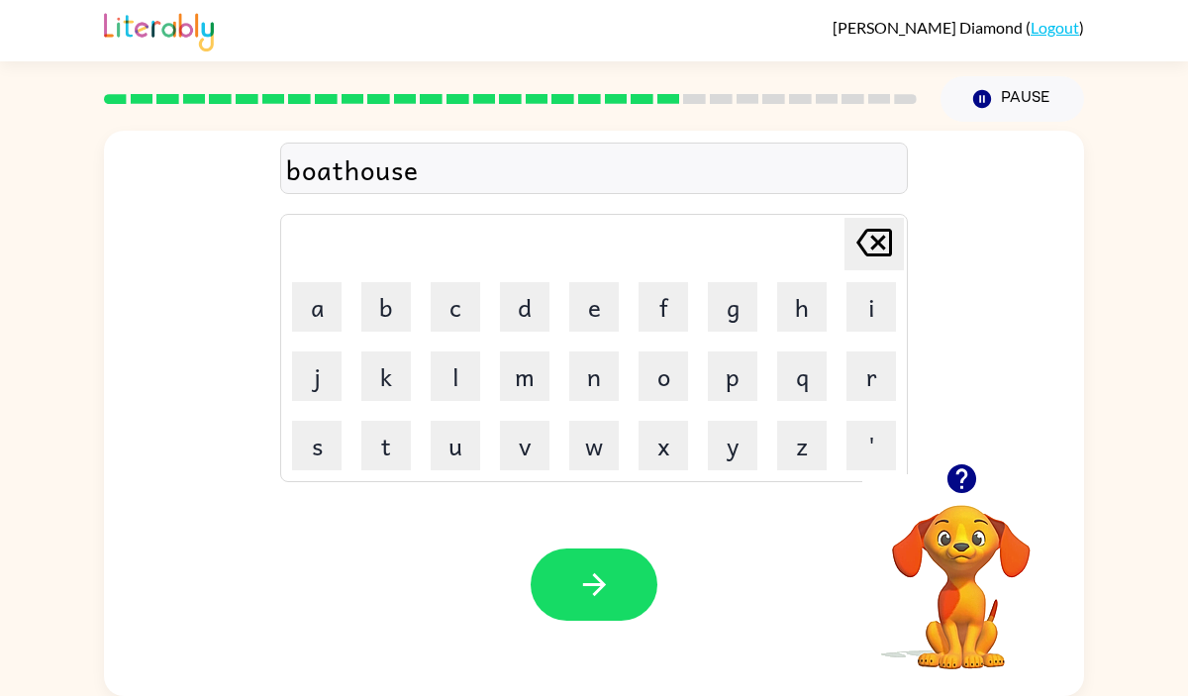
click at [582, 579] on icon "button" at bounding box center [594, 584] width 35 height 35
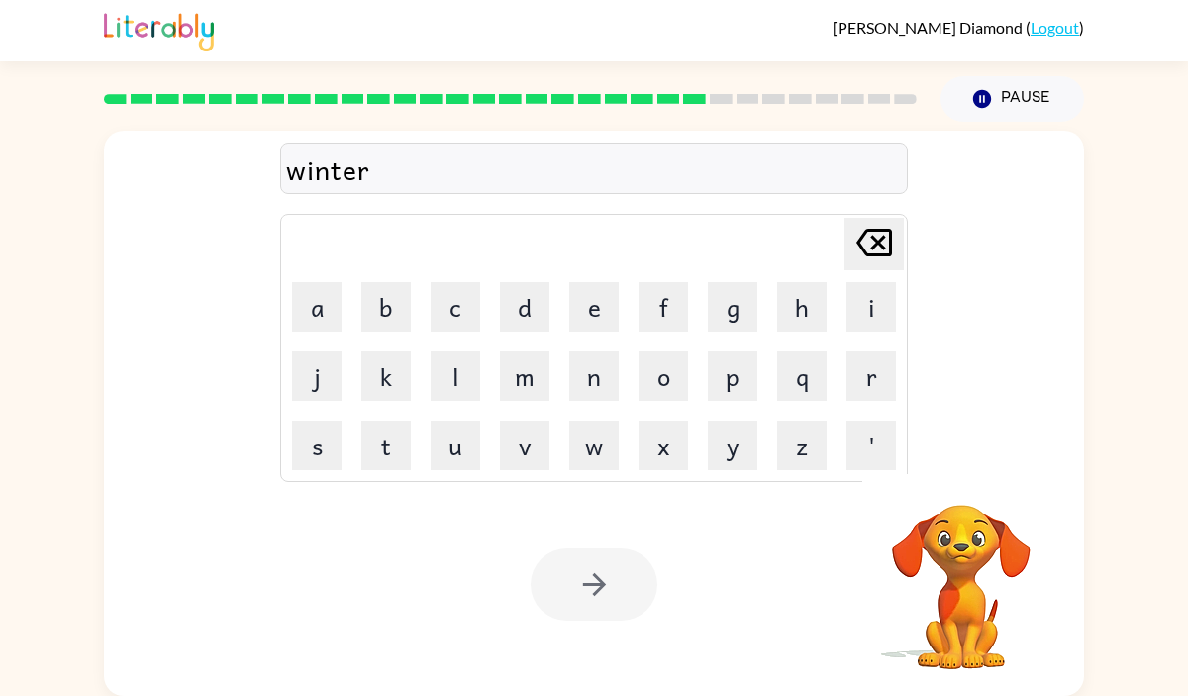
click at [582, 579] on div at bounding box center [593, 584] width 127 height 72
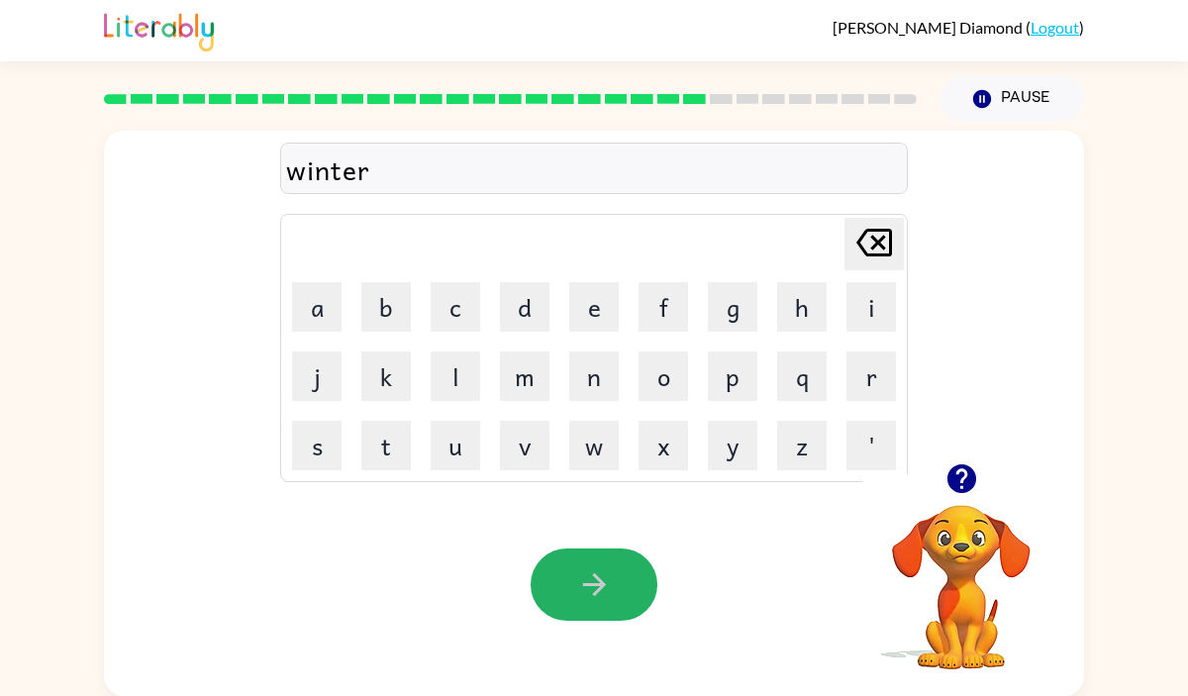
click at [582, 579] on icon "button" at bounding box center [594, 584] width 35 height 35
click at [569, 585] on button "button" at bounding box center [593, 584] width 127 height 72
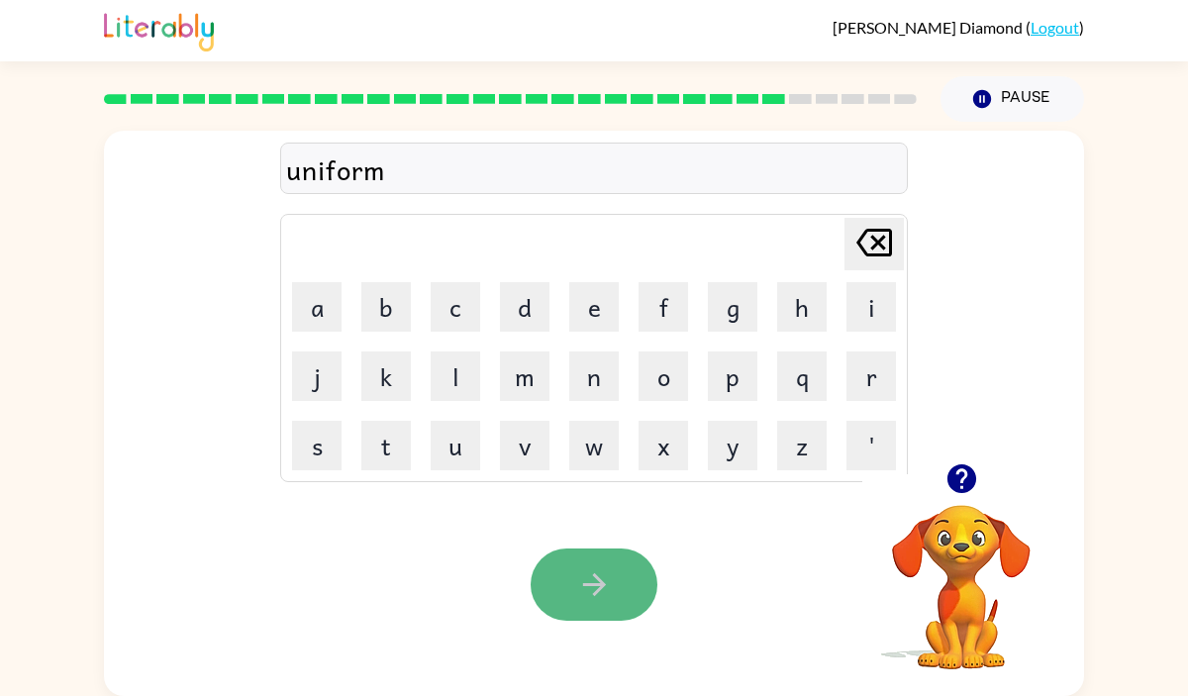
click at [615, 568] on button "button" at bounding box center [593, 584] width 127 height 72
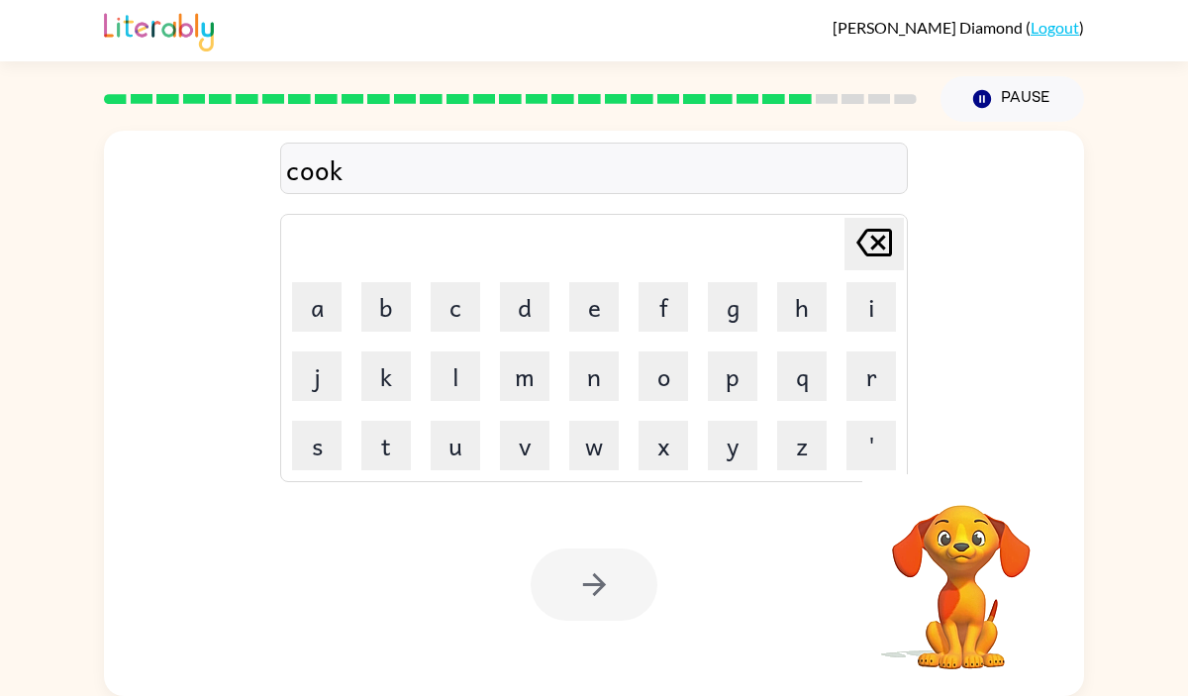
click at [549, 448] on td "v" at bounding box center [524, 445] width 67 height 67
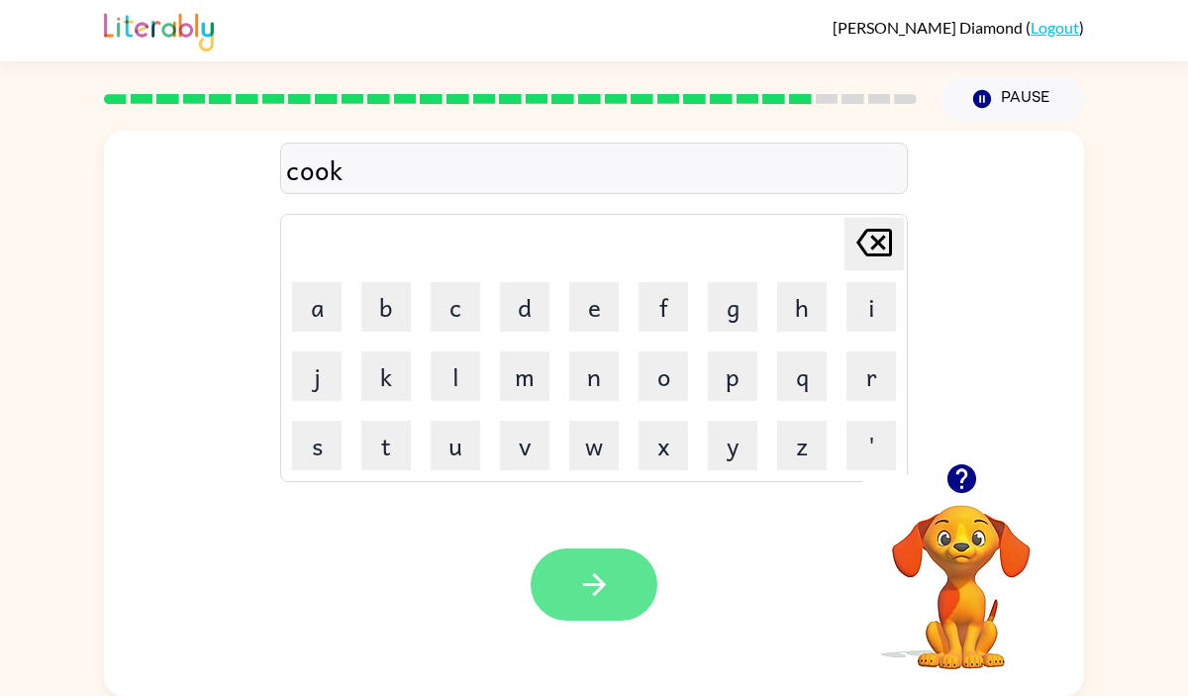
click at [585, 557] on button "button" at bounding box center [593, 584] width 127 height 72
click at [600, 586] on icon "button" at bounding box center [593, 584] width 23 height 23
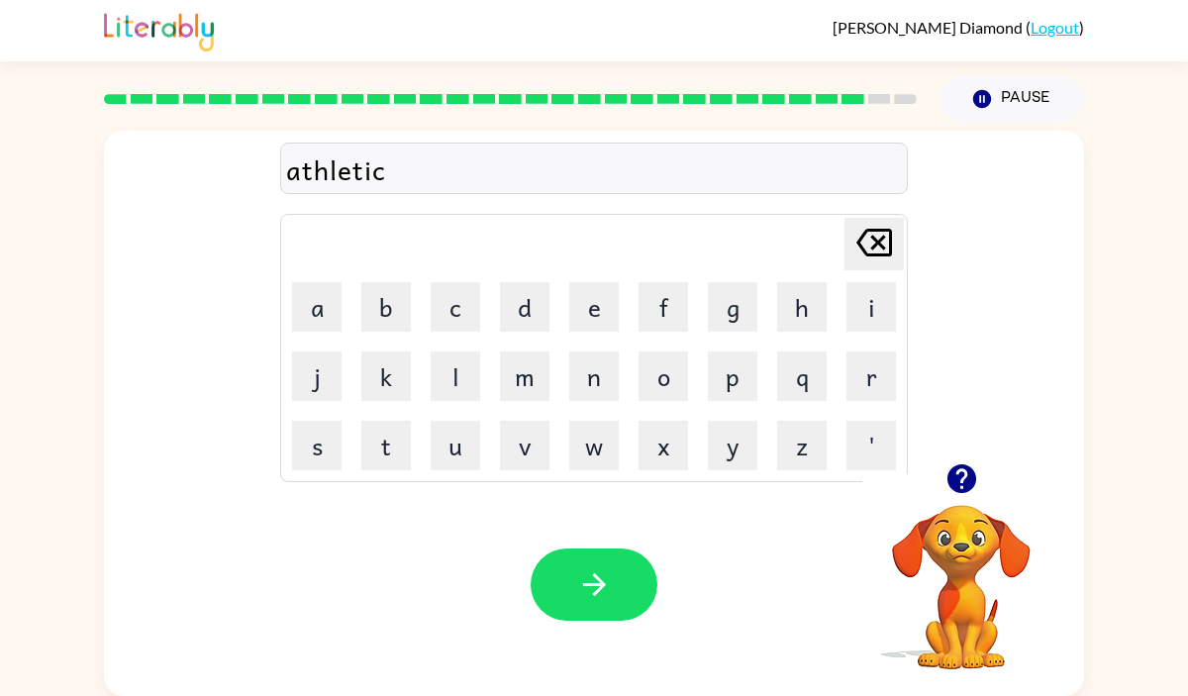
click at [600, 586] on icon "button" at bounding box center [593, 584] width 23 height 23
click at [608, 559] on button "button" at bounding box center [593, 584] width 127 height 72
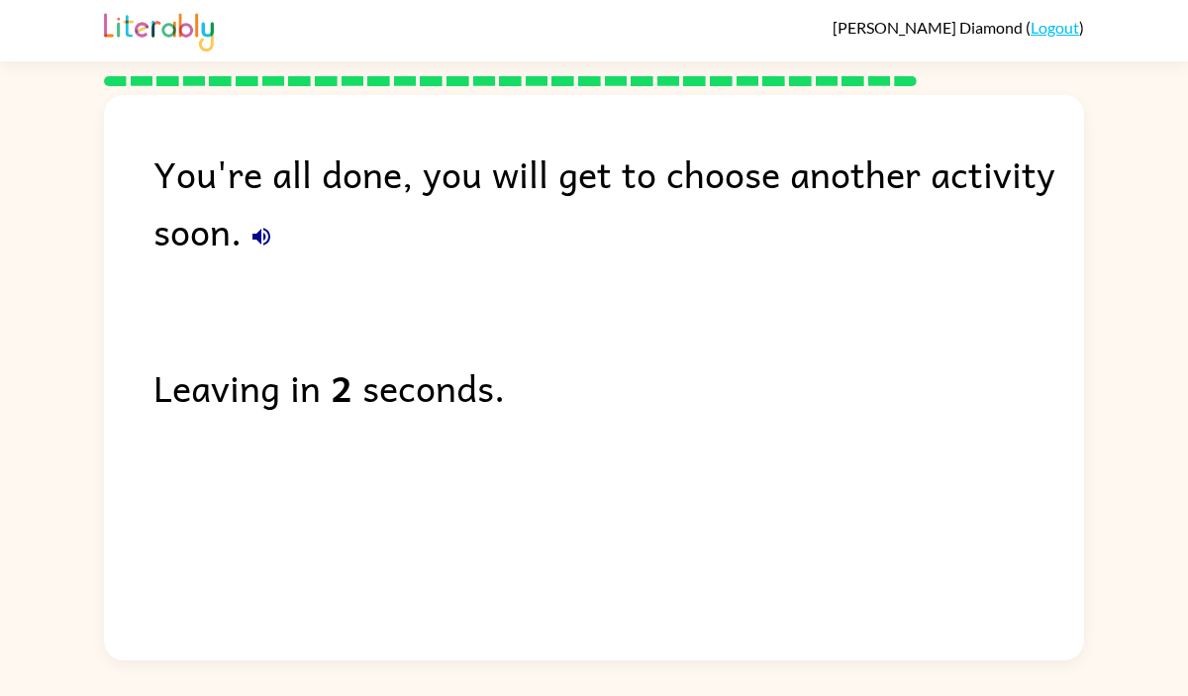
click at [258, 240] on icon "button" at bounding box center [261, 237] width 18 height 18
